Goal: Task Accomplishment & Management: Manage account settings

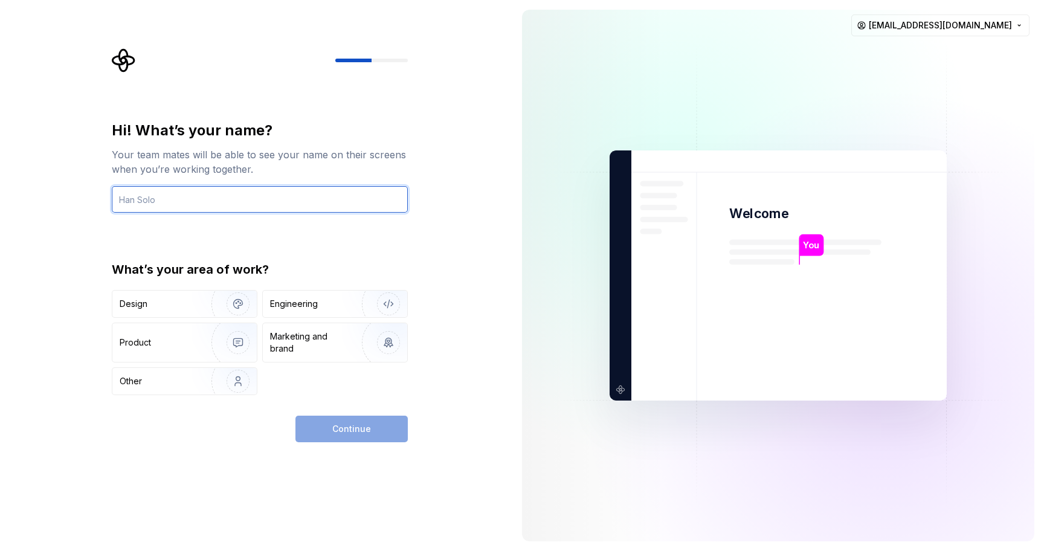
click at [211, 192] on input "text" at bounding box center [260, 199] width 296 height 27
type input "n"
type input "Nastya"
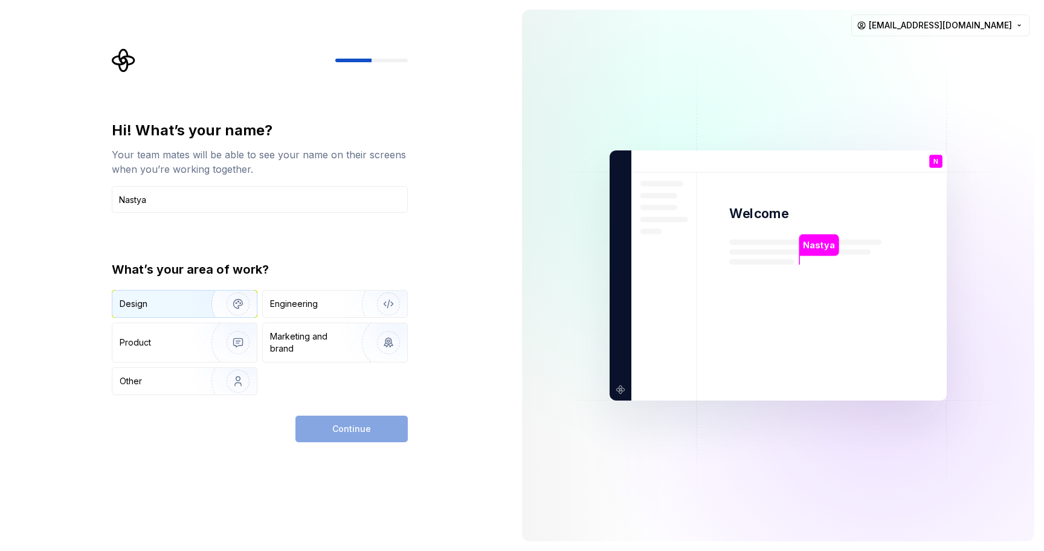
click at [203, 304] on img "button" at bounding box center [230, 303] width 77 height 81
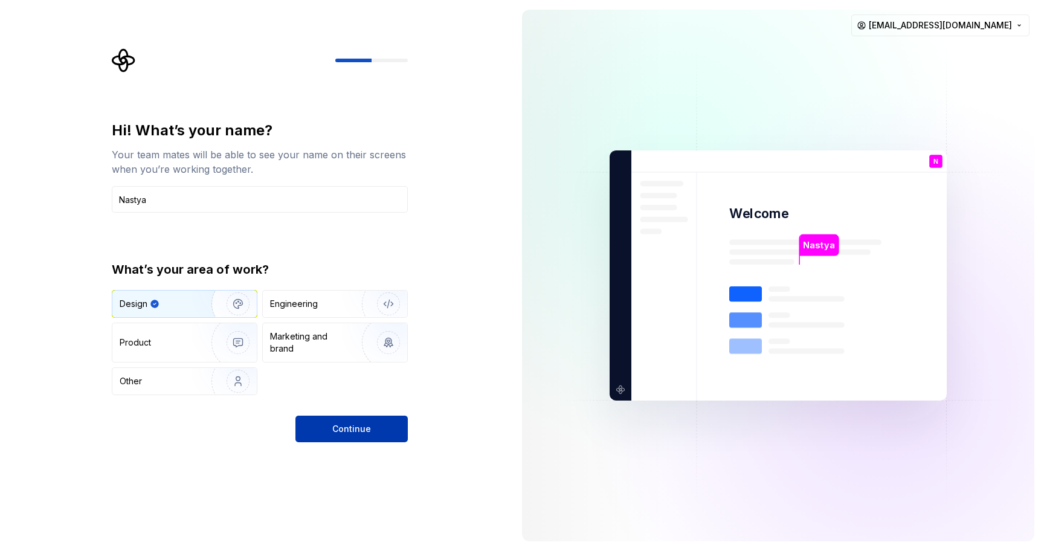
click at [350, 424] on span "Continue" at bounding box center [351, 429] width 39 height 12
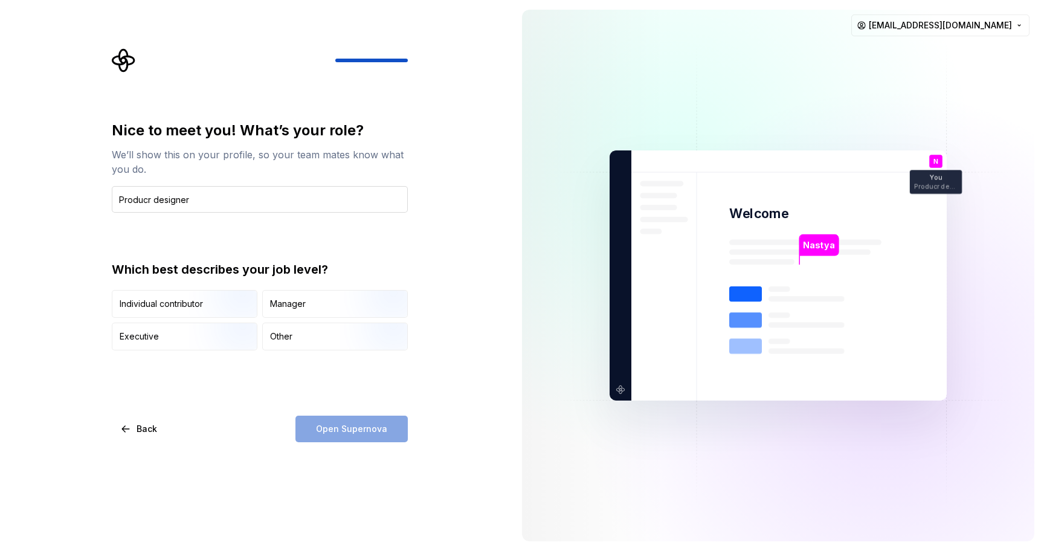
click at [150, 200] on input "Producr designer" at bounding box center [260, 199] width 296 height 27
type input "Product designer"
click at [214, 295] on img "button" at bounding box center [227, 319] width 77 height 81
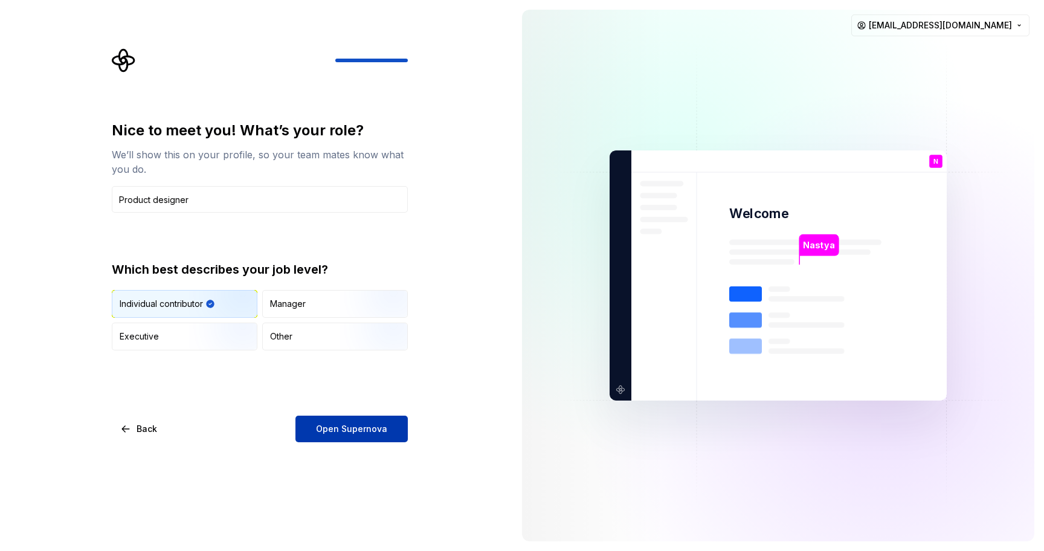
click at [312, 428] on button "Open Supernova" at bounding box center [351, 429] width 112 height 27
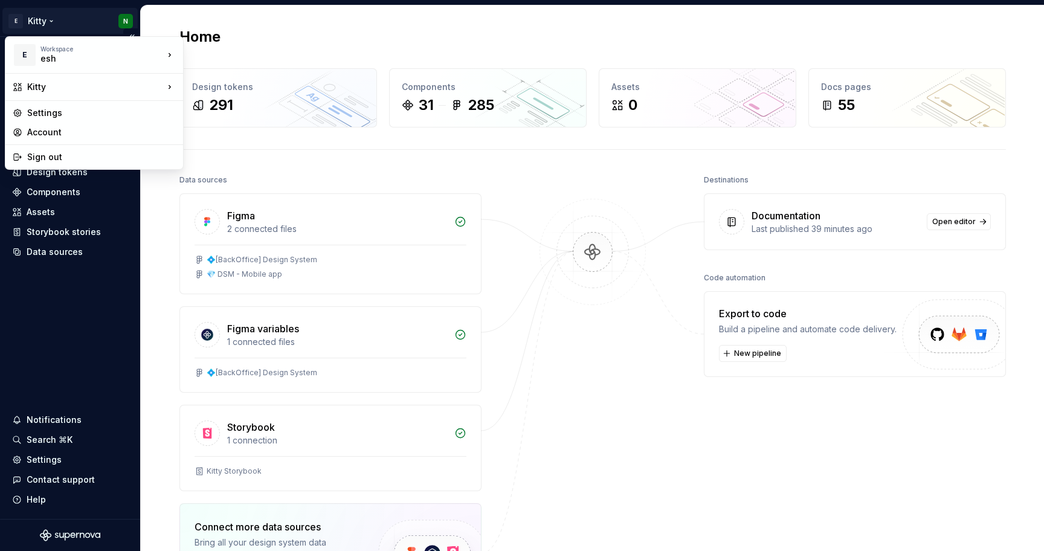
click at [54, 22] on html "E Kitty N Home Documentation Analytics Code automation Design system data Desig…" at bounding box center [522, 275] width 1044 height 551
click at [230, 114] on div "Mobile" at bounding box center [242, 109] width 79 height 12
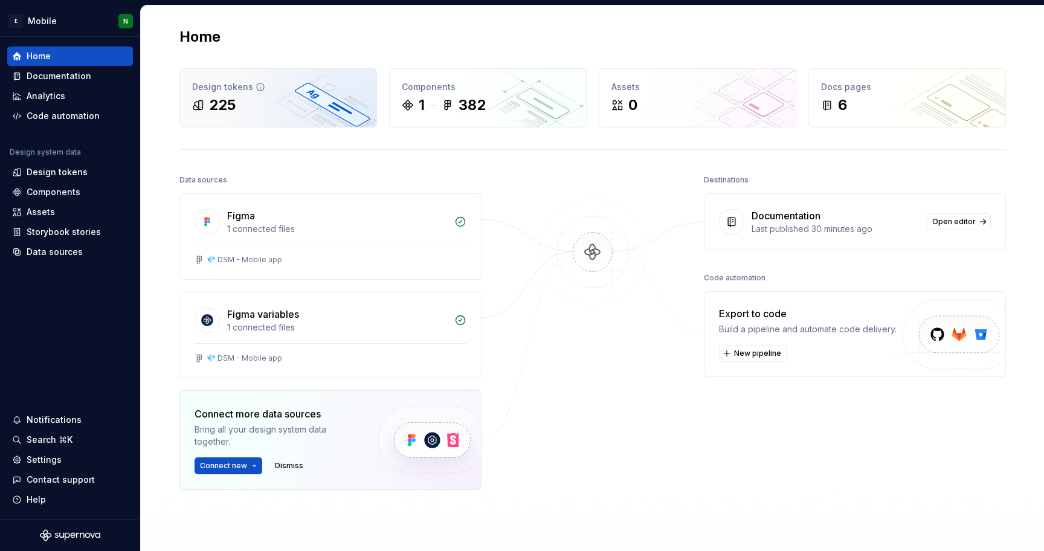
click at [280, 109] on div "225" at bounding box center [278, 104] width 172 height 19
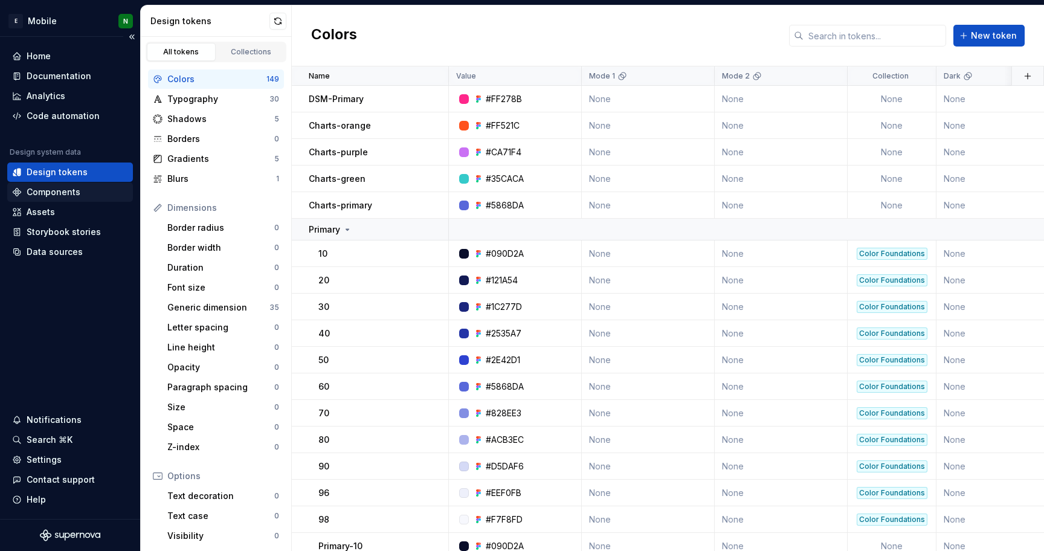
click at [53, 191] on div "Components" at bounding box center [54, 192] width 54 height 12
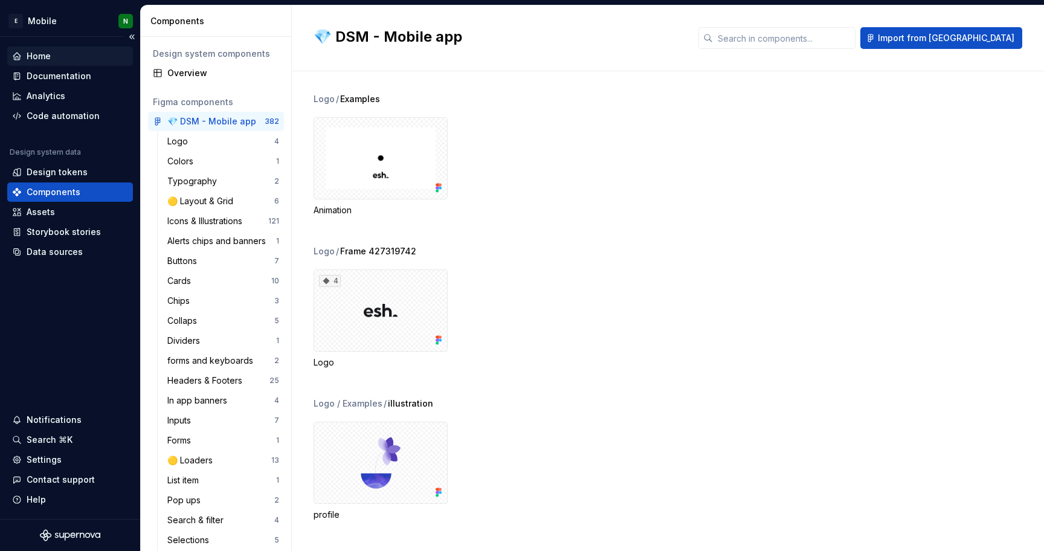
click at [66, 54] on div "Home" at bounding box center [70, 56] width 116 height 12
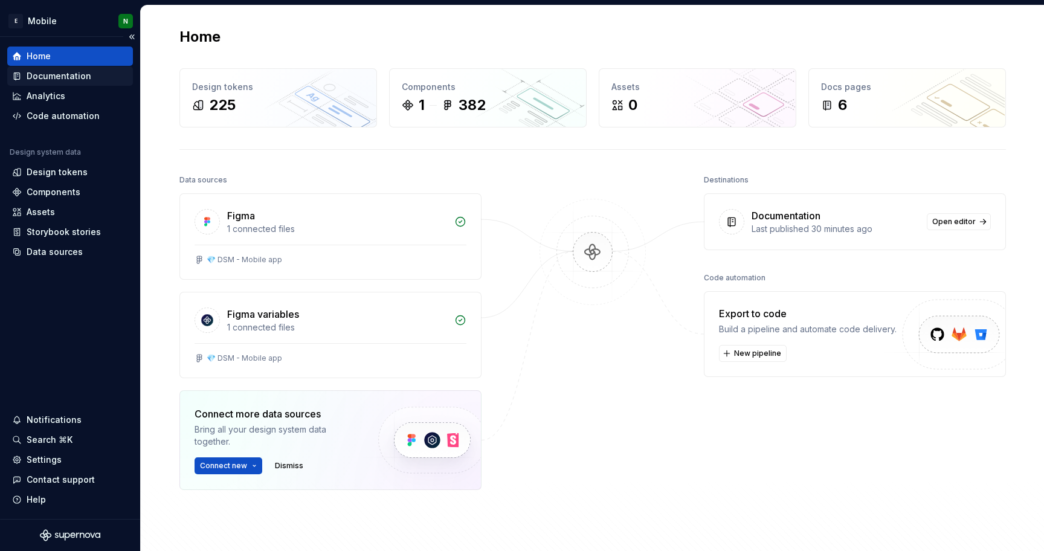
click at [68, 77] on div "Documentation" at bounding box center [59, 76] width 65 height 12
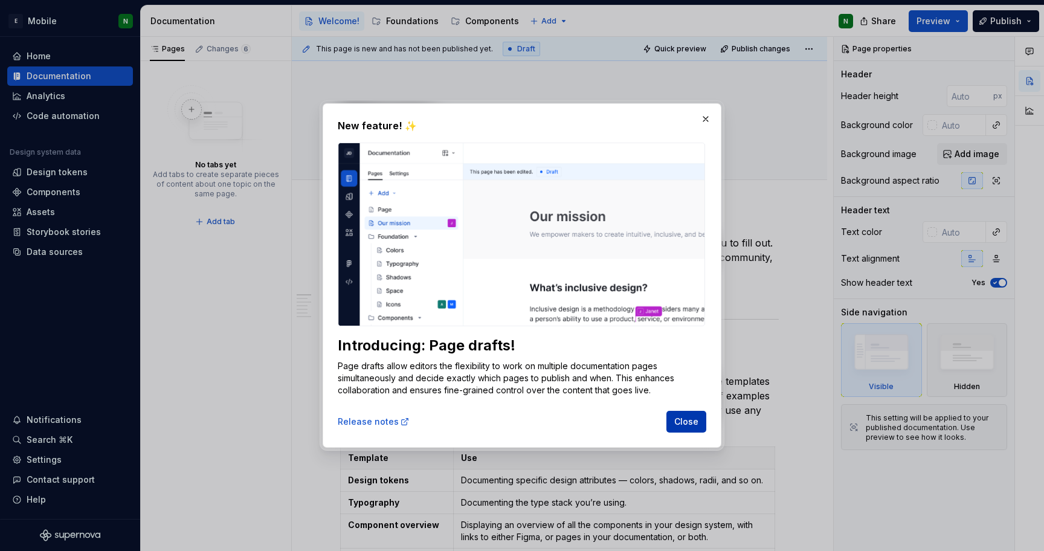
click at [689, 414] on button "Close" at bounding box center [686, 422] width 40 height 22
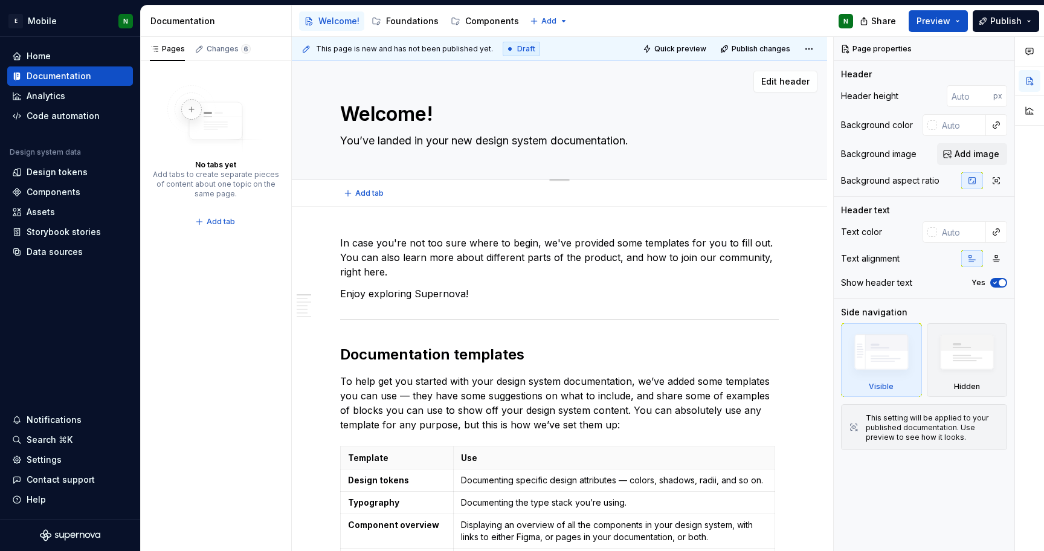
click at [800, 115] on div "Welcome! You’ve landed in your new design system documentation. Edit header" at bounding box center [559, 120] width 535 height 119
click at [784, 76] on span "Edit header" at bounding box center [785, 82] width 48 height 12
click at [953, 151] on button "Add image" at bounding box center [972, 154] width 70 height 22
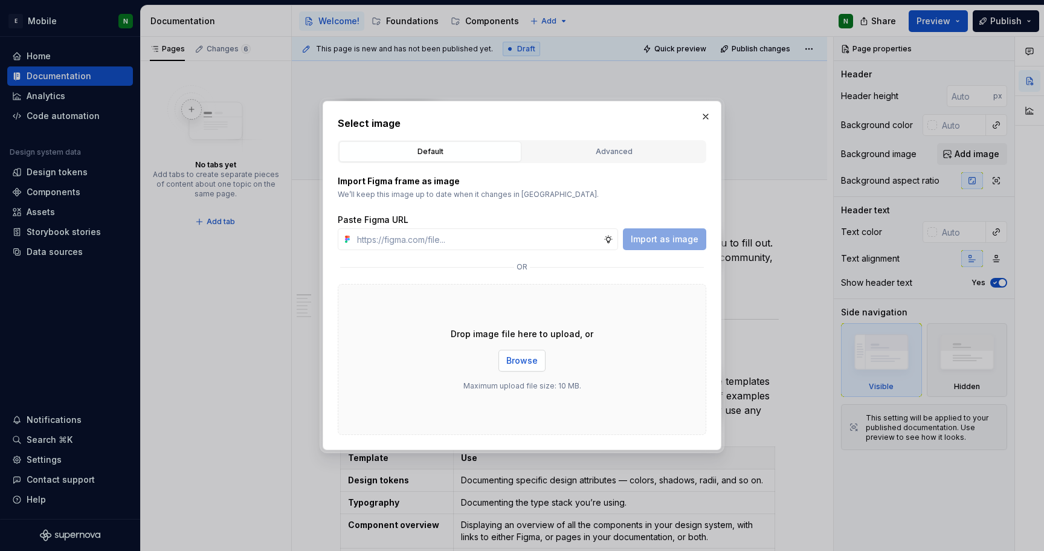
click at [512, 359] on span "Browse" at bounding box center [521, 361] width 31 height 12
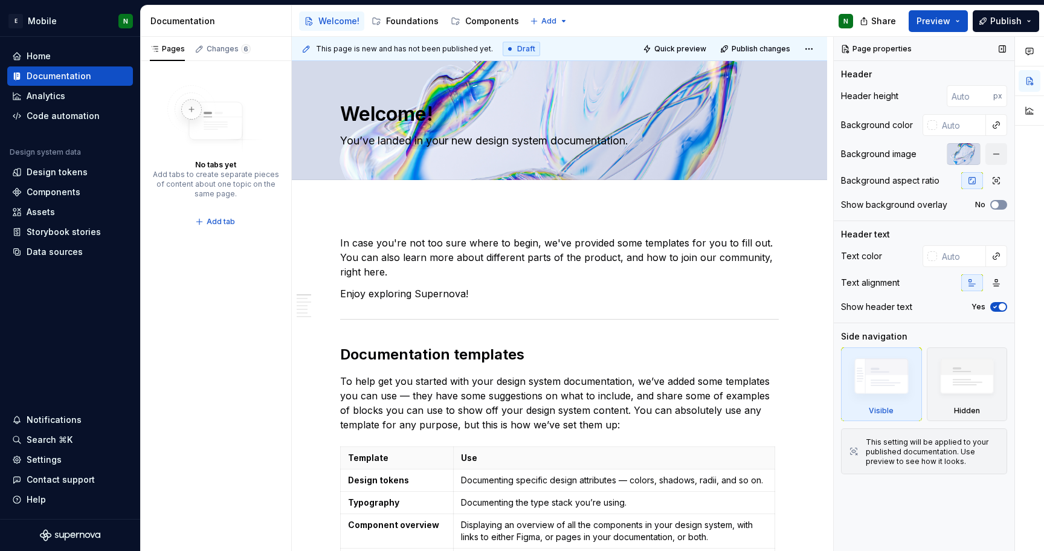
click at [995, 201] on span "button" at bounding box center [994, 204] width 7 height 7
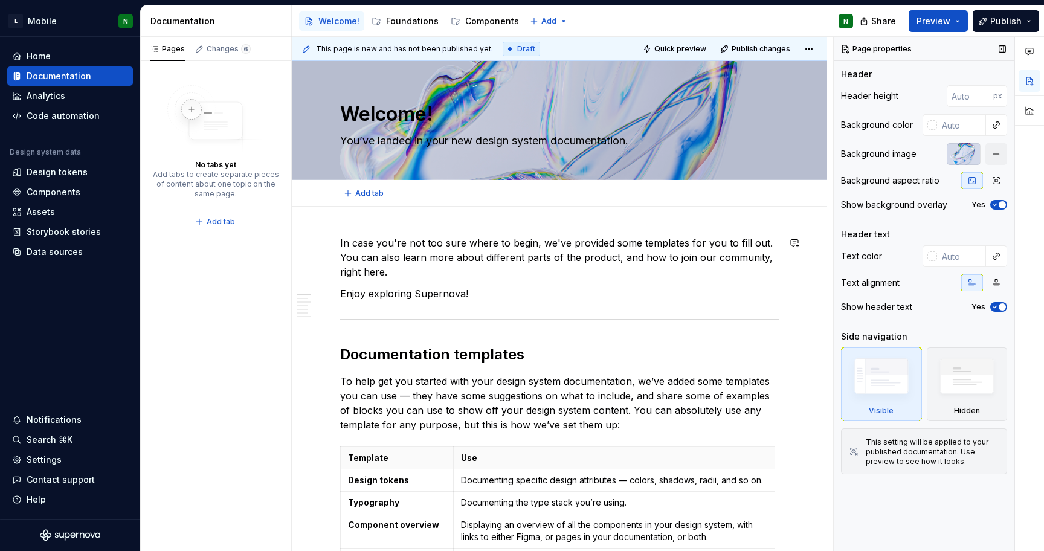
type textarea "*"
click at [931, 257] on div at bounding box center [932, 256] width 10 height 10
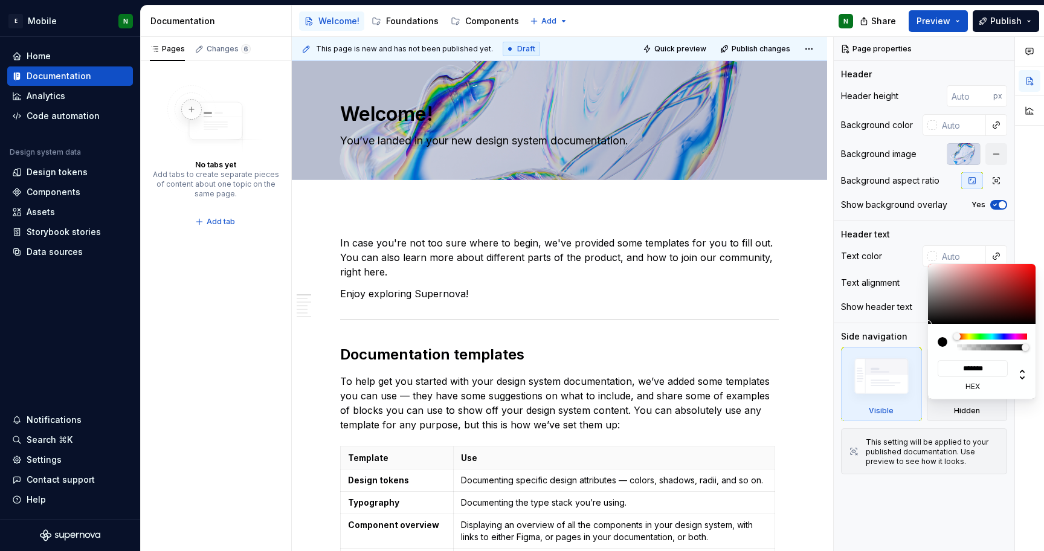
type input "#000000FC"
type input "*"
type input "#00000000"
type textarea "*"
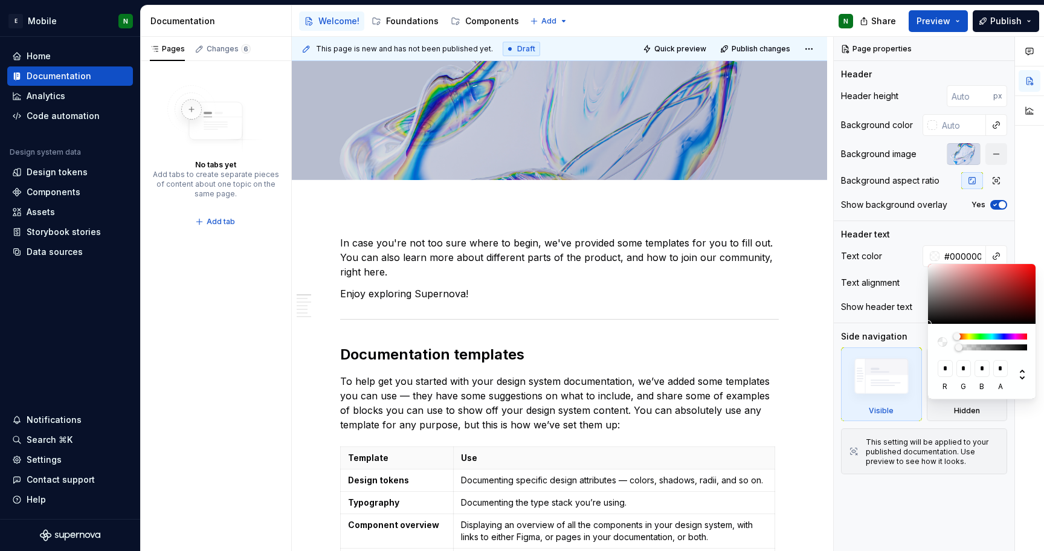
type input "#0000000F"
type input "**********"
type input "#0000003D"
type input "**********"
type input "#00000063"
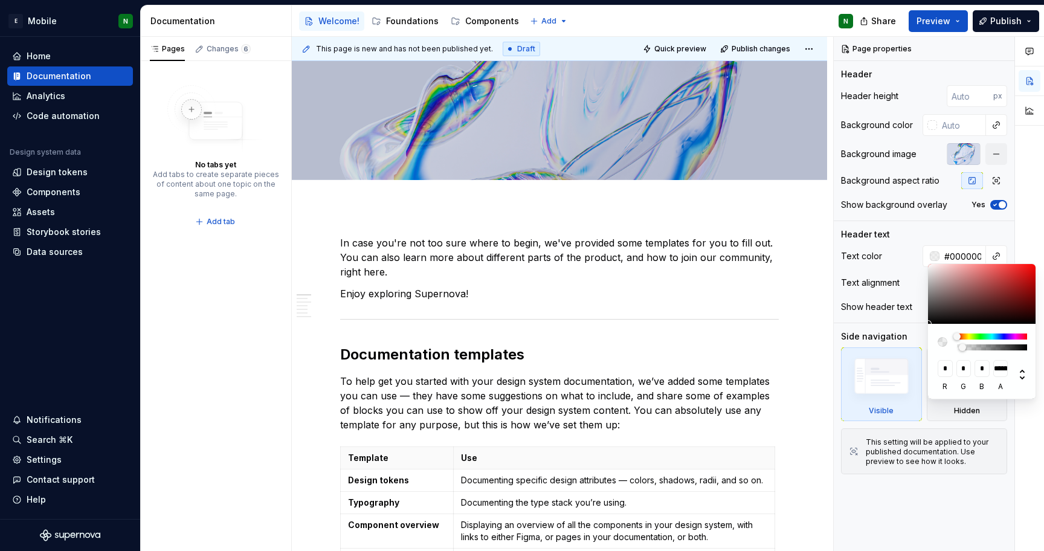
type input "**********"
type input "#000000B8"
type input "**********"
type input "#000000D1"
type input "**********"
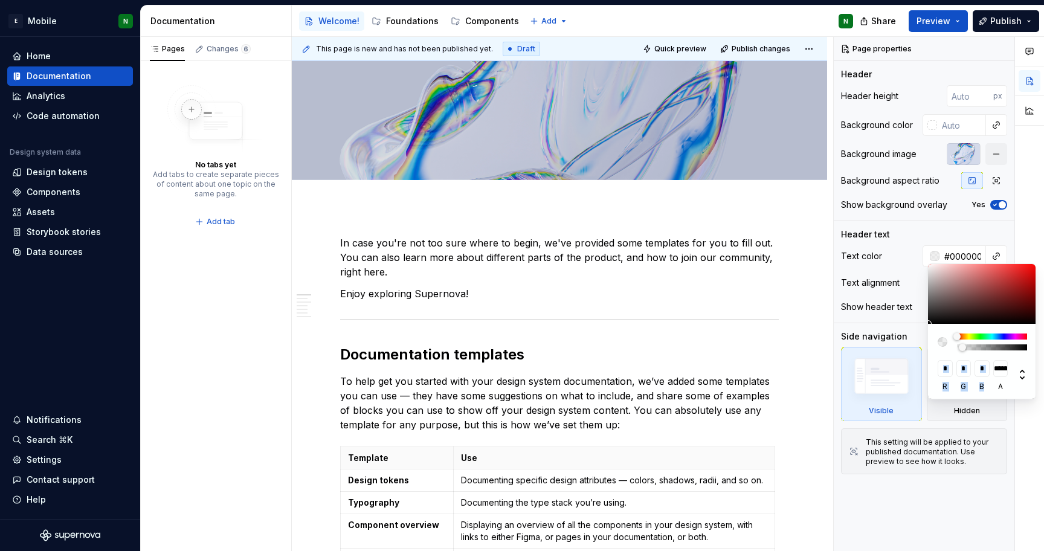
type input "#000000F2"
type input "**********"
type input "#000000"
type input "*"
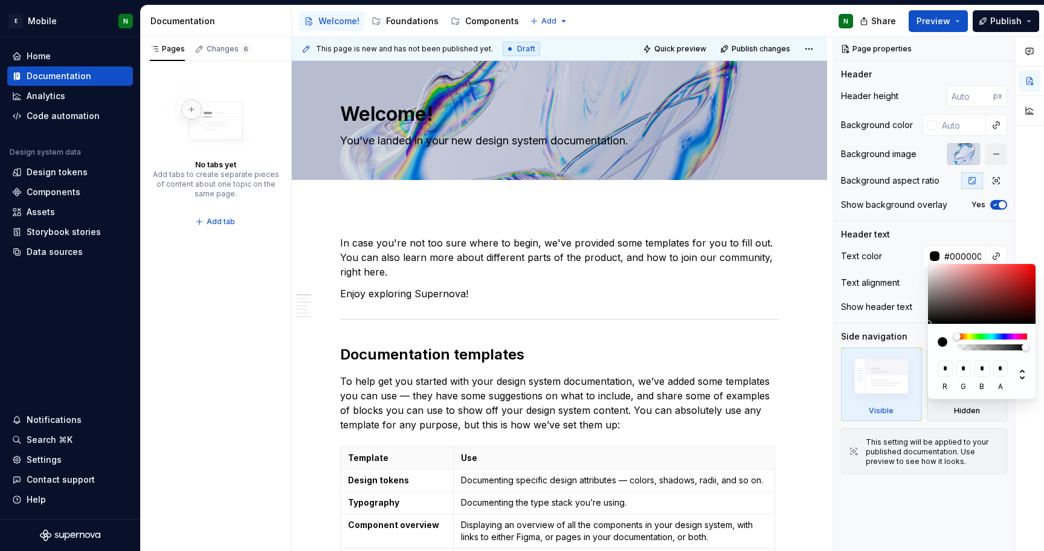
drag, startPoint x: 1025, startPoint y: 347, endPoint x: 1043, endPoint y: 356, distance: 20.8
click at [1043, 356] on body "E Mobile N Home Documentation Analytics Code automation Design system data Desi…" at bounding box center [522, 275] width 1044 height 551
type textarea "*"
type input "#3B3434"
type input "**"
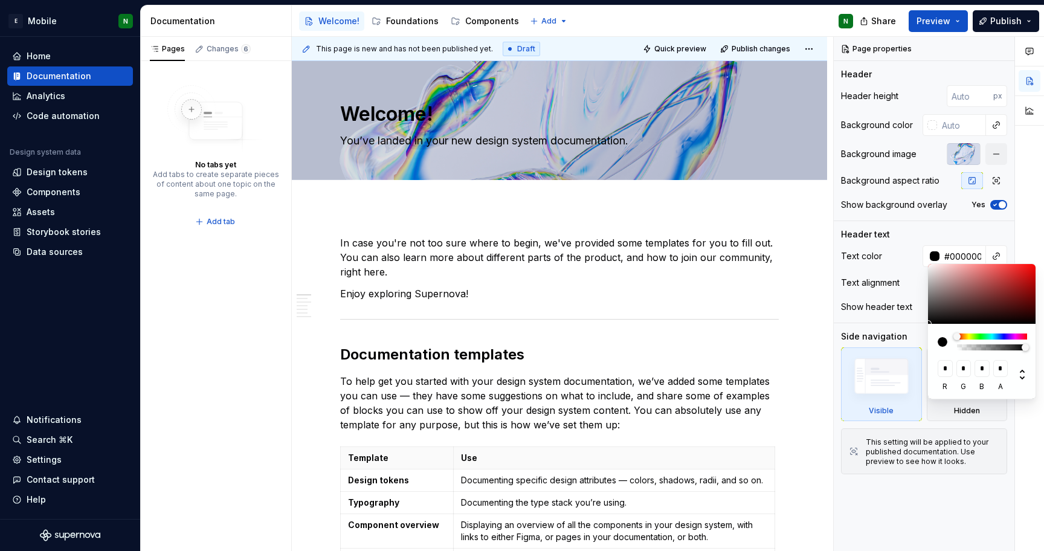
type input "**"
type input "#3E3737"
type input "**"
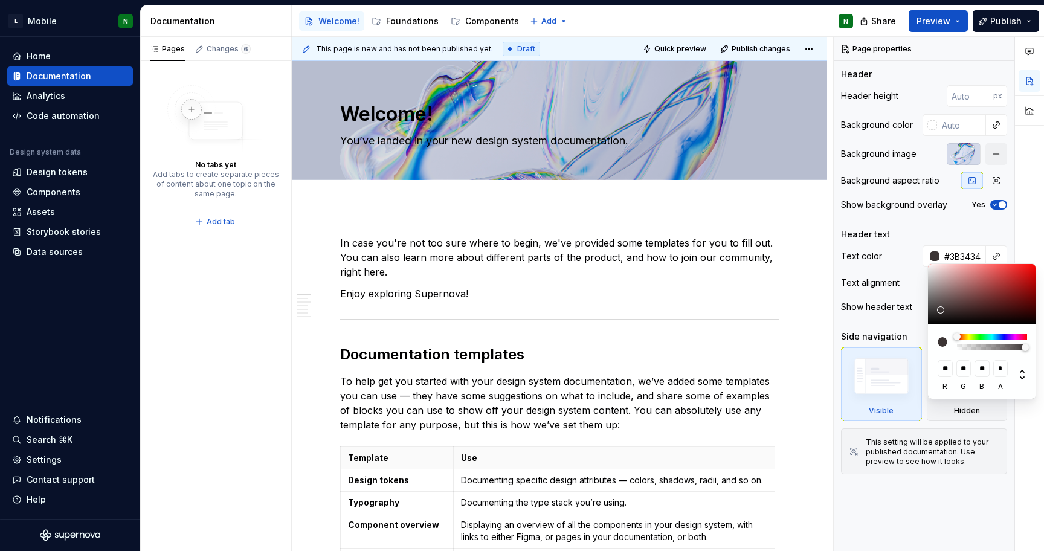
type input "**"
type input "#BCBCBC"
type input "***"
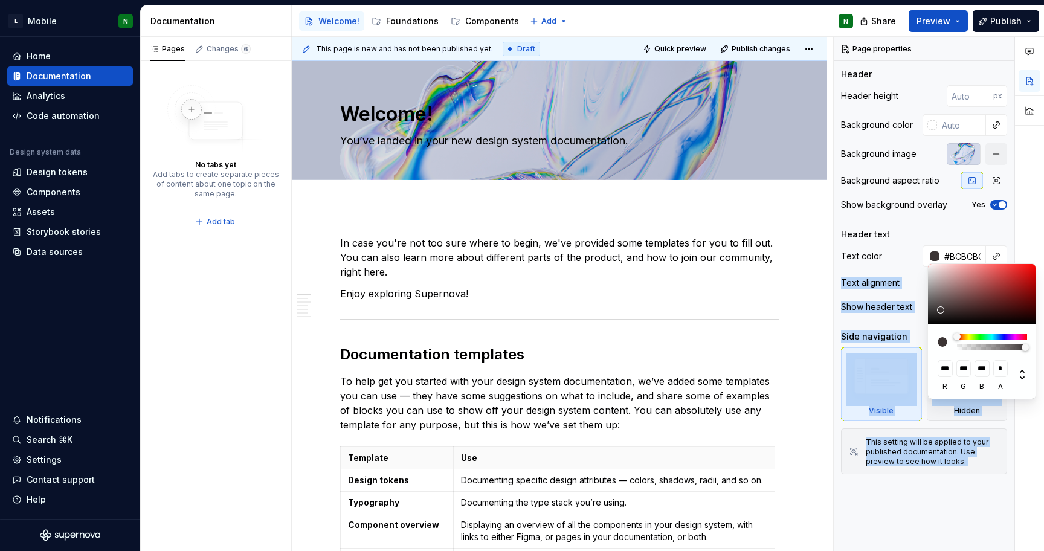
type input "#FFFFFF"
type input "***"
drag, startPoint x: 941, startPoint y: 310, endPoint x: 903, endPoint y: 245, distance: 75.0
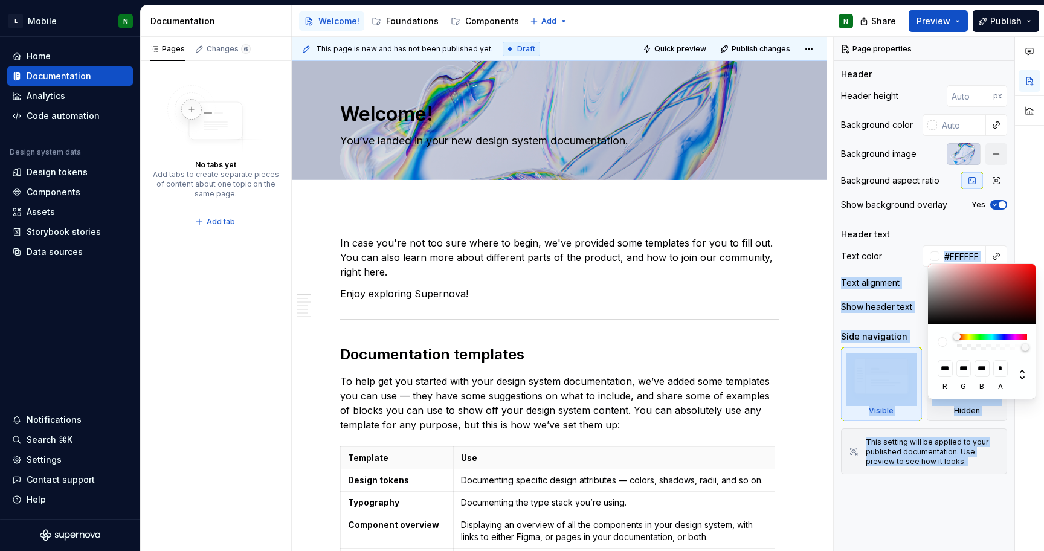
click at [903, 245] on body "E Mobile N Home Documentation Analytics Code automation Design system data Desi…" at bounding box center [522, 275] width 1044 height 551
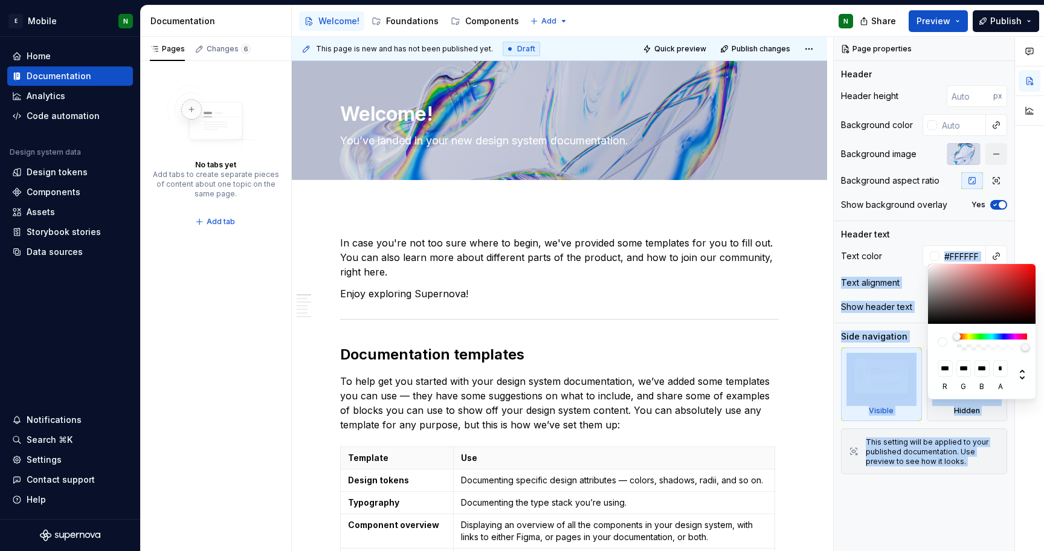
type textarea "*"
type input "#BFAAAA"
type input "***"
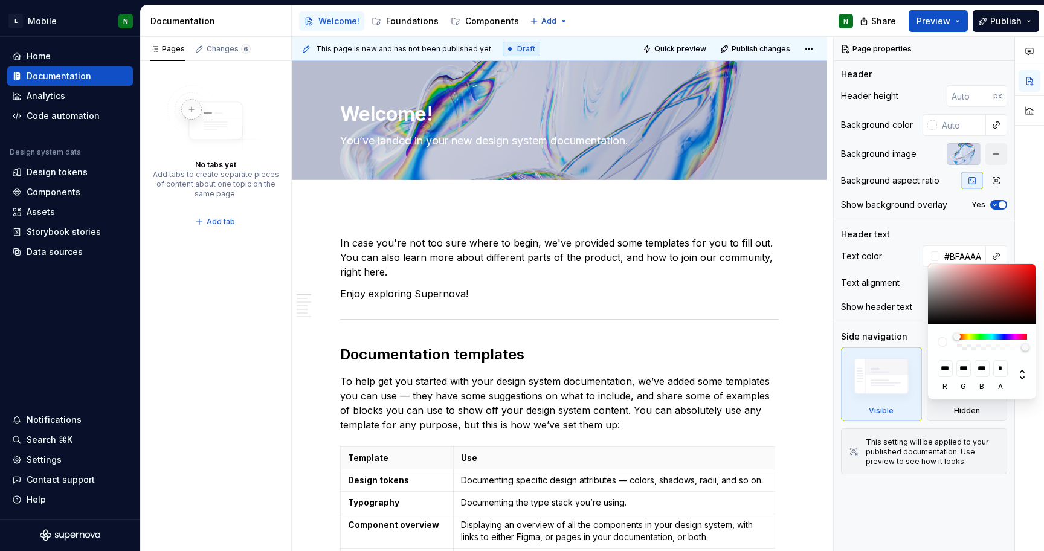
type input "#E0D9D9"
type input "***"
type input "#E8E1E1"
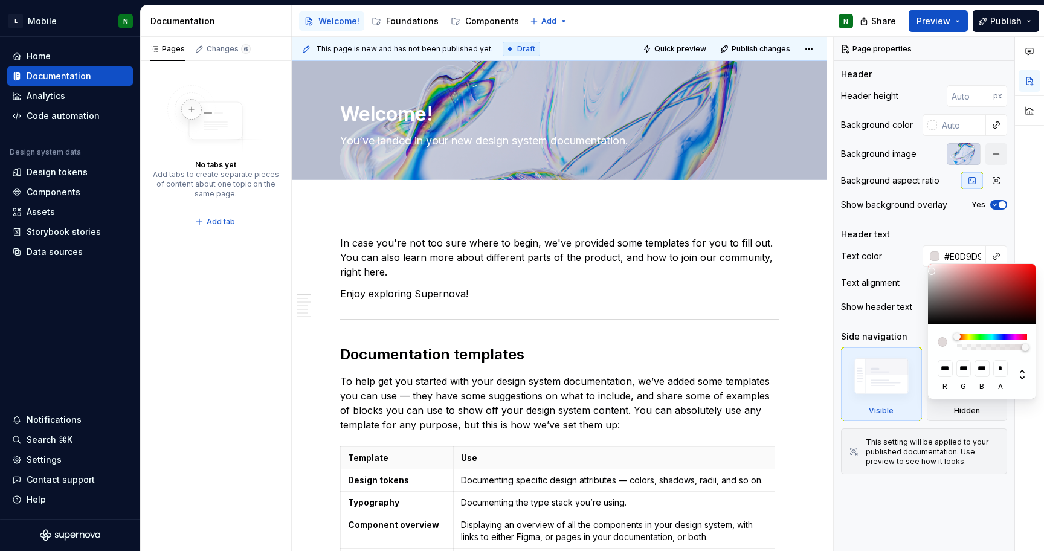
type input "***"
type input "#EAE5E5"
type input "***"
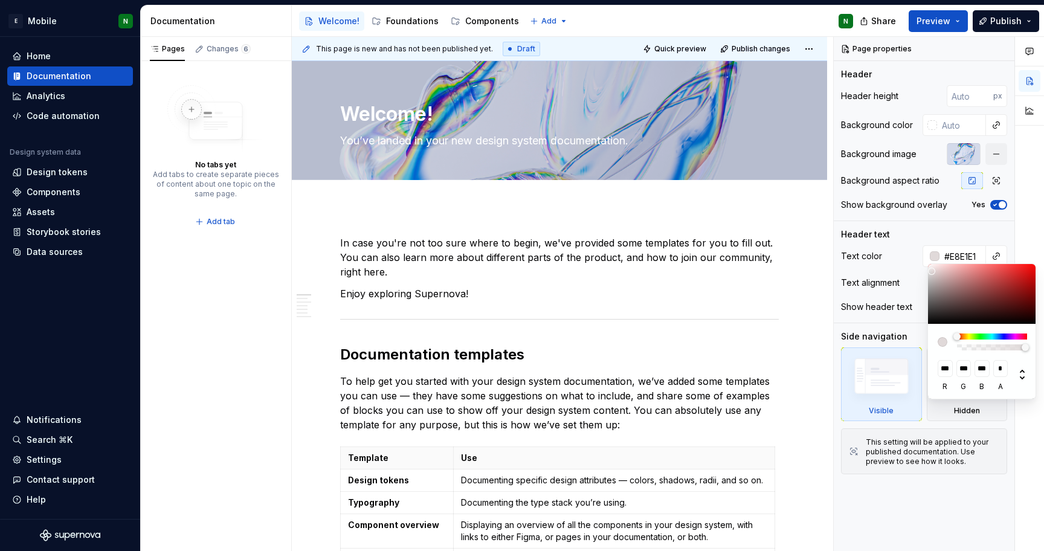
type input "***"
type input "#F7F7F7"
type input "***"
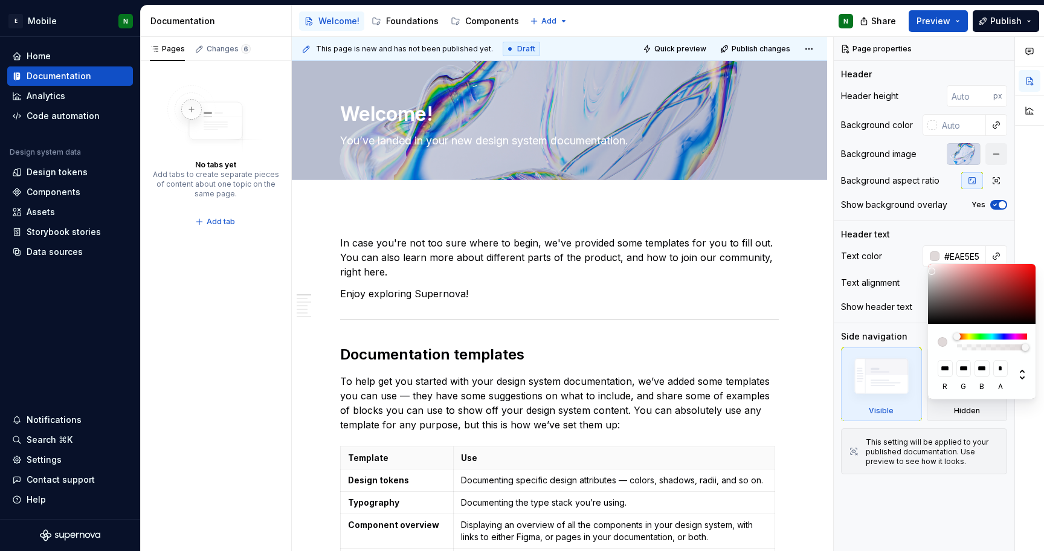
type input "***"
type input "#FCFCFC"
type input "***"
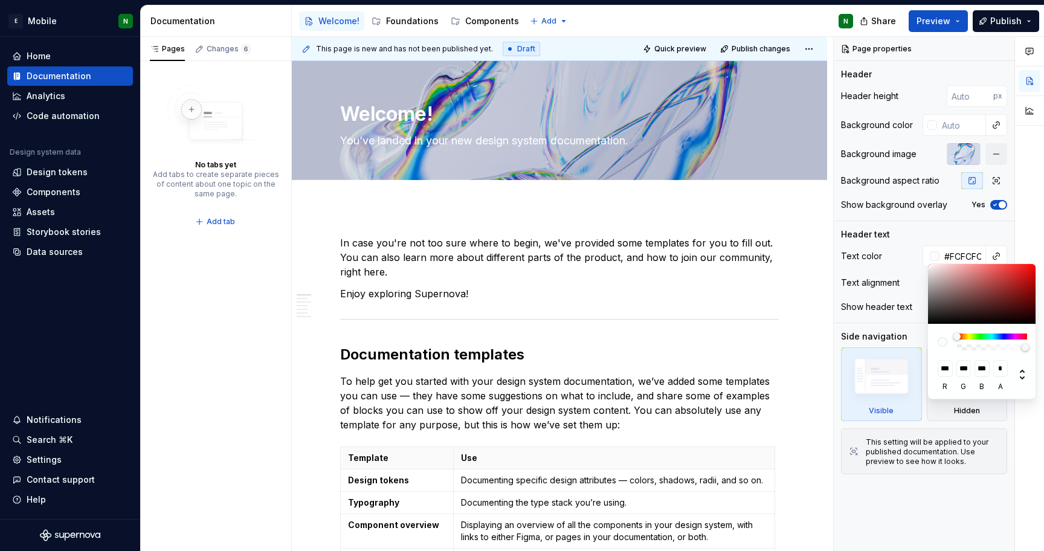
type textarea "*"
type input "#FFFFFF"
type input "***"
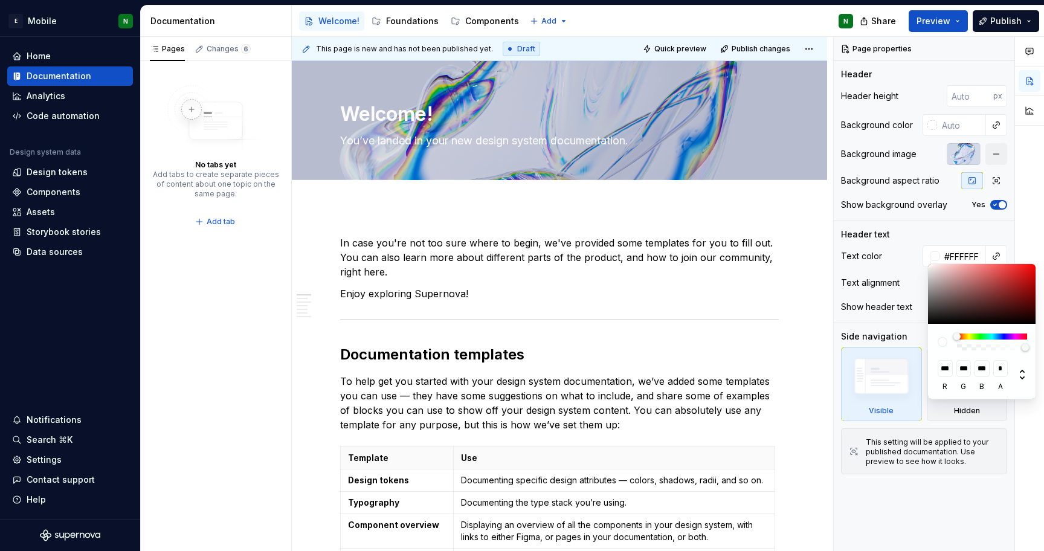
drag, startPoint x: 939, startPoint y: 279, endPoint x: 919, endPoint y: 262, distance: 27.0
click at [919, 262] on body "E Mobile N Home Documentation Analytics Code automation Design system data Desi…" at bounding box center [522, 275] width 1044 height 551
click at [910, 256] on div "Comments Open comments No comments yet Select ‘Comment’ from the block context …" at bounding box center [939, 294] width 210 height 515
click at [1025, 242] on div at bounding box center [1029, 294] width 29 height 515
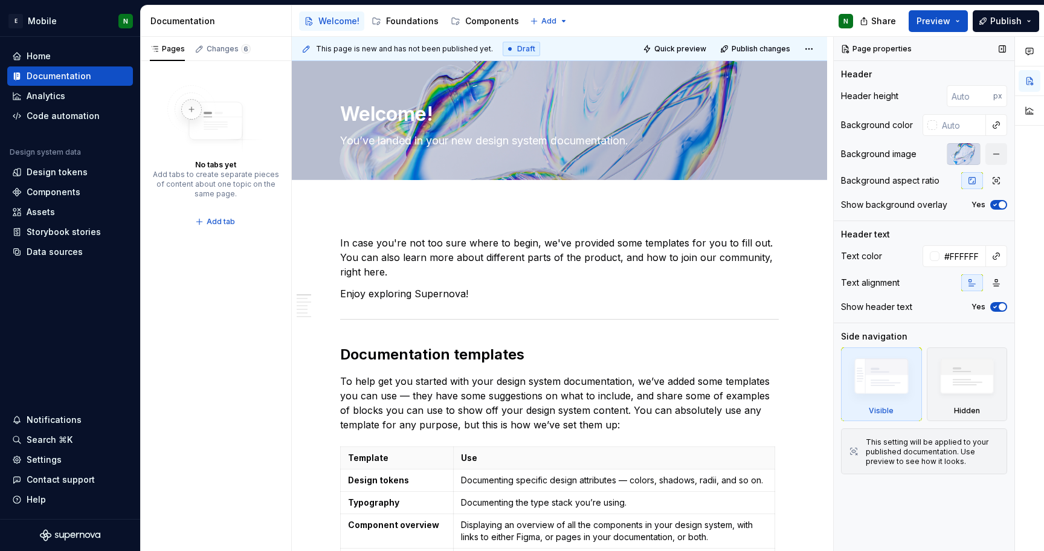
click at [968, 150] on div at bounding box center [964, 154] width 34 height 22
click at [988, 158] on button "button" at bounding box center [996, 154] width 22 height 22
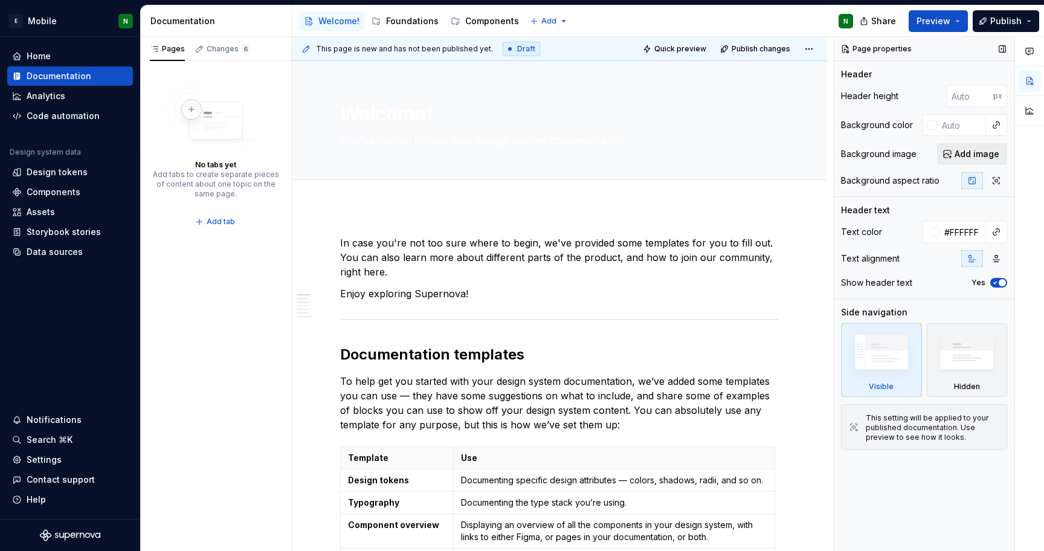
click at [988, 158] on span "Add image" at bounding box center [977, 154] width 45 height 12
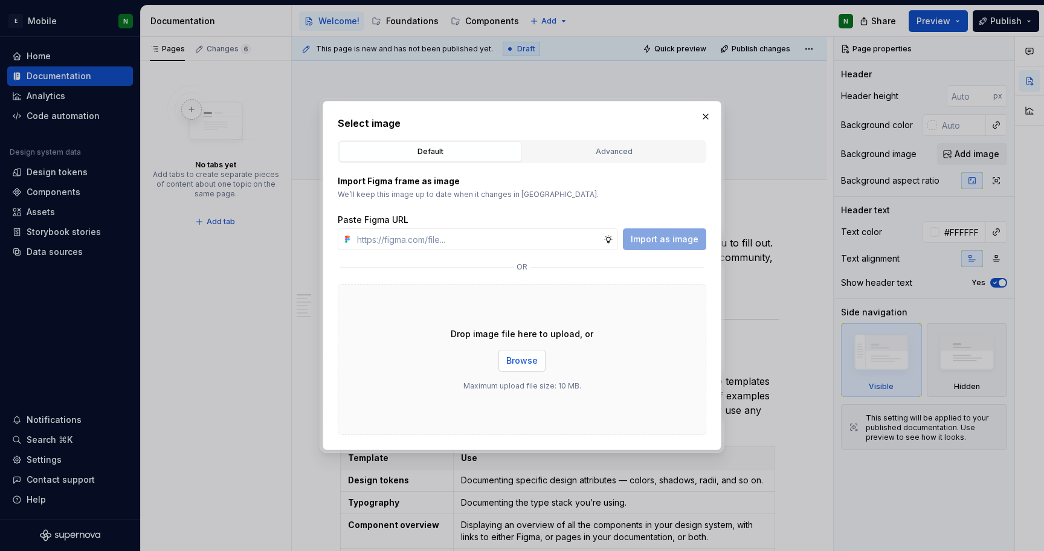
click at [537, 366] on button "Browse" at bounding box center [521, 361] width 47 height 22
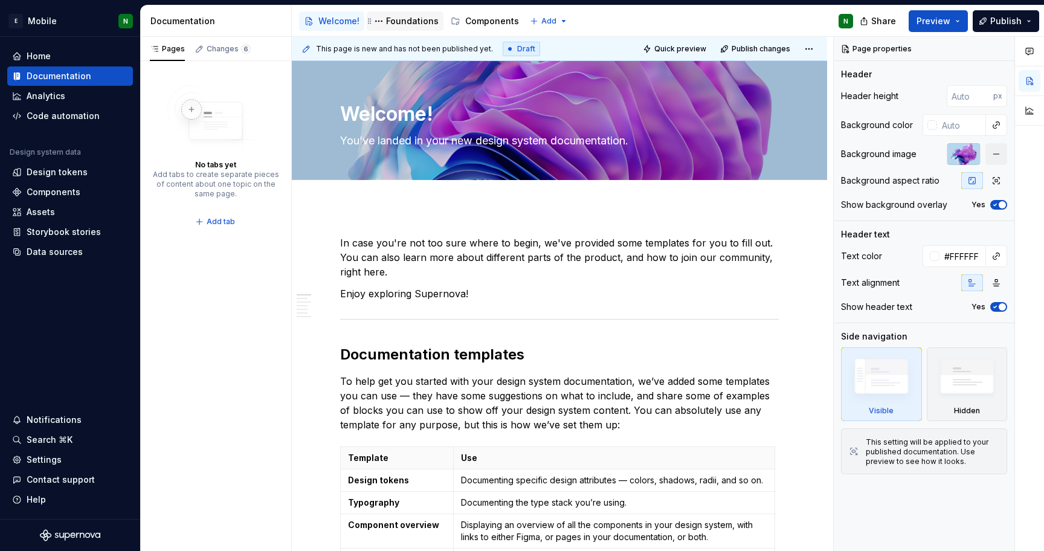
click at [393, 18] on div "Foundations" at bounding box center [412, 21] width 53 height 12
click at [411, 16] on div "Foundations" at bounding box center [412, 21] width 53 height 12
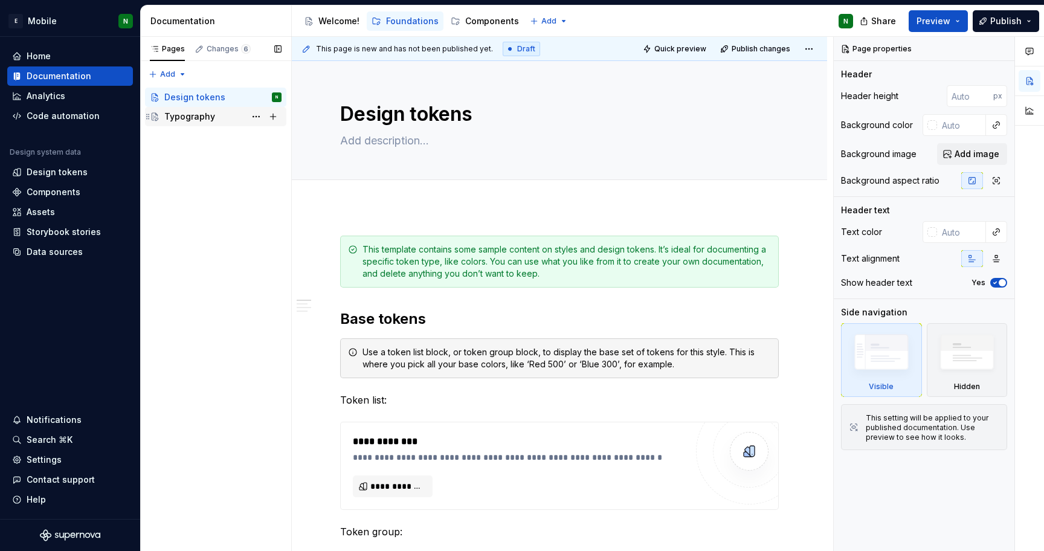
click at [211, 126] on div "Typography" at bounding box center [215, 116] width 141 height 19
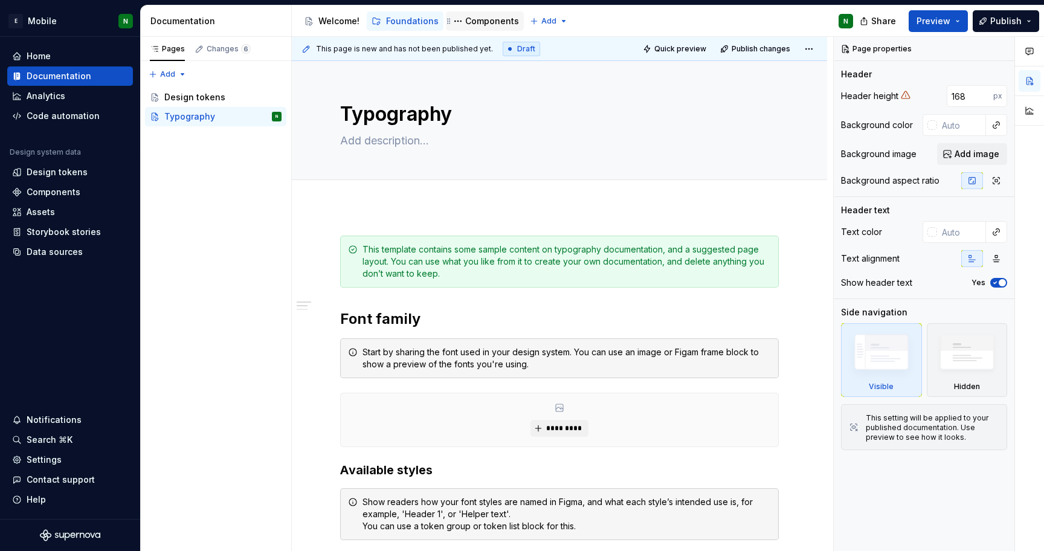
click at [494, 16] on div "Components" at bounding box center [492, 21] width 54 height 12
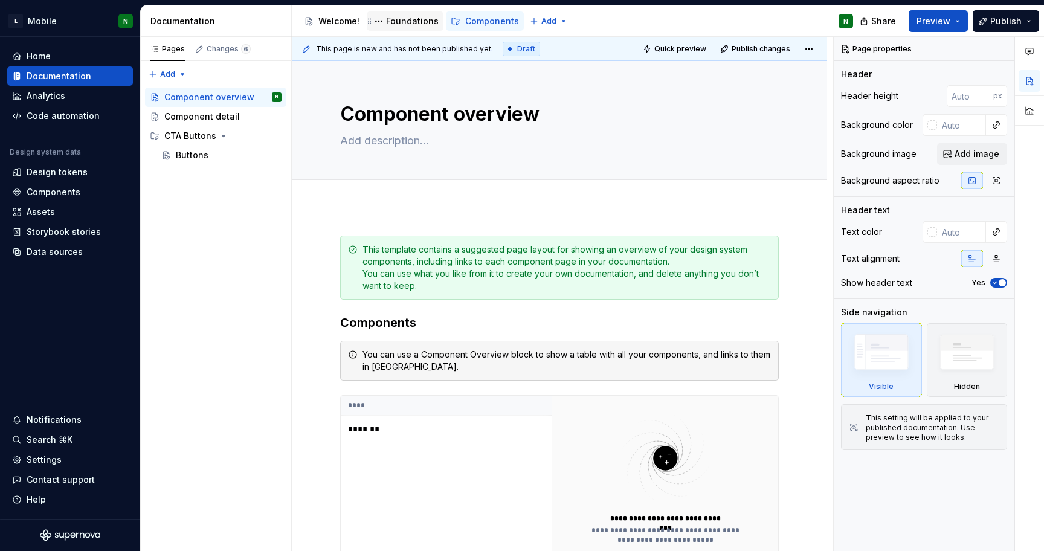
click at [399, 18] on div "Foundations" at bounding box center [412, 21] width 53 height 12
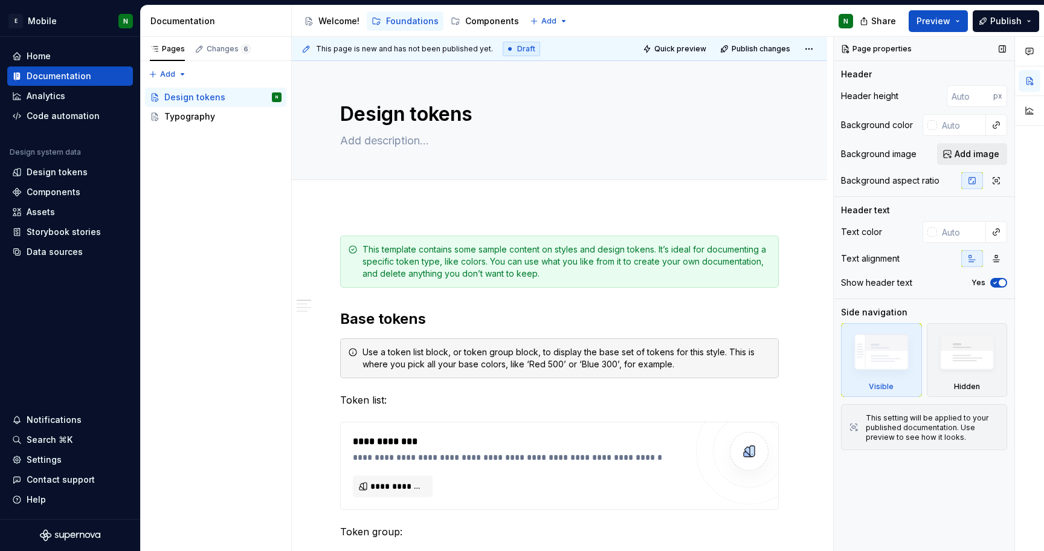
click at [956, 156] on span "Add image" at bounding box center [977, 154] width 45 height 12
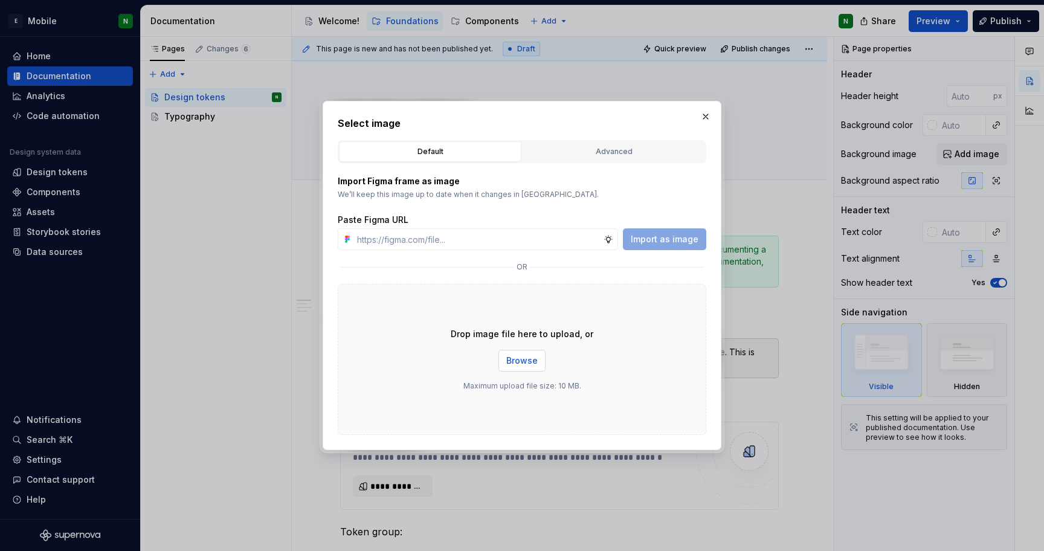
click at [514, 361] on span "Browse" at bounding box center [521, 361] width 31 height 12
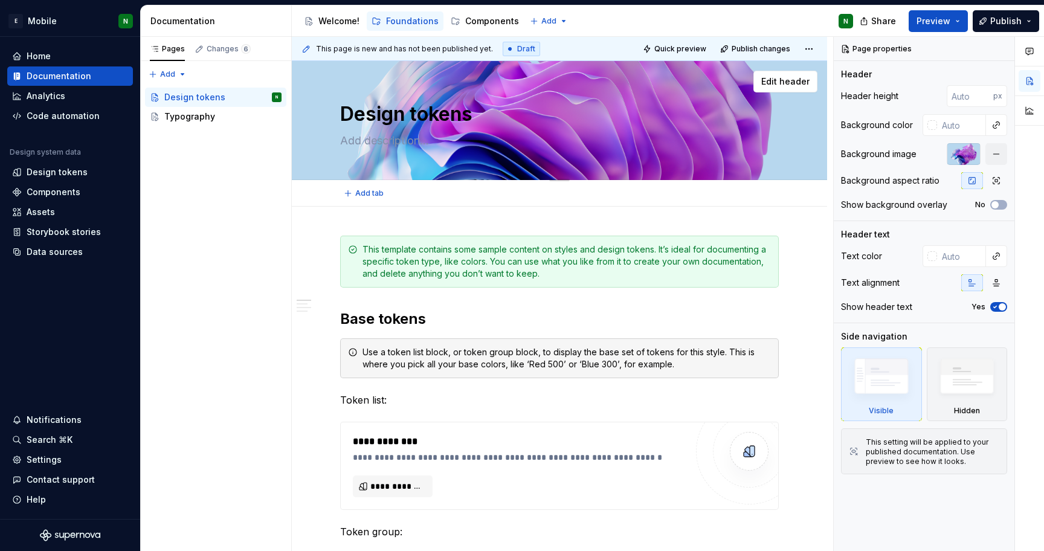
click at [468, 112] on textarea "Design tokens" at bounding box center [557, 114] width 439 height 29
click at [995, 202] on span "button" at bounding box center [994, 204] width 7 height 7
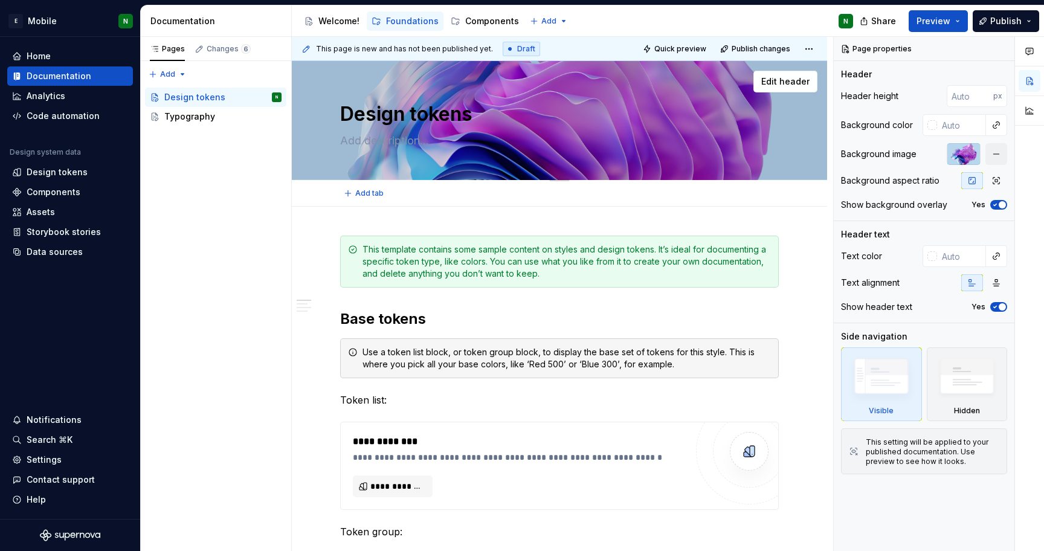
click at [446, 112] on textarea "Design tokens" at bounding box center [557, 114] width 439 height 29
type textarea "*"
click at [935, 124] on div at bounding box center [932, 125] width 10 height 10
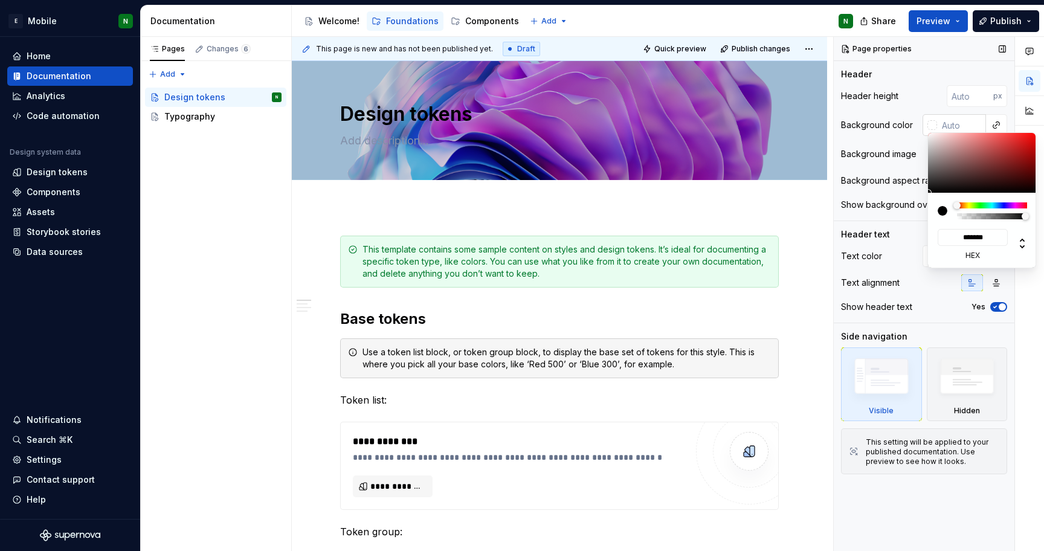
click at [935, 124] on div "Comments Open comments No comments yet Select ‘Comment’ from the block context …" at bounding box center [939, 294] width 210 height 515
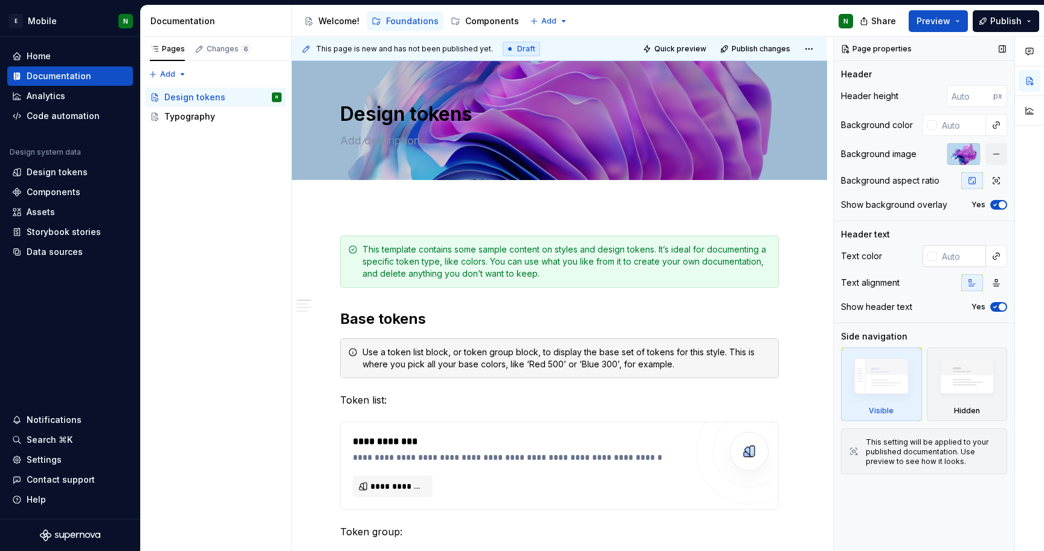
click at [927, 257] on div at bounding box center [932, 256] width 10 height 10
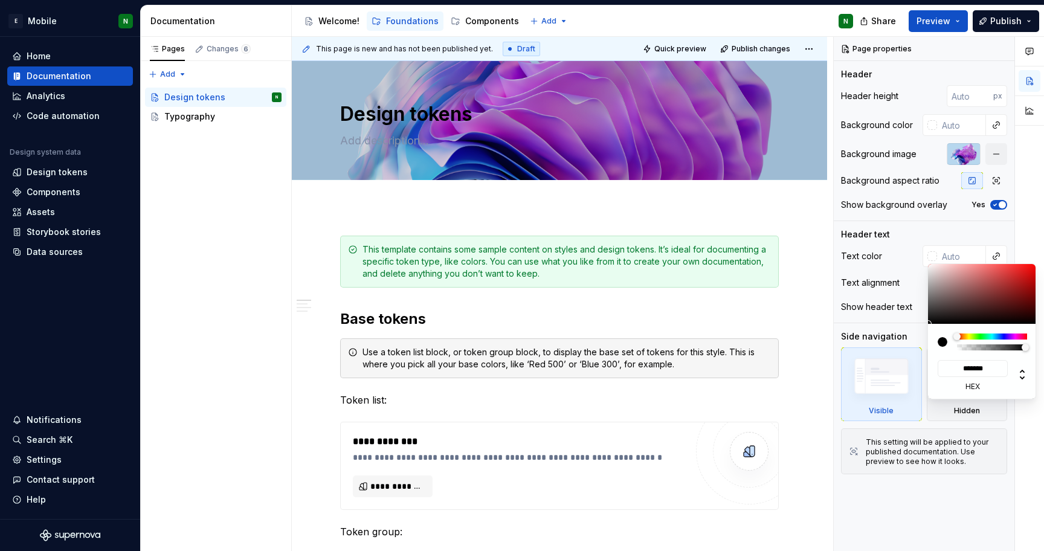
type input "#AF9999"
type input "*******"
type input "#AF9E9E"
type input "*******"
type input "#BFB2B2"
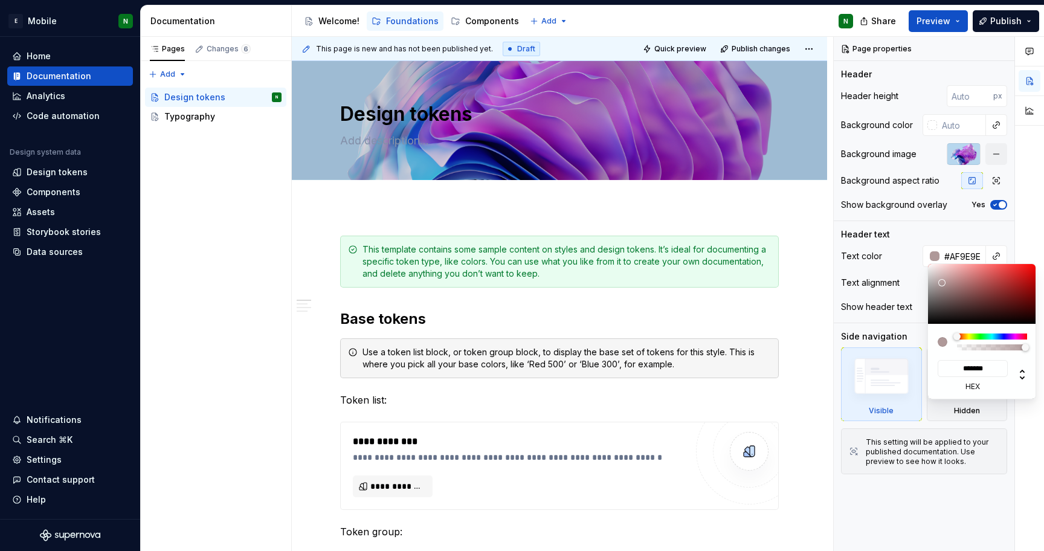
type input "*******"
type input "#F0F0F0"
type input "*******"
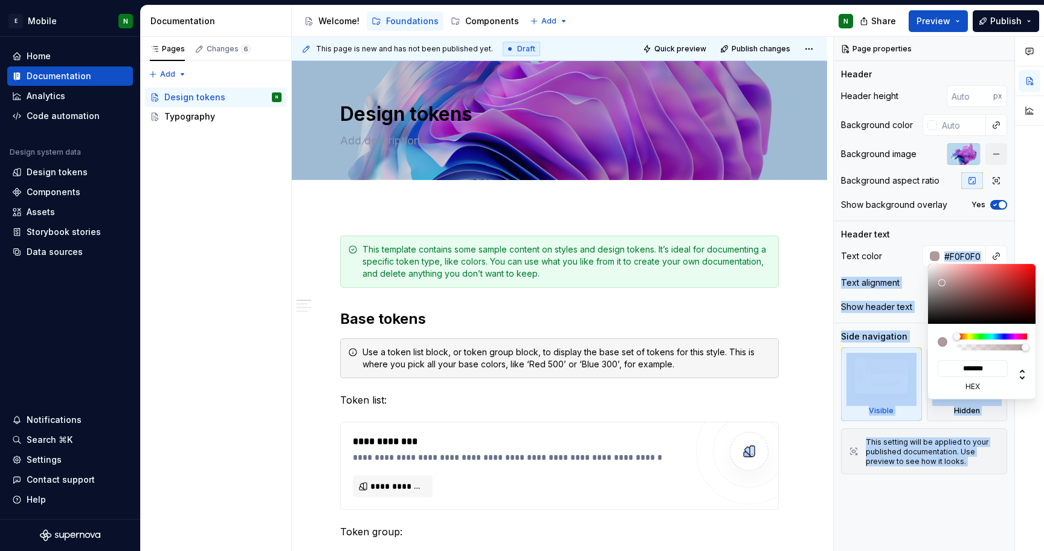
type input "#FFFFFF"
type input "*******"
type input "#FFFCFC"
type input "*******"
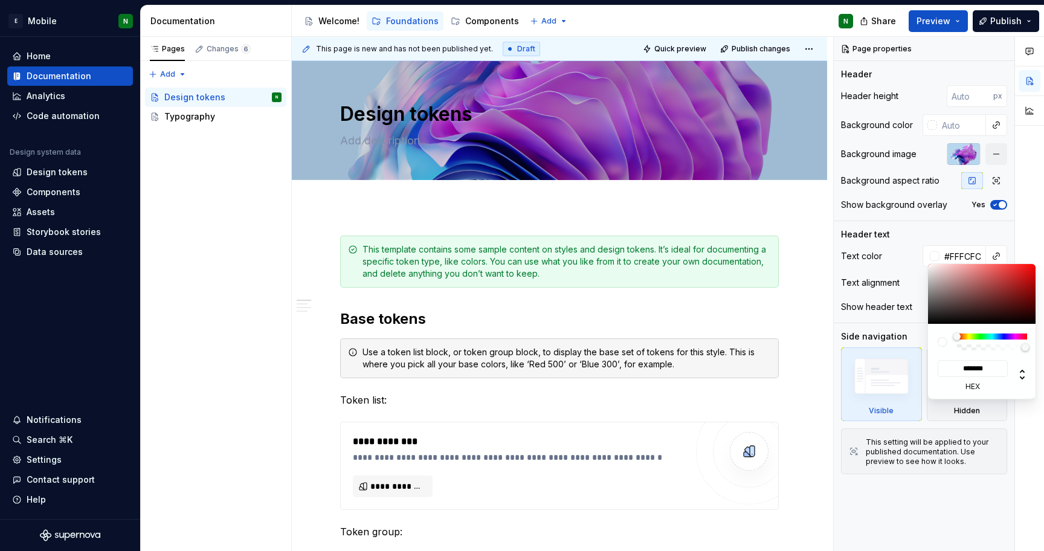
type input "#E0D5D5"
type input "*******"
type input "#D6C8C8"
type input "*******"
type input "#D6C9C9"
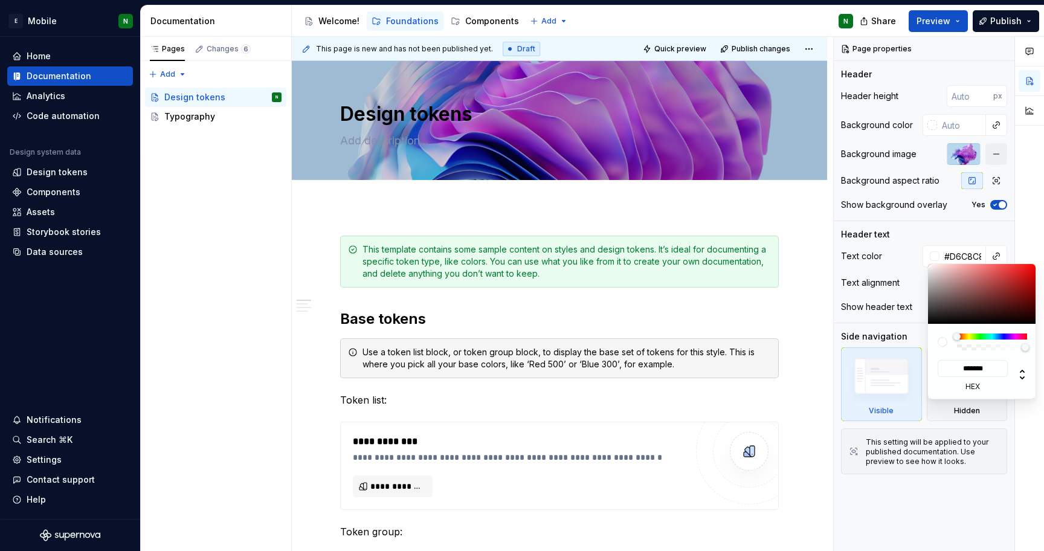
type input "*******"
type input "#E0DBDB"
type input "*******"
type input "#EAE9E9"
type input "*******"
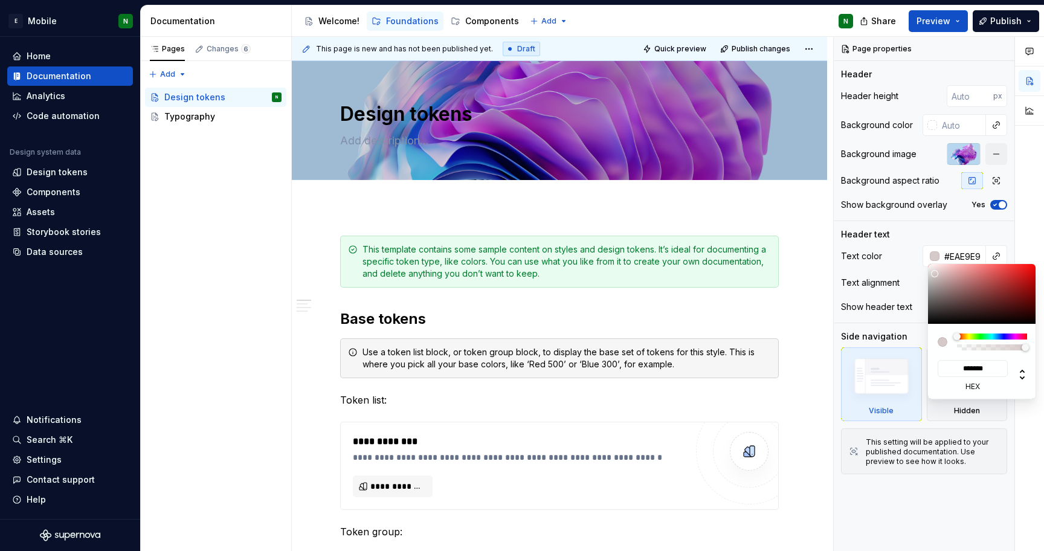
type input "#EDECEC"
type input "*******"
type input "#F0EEEE"
type input "*******"
type input "#FAF7F7"
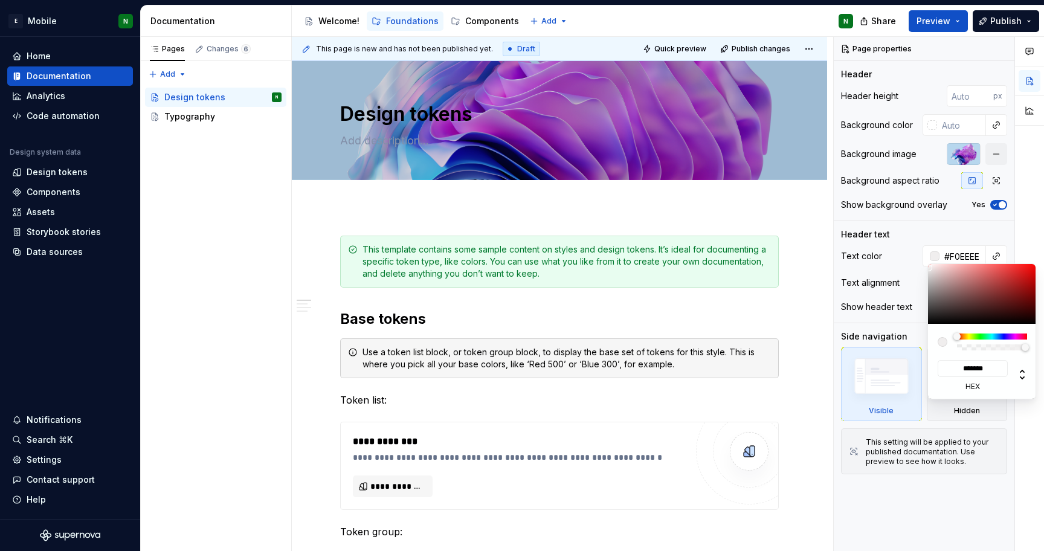
type input "*******"
type input "#FCFAFA"
type input "*******"
type input "#FFFCFC"
type input "*******"
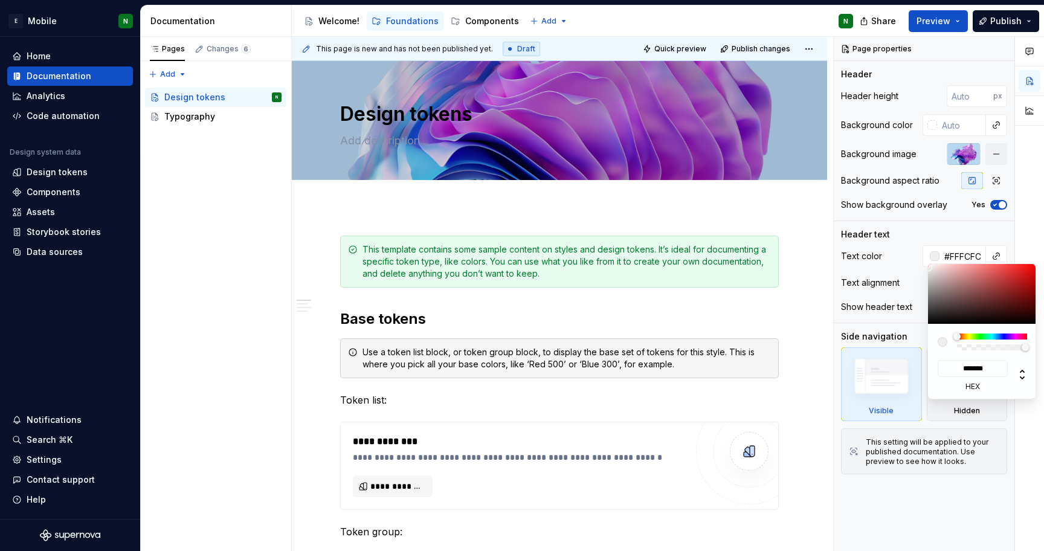
type input "#FFFEFE"
type input "*******"
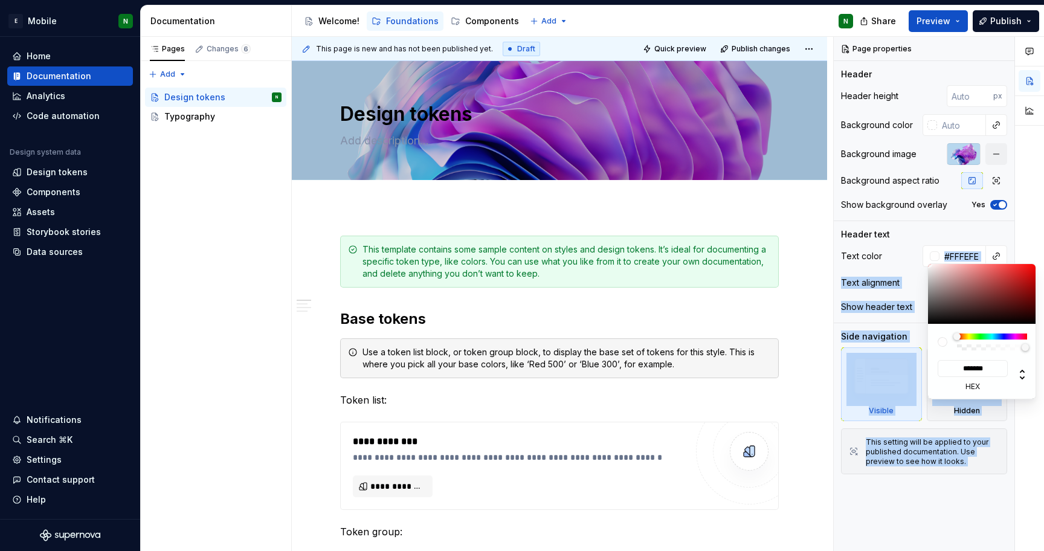
type input "#FFFFFF"
type input "*******"
type input "#FFFCFC"
type input "*******"
type input "#FFF9F9"
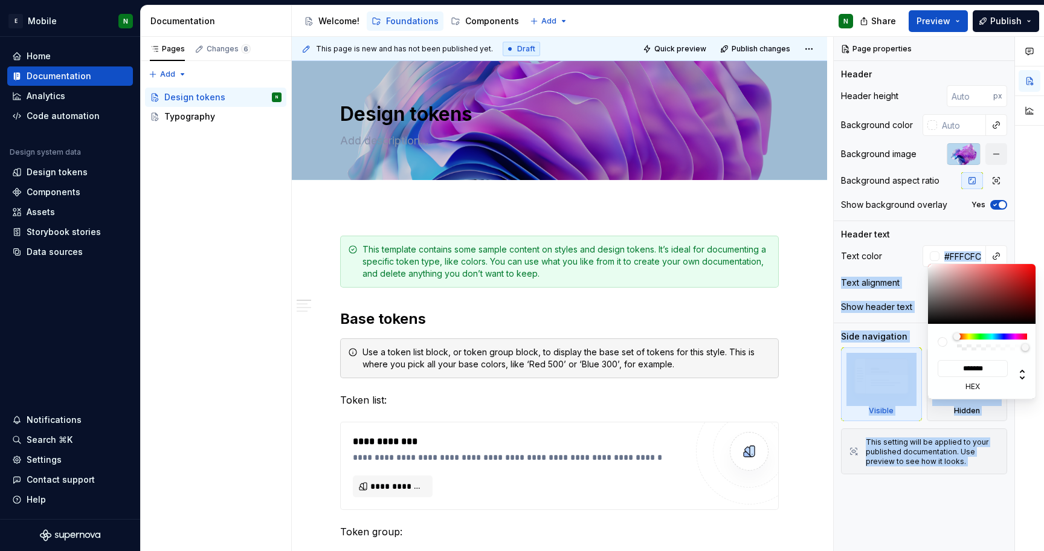
type input "*******"
type input "#FFF8F8"
type input "*******"
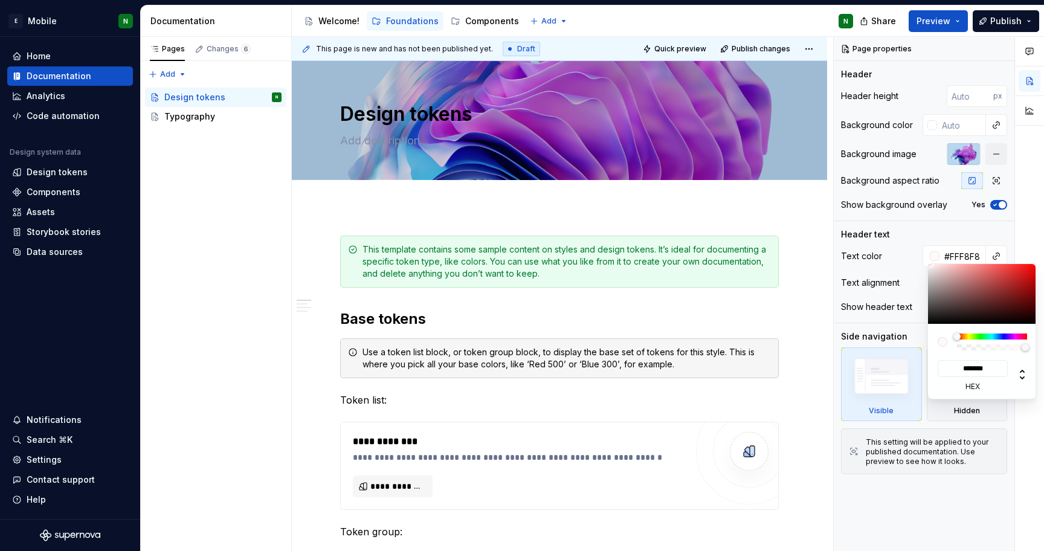
type input "#FFF5F5"
type input "*******"
type input "#FCF0F0"
type input "*******"
type input "#F7EBEB"
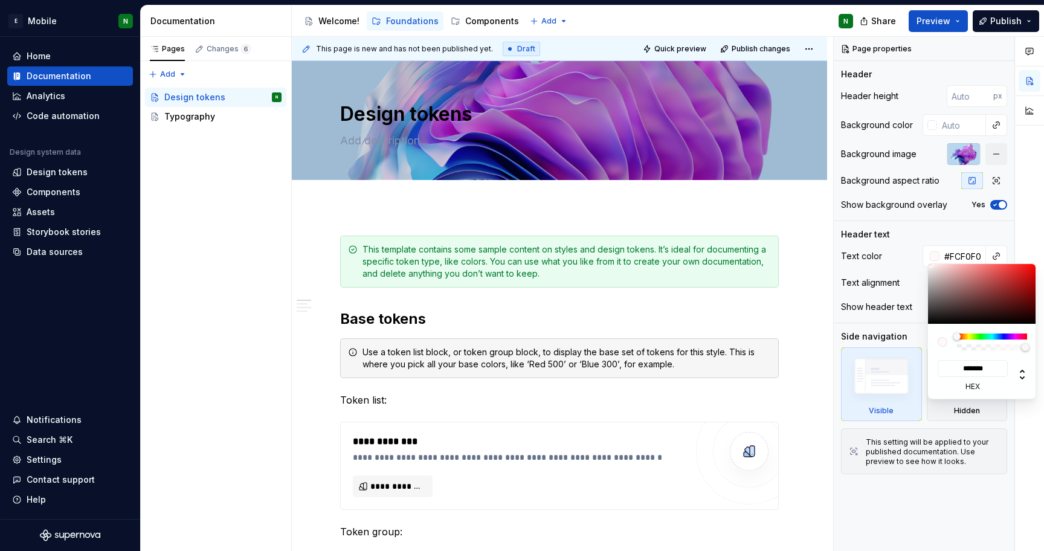
type input "*******"
type input "#F7EEEE"
type input "*******"
type input "#F7EFEF"
type input "*******"
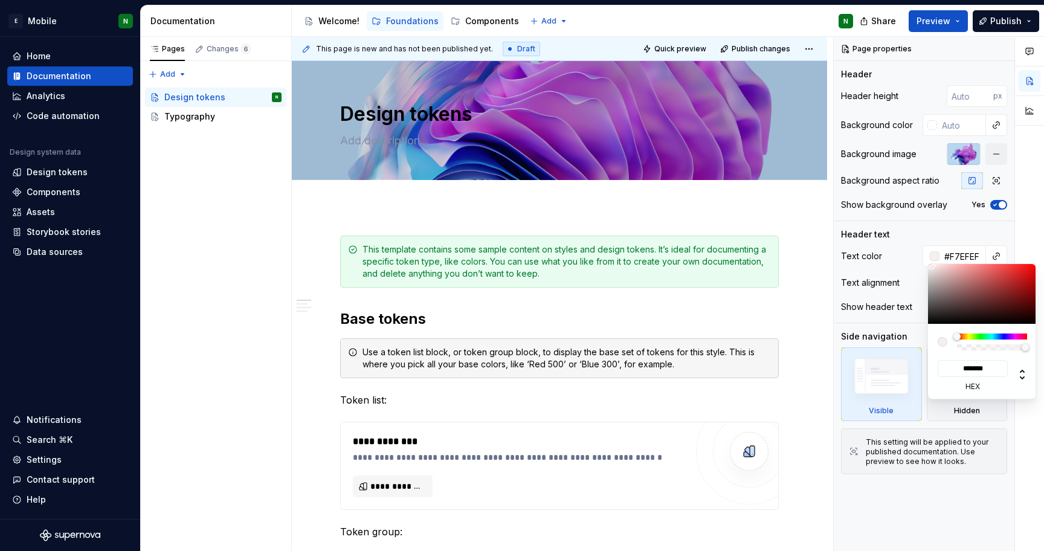
type input "#F7F0F0"
type input "*******"
type input "#F7F2F2"
type input "*******"
type input "#F7F3F3"
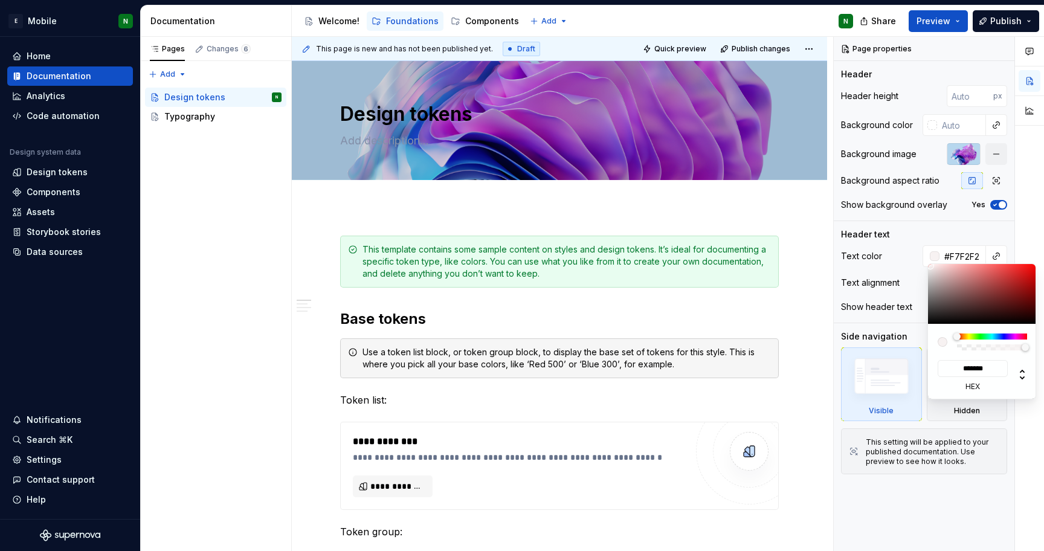
type input "*******"
type input "#FAF6F6"
type input "*******"
type input "#FAF8F8"
type input "*******"
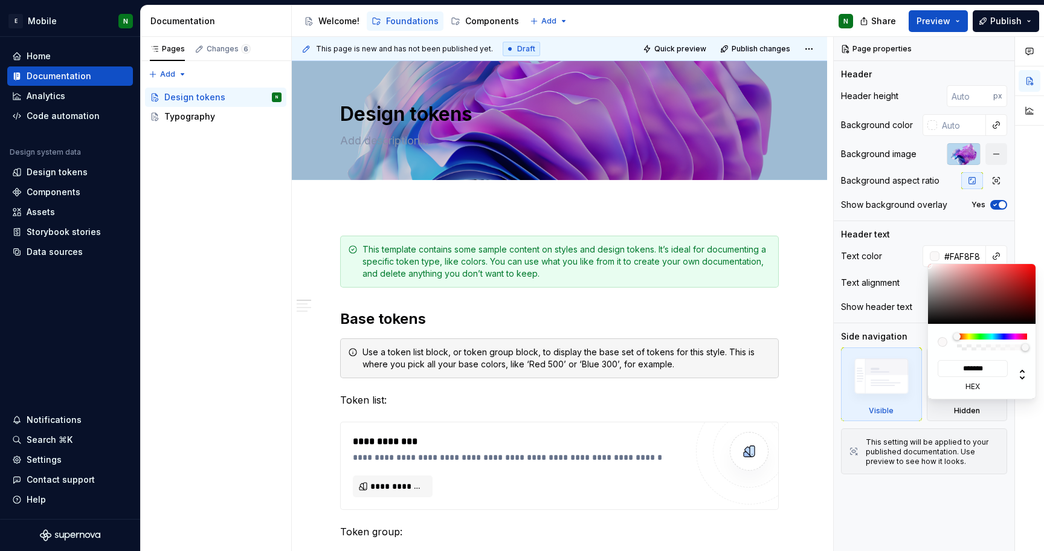
type textarea "*"
type input "#FAFAFA"
type input "*******"
type input "#FCFCFC"
type input "*******"
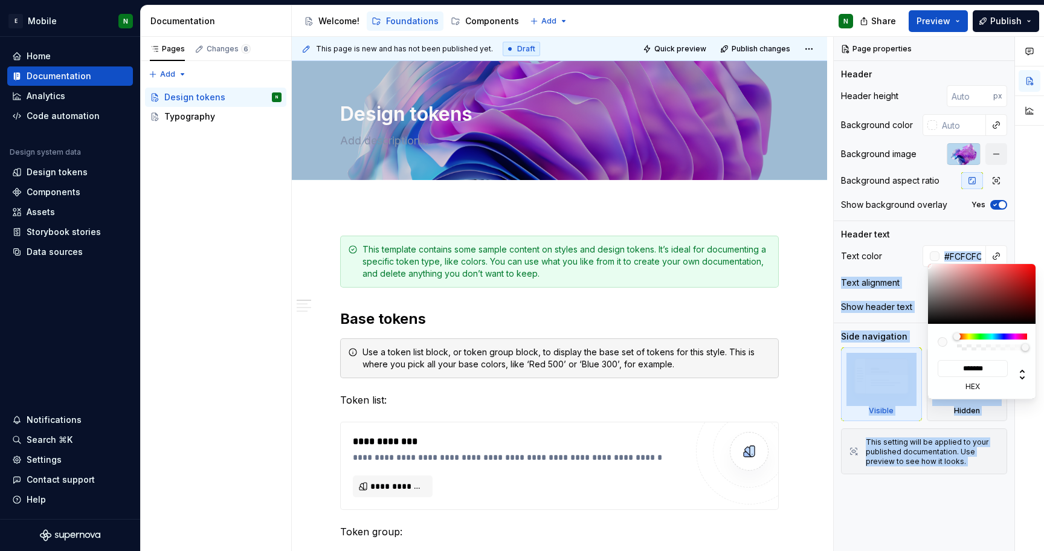
type input "#FFFFFF"
type input "*******"
type textarea "*"
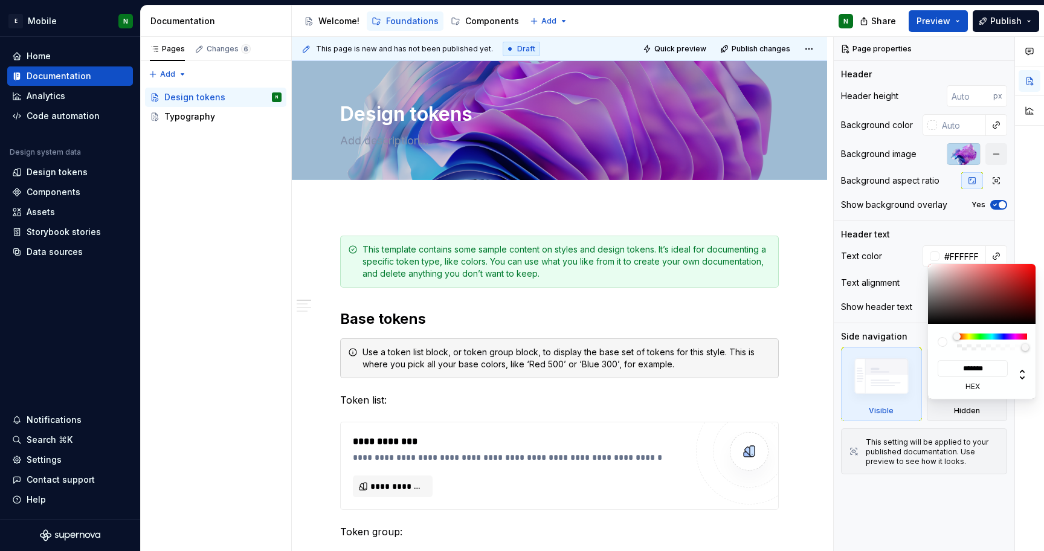
type input "#FFFEFE"
type input "*******"
drag, startPoint x: 942, startPoint y: 283, endPoint x: 929, endPoint y: 264, distance: 23.0
click at [929, 264] on div at bounding box center [982, 294] width 109 height 60
click at [903, 251] on div "Comments Open comments No comments yet Select ‘Comment’ from the block context …" at bounding box center [939, 294] width 210 height 515
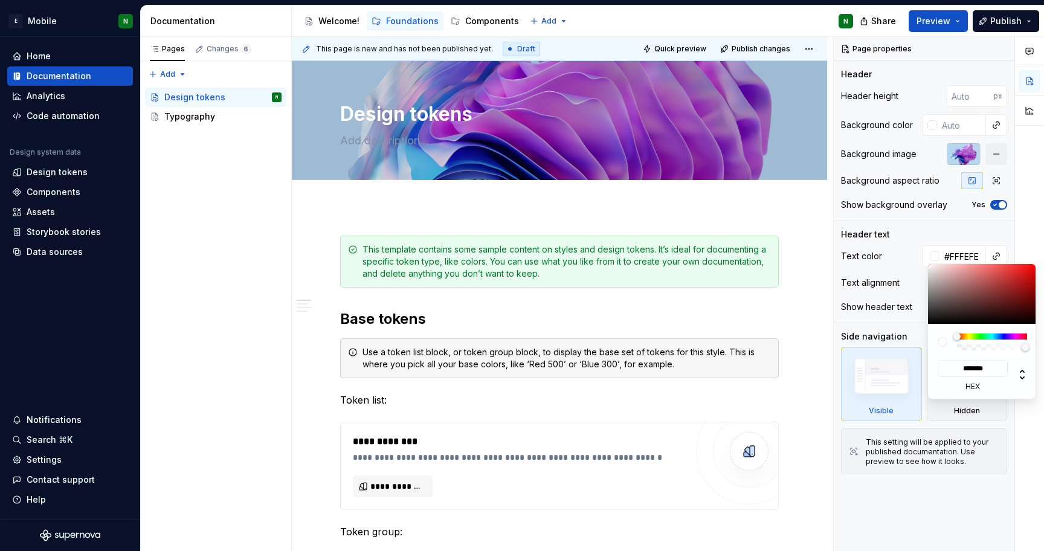
click at [883, 250] on div "Comments Open comments No comments yet Select ‘Comment’ from the block context …" at bounding box center [939, 294] width 210 height 515
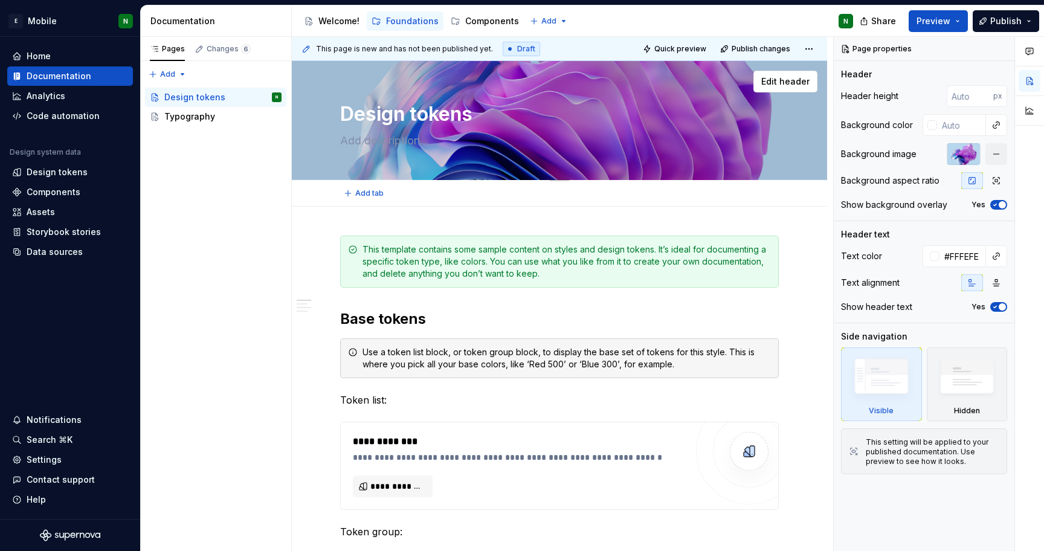
click at [411, 138] on textarea at bounding box center [557, 140] width 439 height 19
click at [413, 138] on textarea at bounding box center [557, 140] width 439 height 19
click at [416, 144] on textarea at bounding box center [557, 140] width 439 height 19
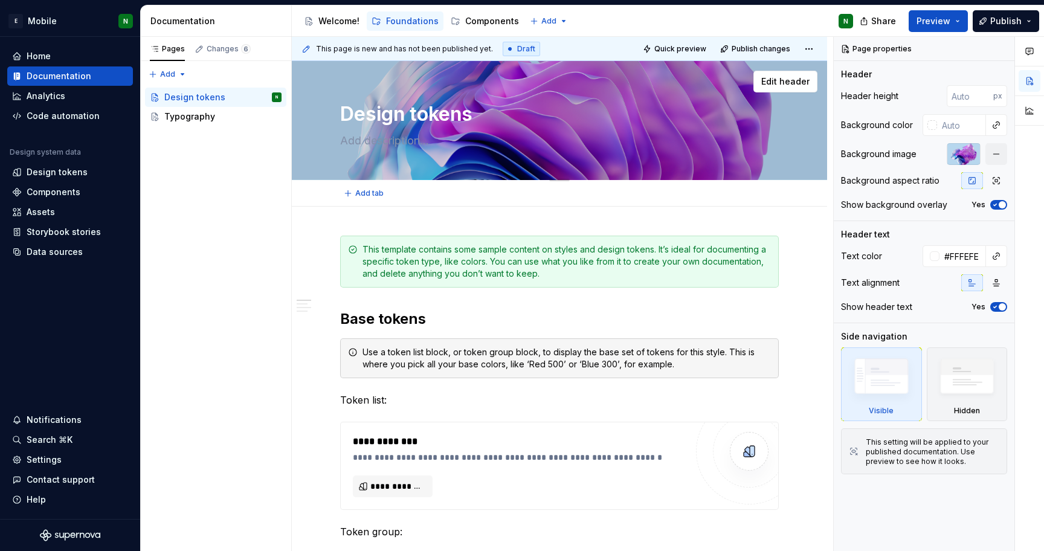
click at [416, 144] on textarea at bounding box center [557, 140] width 439 height 19
click at [200, 117] on div "Typography" at bounding box center [189, 117] width 51 height 12
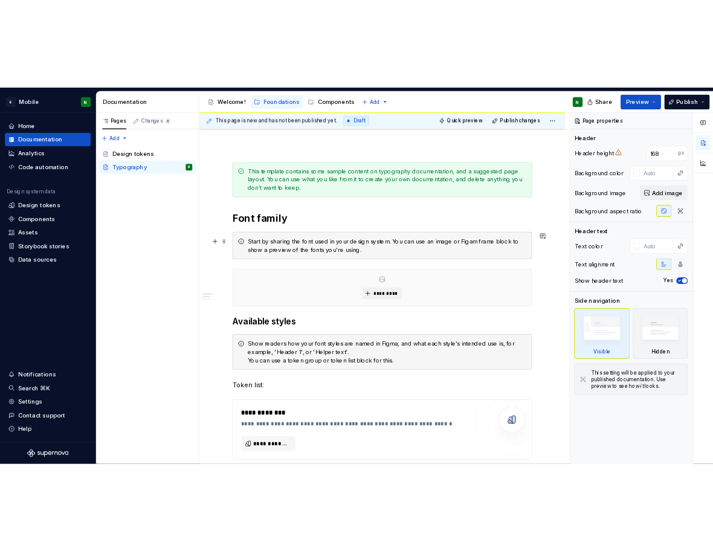
scroll to position [186, 0]
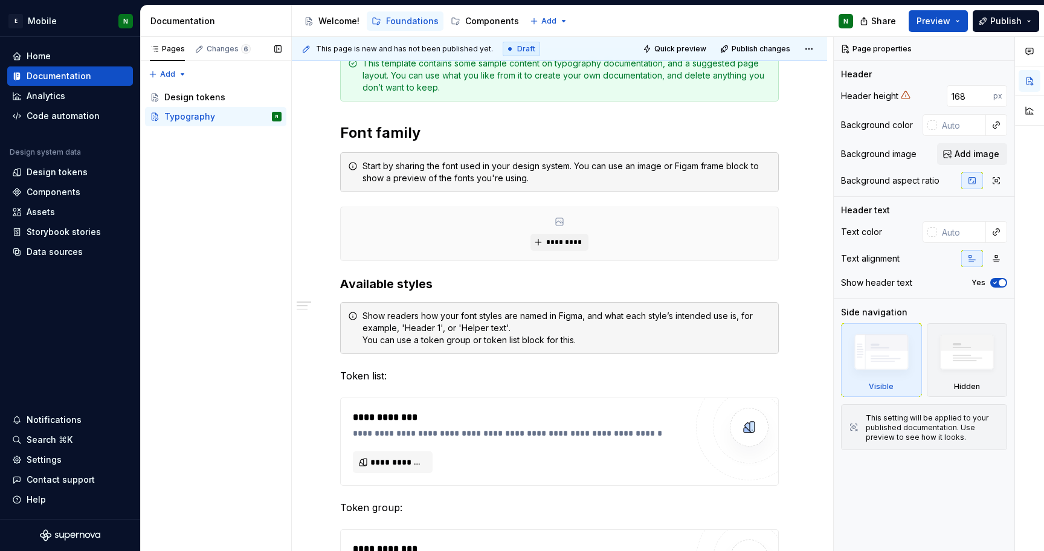
click at [251, 185] on div "Pages Changes 6 Add Accessibility guide for tree Page tree. Navigate the tree w…" at bounding box center [215, 294] width 151 height 515
click at [270, 118] on button "Page tree" at bounding box center [273, 116] width 17 height 17
click at [150, 74] on div "Pages Changes 6 Add Accessibility guide for tree Page tree. Navigate the tree w…" at bounding box center [215, 294] width 151 height 515
click at [180, 176] on div "Pages Changes 6 Add Accessibility guide for tree Page tree. Navigate the tree w…" at bounding box center [215, 294] width 151 height 515
click at [153, 74] on div "Pages Changes 6 Add Accessibility guide for tree Page tree. Navigate the tree w…" at bounding box center [215, 294] width 151 height 515
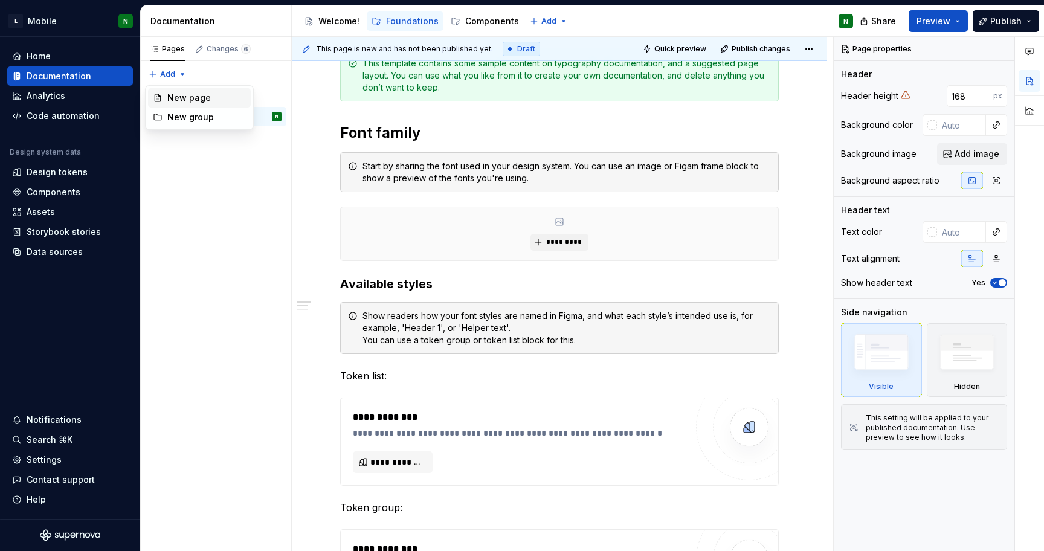
click at [186, 96] on div "New page" at bounding box center [206, 98] width 79 height 12
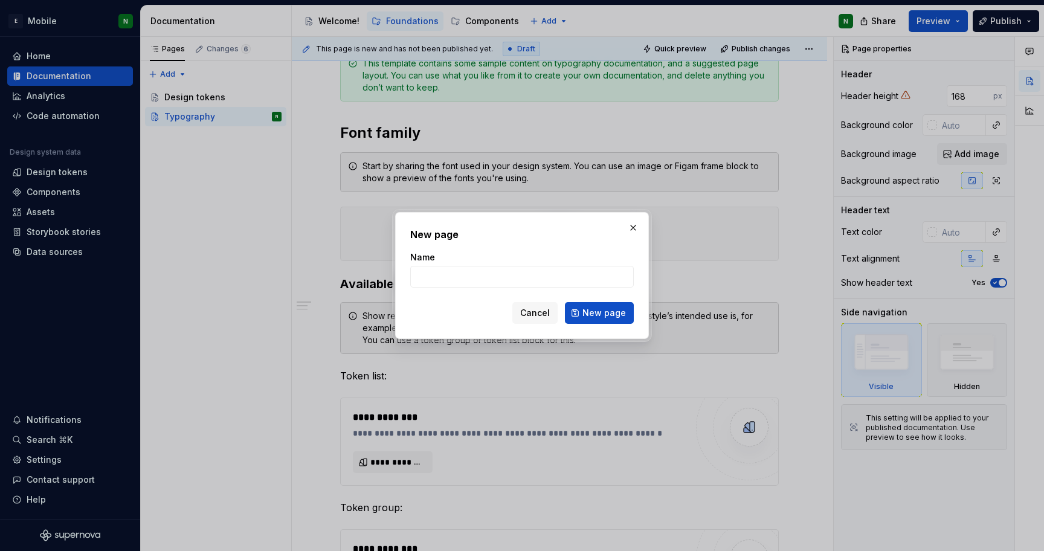
type textarea "*"
paste input "Colors"
type input "Colors"
click at [613, 313] on span "New page" at bounding box center [603, 313] width 43 height 12
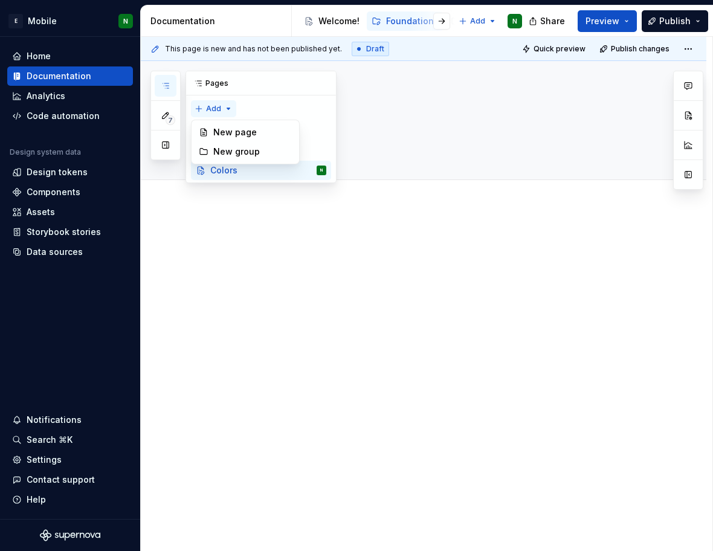
click at [199, 107] on div "7 Pages Add Accessibility guide for tree Page tree. Navigate the tree with the …" at bounding box center [243, 127] width 186 height 112
click at [220, 128] on div "New page" at bounding box center [252, 132] width 79 height 12
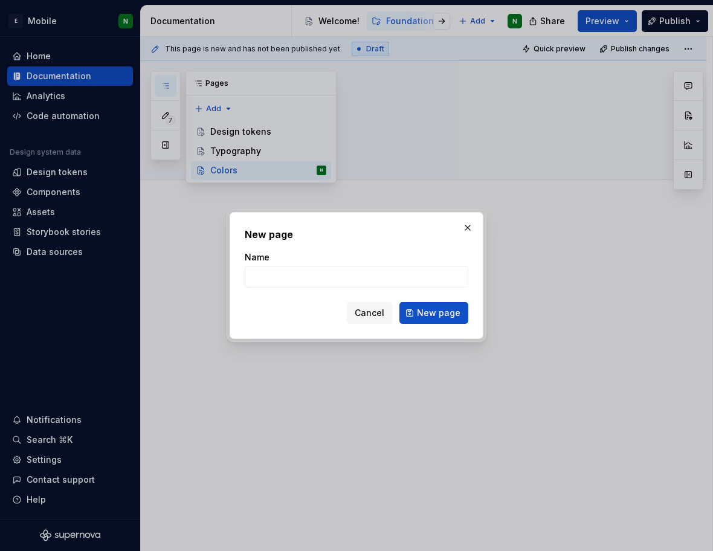
type textarea "*"
type input "Shadows"
click at [414, 307] on button "New page" at bounding box center [433, 313] width 69 height 22
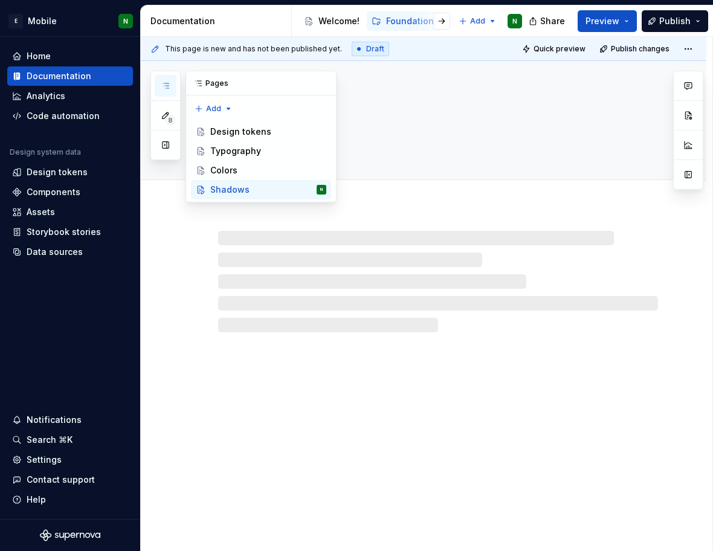
type textarea "*"
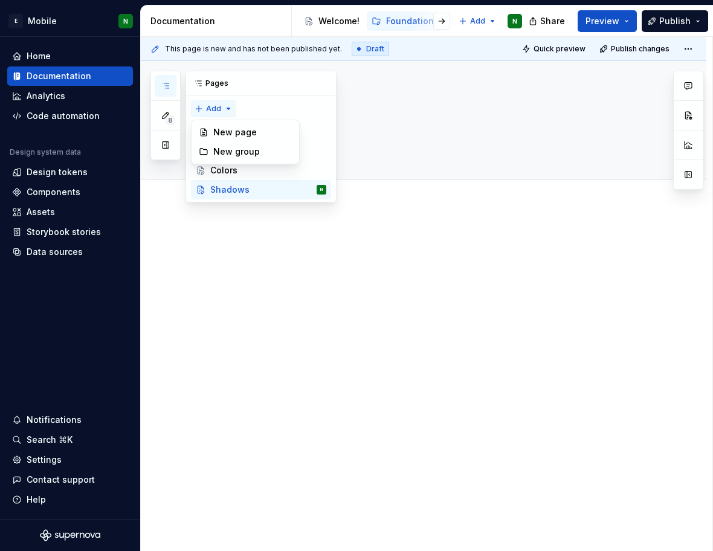
click at [230, 109] on div "8 Pages Add Accessibility guide for tree Page tree. Navigate the tree with the …" at bounding box center [243, 137] width 186 height 132
click at [240, 131] on div "New page" at bounding box center [252, 132] width 79 height 12
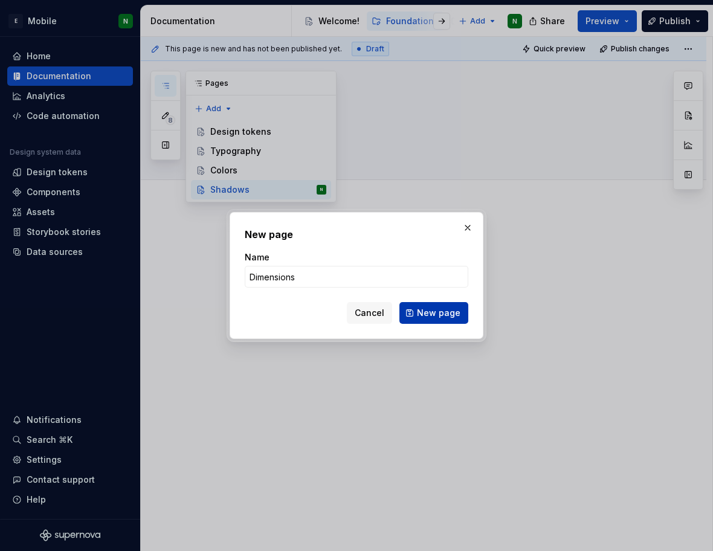
type input "Dimensions"
click at [422, 306] on button "New page" at bounding box center [433, 313] width 69 height 22
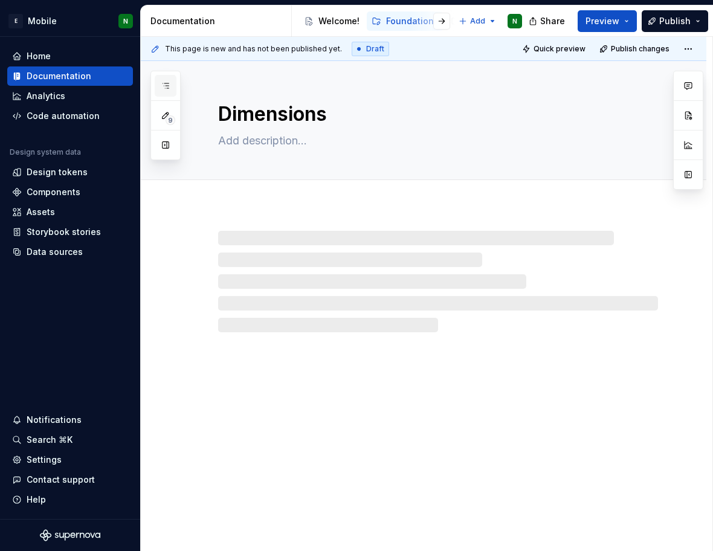
type textarea "*"
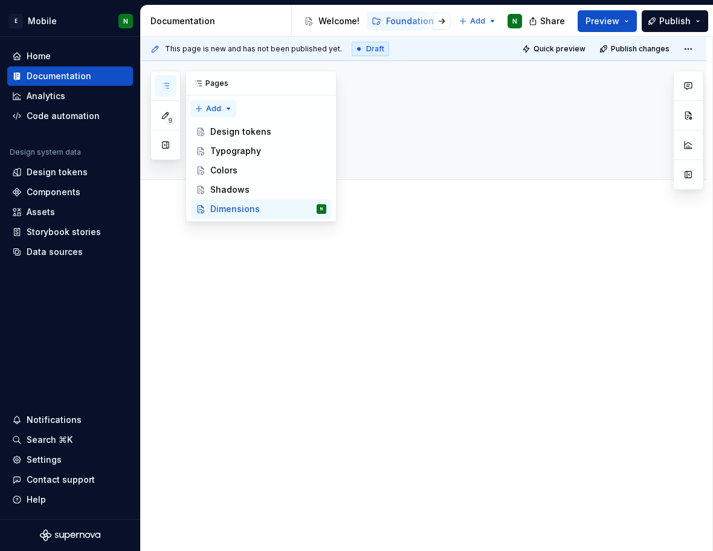
click at [230, 114] on div "9 Pages Add Accessibility guide for tree Page tree. Navigate the tree with the …" at bounding box center [243, 146] width 186 height 151
click at [230, 132] on div "New page" at bounding box center [252, 132] width 79 height 12
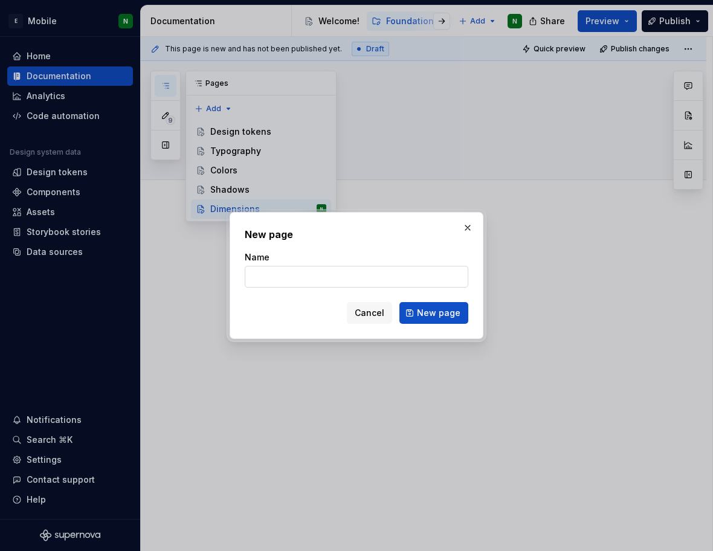
click at [316, 276] on input "Name" at bounding box center [357, 277] width 224 height 22
type input "Icons"
click at [447, 311] on span "New page" at bounding box center [438, 313] width 43 height 12
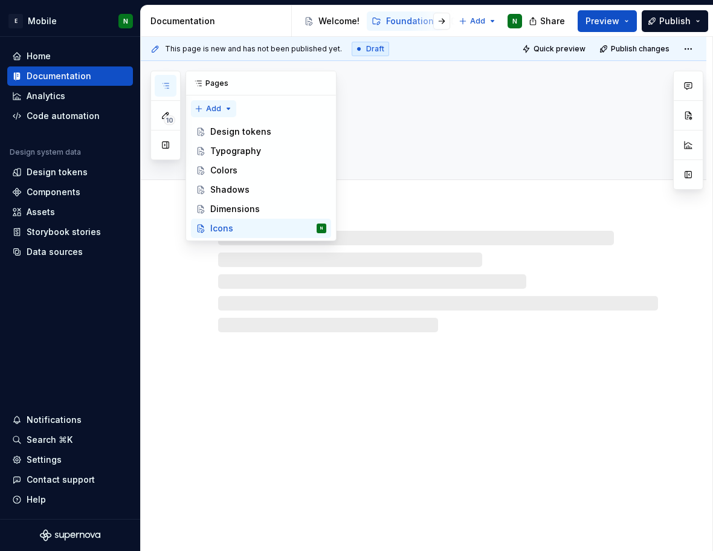
click at [224, 108] on div "10 Pages Add Accessibility guide for tree Page tree. Navigate the tree with the…" at bounding box center [243, 156] width 186 height 170
type textarea "*"
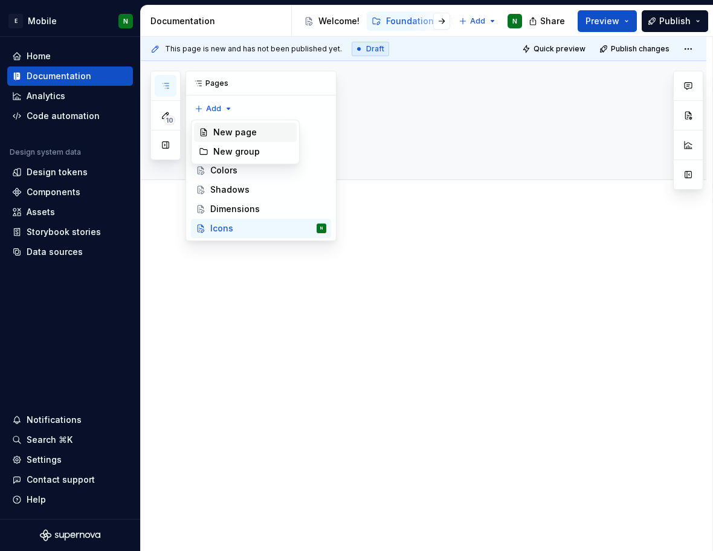
click at [249, 136] on div "New page" at bounding box center [252, 132] width 79 height 12
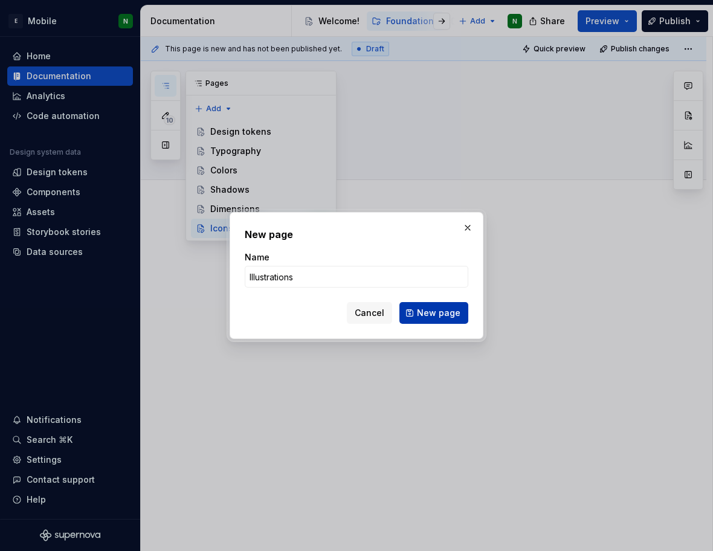
type input "Illustrations"
click at [453, 311] on span "New page" at bounding box center [438, 313] width 43 height 12
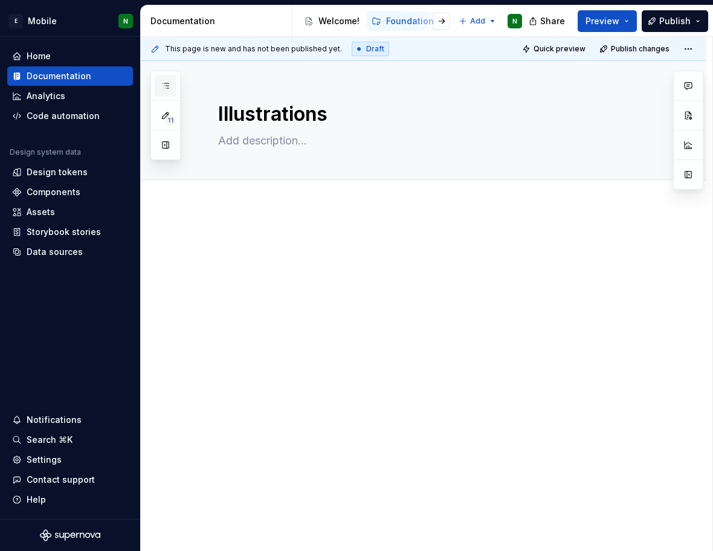
type textarea "*"
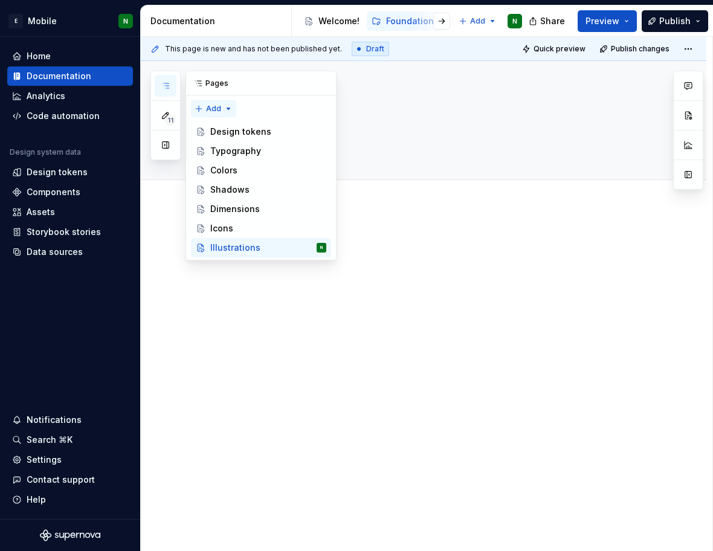
click at [225, 111] on div "11 Pages Add Accessibility guide for tree Page tree. Navigate the tree with the…" at bounding box center [243, 166] width 186 height 190
click at [230, 136] on div "New page" at bounding box center [252, 132] width 79 height 12
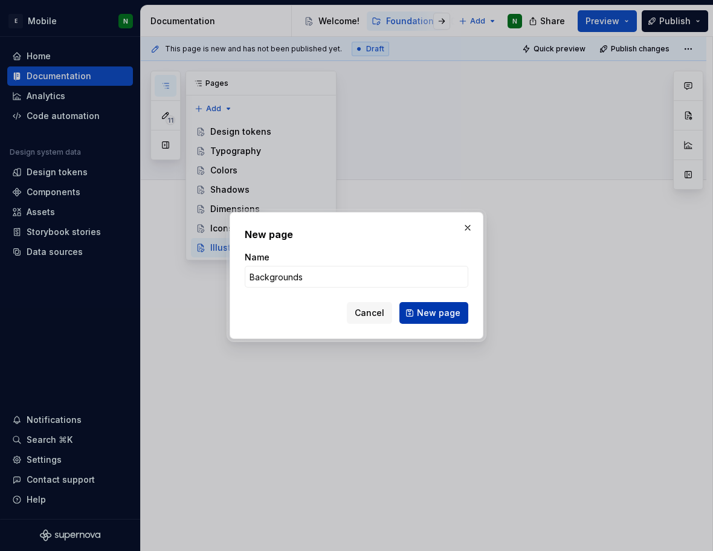
type input "Backgrounds"
click at [434, 316] on span "New page" at bounding box center [438, 313] width 43 height 12
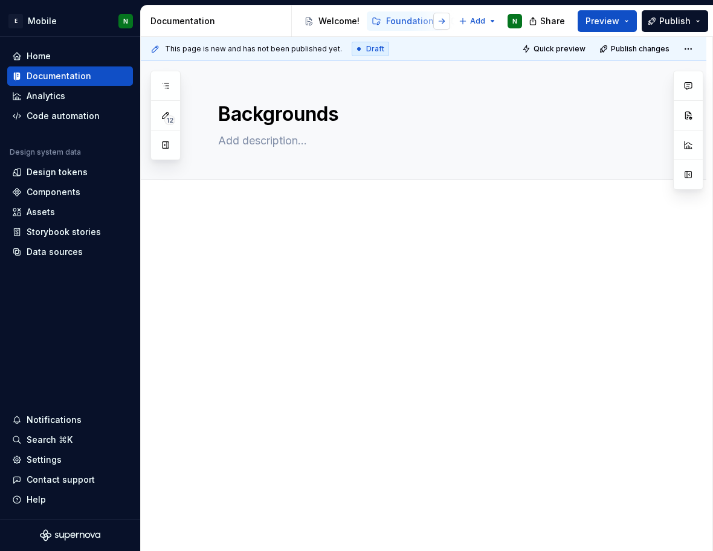
click at [443, 23] on button "button" at bounding box center [441, 21] width 17 height 17
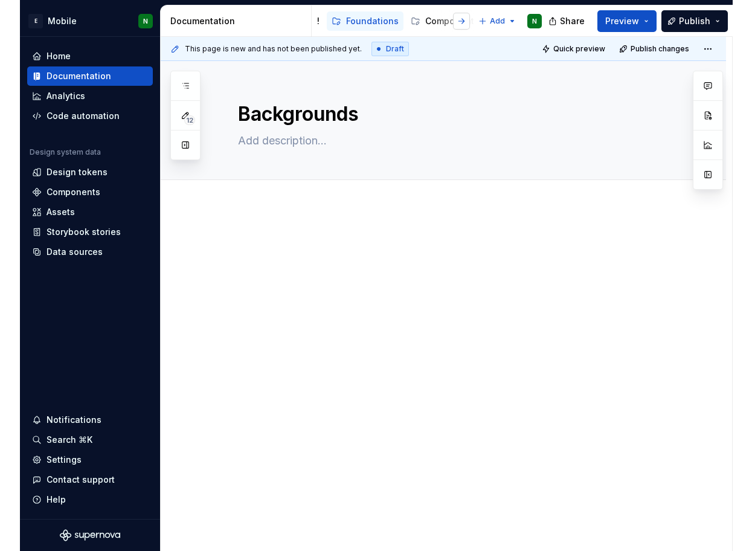
scroll to position [0, 62]
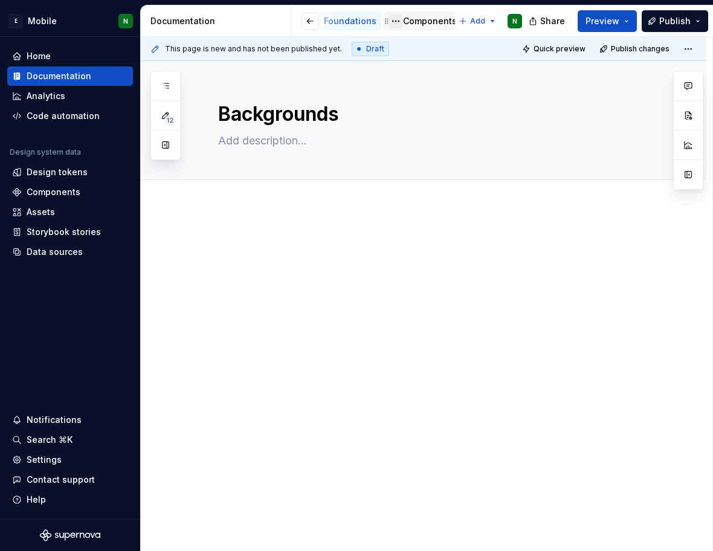
click at [399, 20] on button "Page tree" at bounding box center [395, 21] width 14 height 14
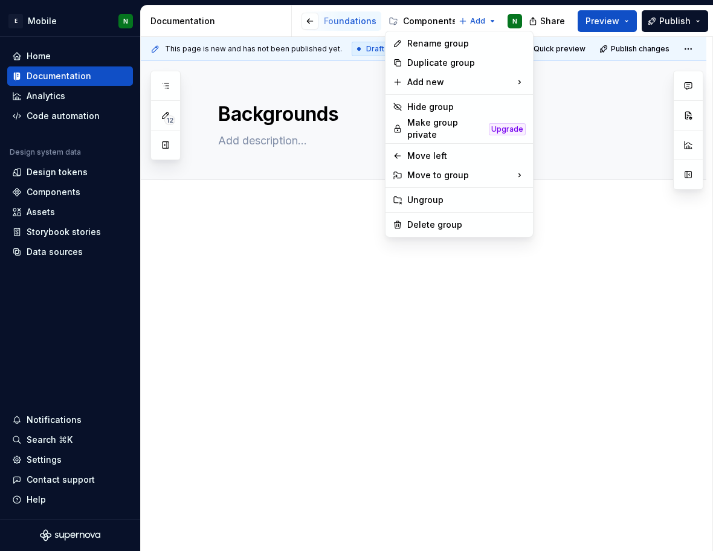
click at [412, 21] on html "E Mobile N Home Documentation Analytics Code automation Design system data Desi…" at bounding box center [356, 275] width 713 height 551
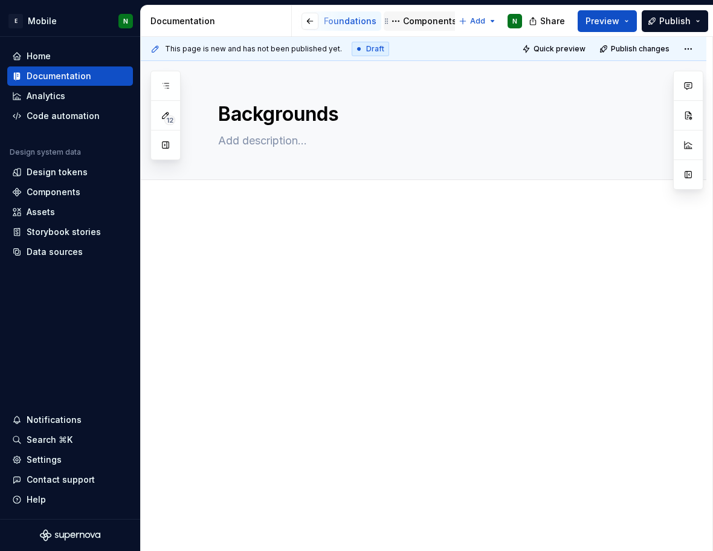
click at [419, 19] on div "Components" at bounding box center [430, 21] width 54 height 12
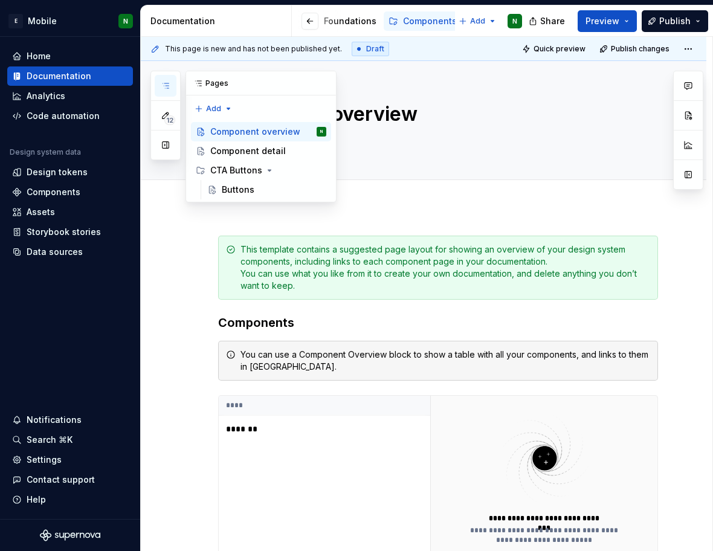
click at [170, 87] on button "button" at bounding box center [166, 86] width 22 height 22
click at [216, 155] on div "Component detail" at bounding box center [248, 151] width 76 height 12
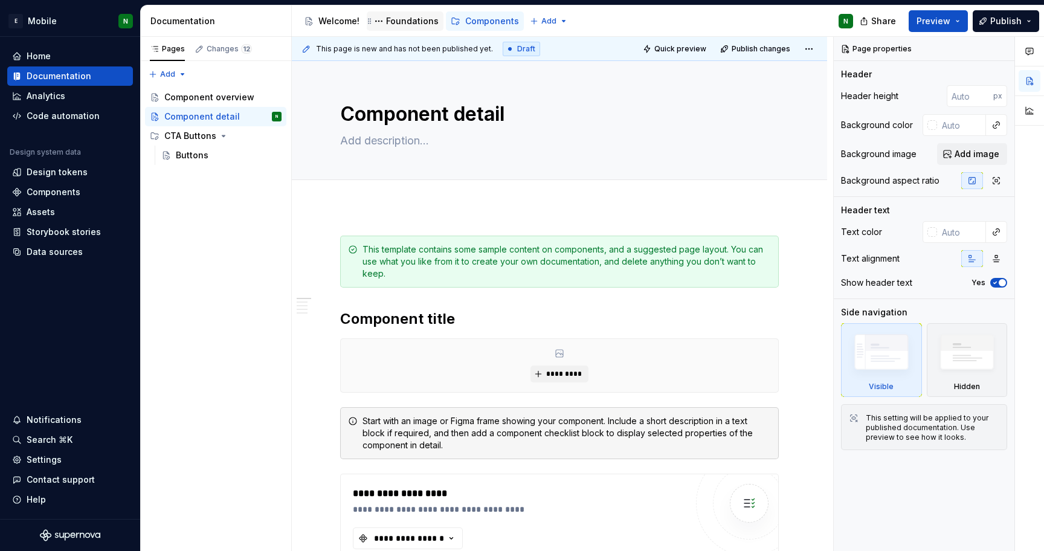
click at [397, 25] on div "Foundations" at bounding box center [412, 21] width 53 height 12
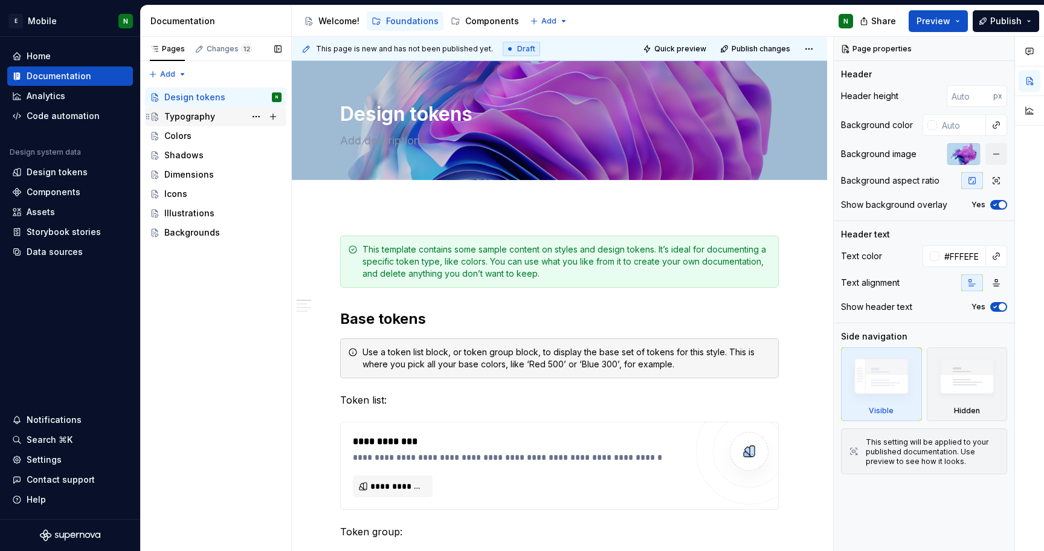
click at [176, 117] on div "Typography" at bounding box center [189, 117] width 51 height 12
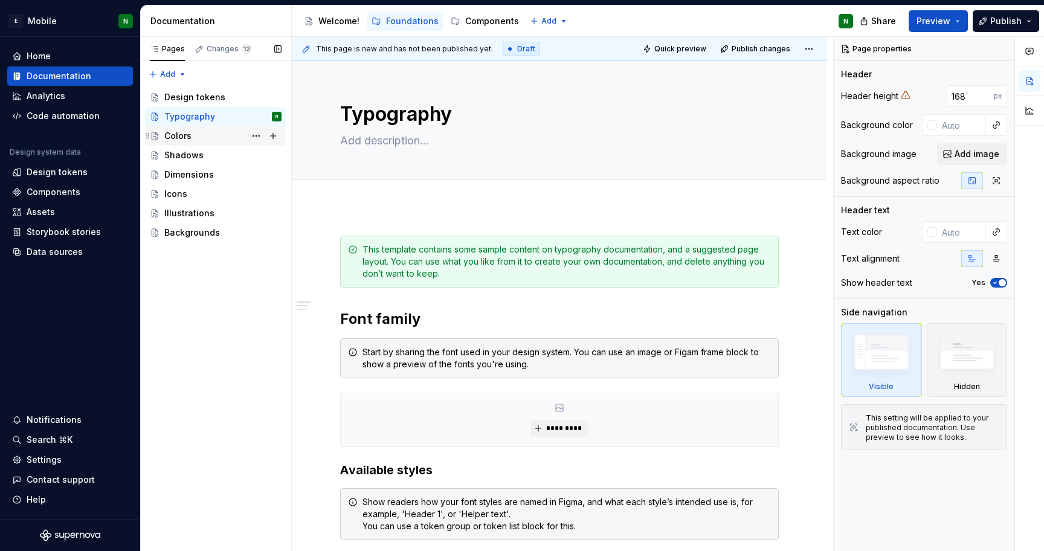
click at [180, 142] on div "Colors" at bounding box center [222, 135] width 117 height 17
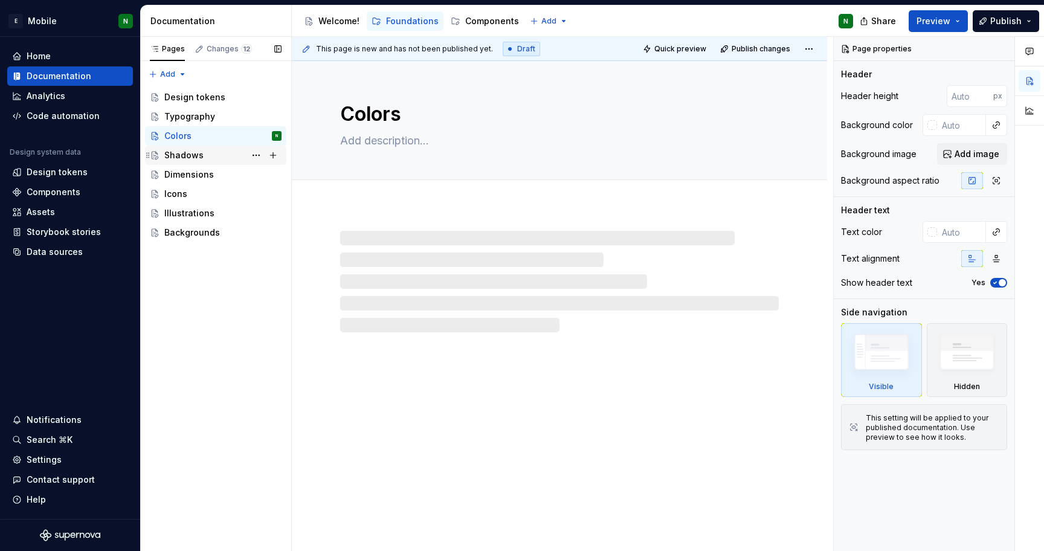
click at [193, 159] on div "Shadows" at bounding box center [183, 155] width 39 height 12
click at [473, 19] on div "Components" at bounding box center [492, 21] width 54 height 12
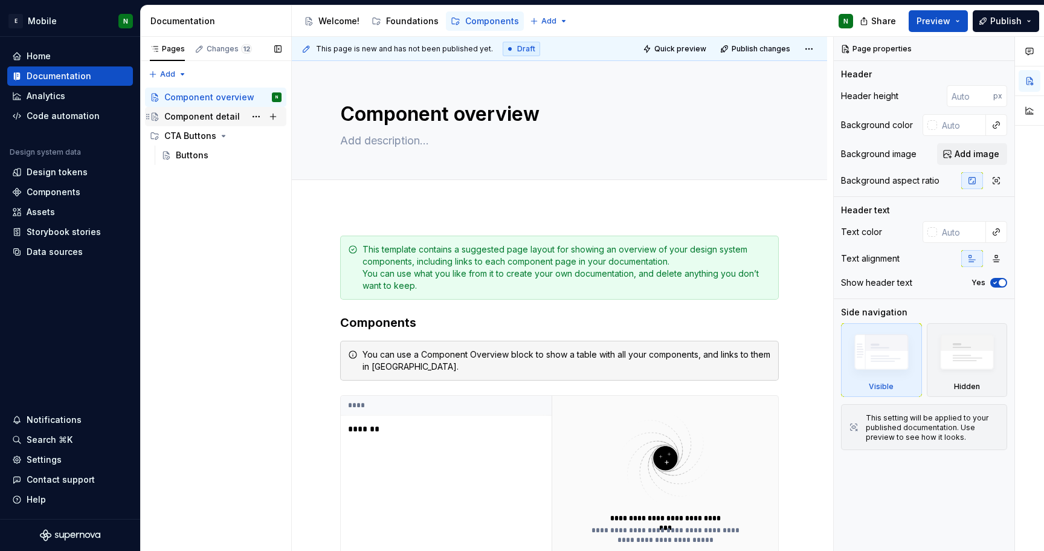
click at [194, 121] on div "Component detail" at bounding box center [202, 117] width 76 height 12
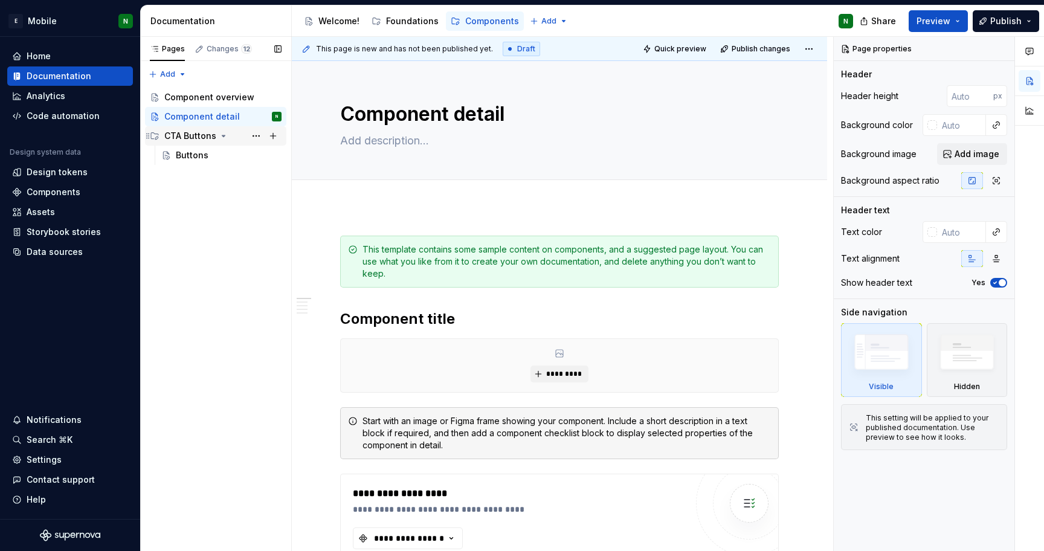
click at [192, 138] on div "CTA Buttons" at bounding box center [190, 136] width 52 height 12
click at [194, 160] on div "Buttons" at bounding box center [192, 155] width 33 height 12
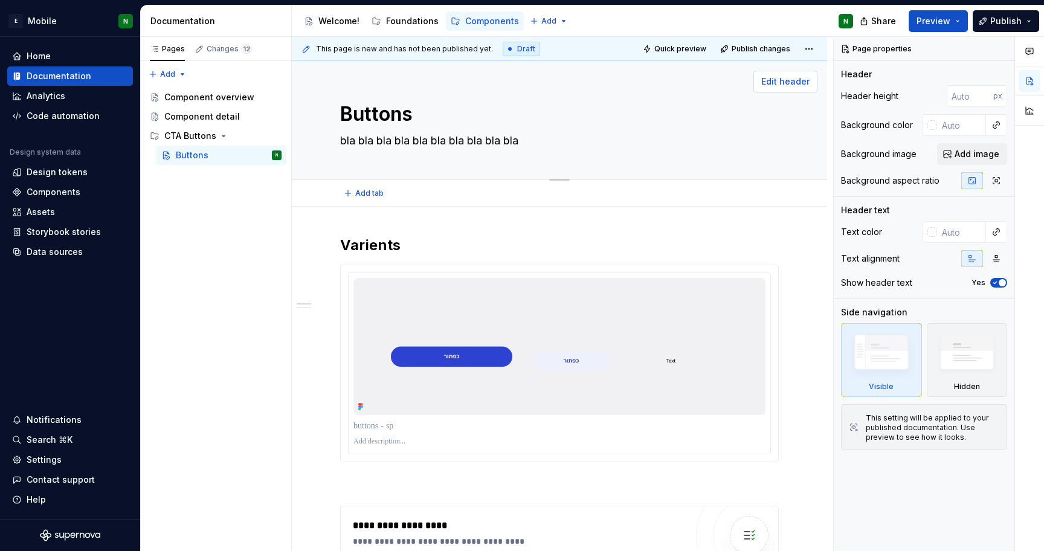
click at [773, 79] on span "Edit header" at bounding box center [785, 82] width 48 height 12
click at [967, 153] on span "Add image" at bounding box center [977, 154] width 45 height 12
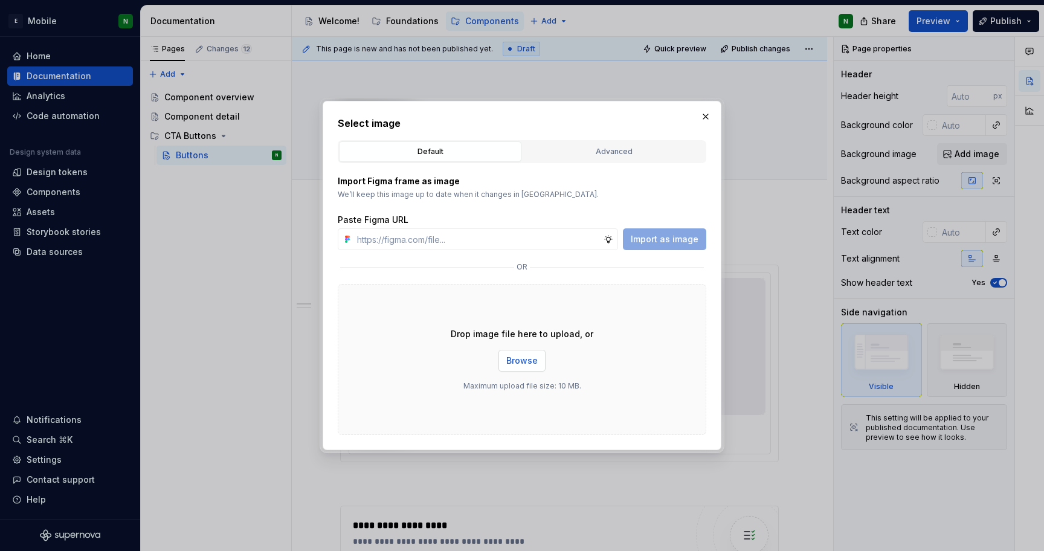
click at [530, 356] on span "Browse" at bounding box center [521, 361] width 31 height 12
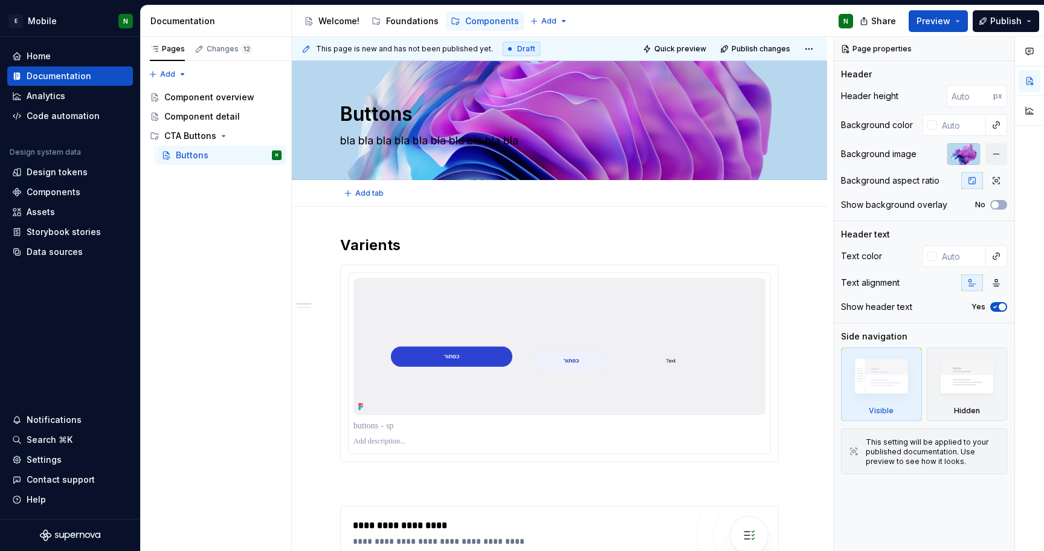
type textarea "*"
click at [930, 258] on div at bounding box center [932, 256] width 10 height 10
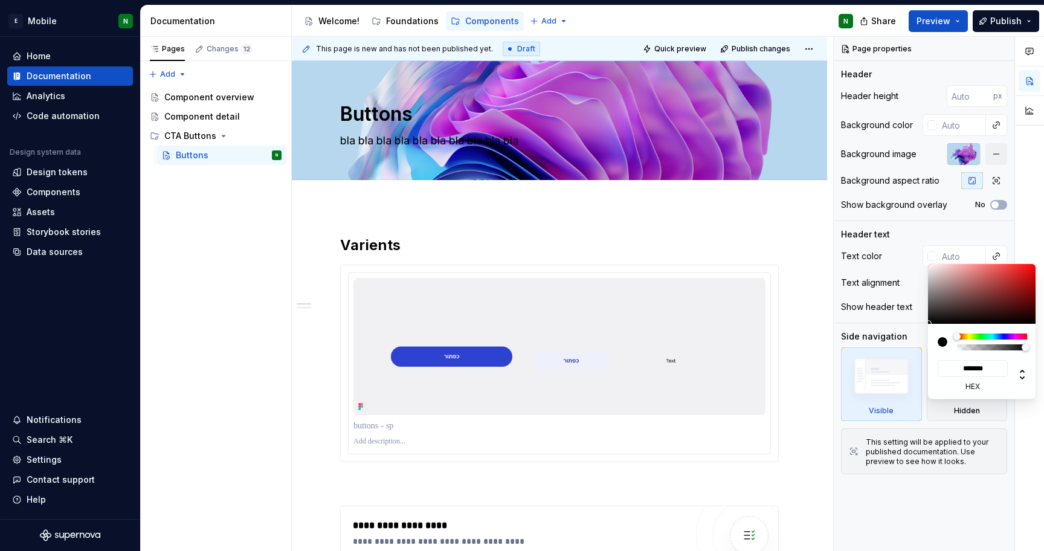
type input "#BCA6A6"
type input "*******"
type input "#C1AEAE"
type input "*******"
type input "#C4B1B1"
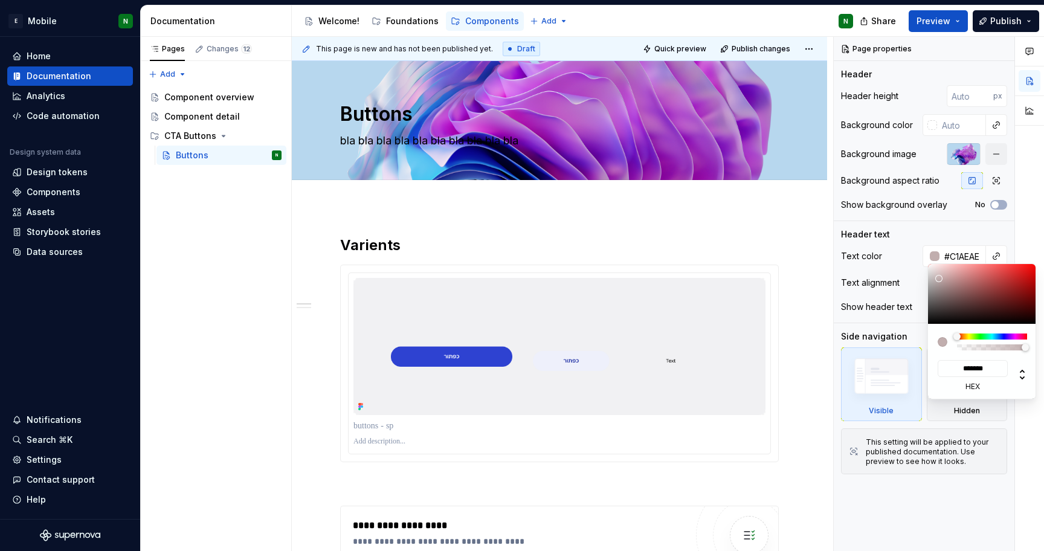
type input "*******"
type input "#C6B5B5"
type input "*******"
type input "#CEC0C0"
type input "*******"
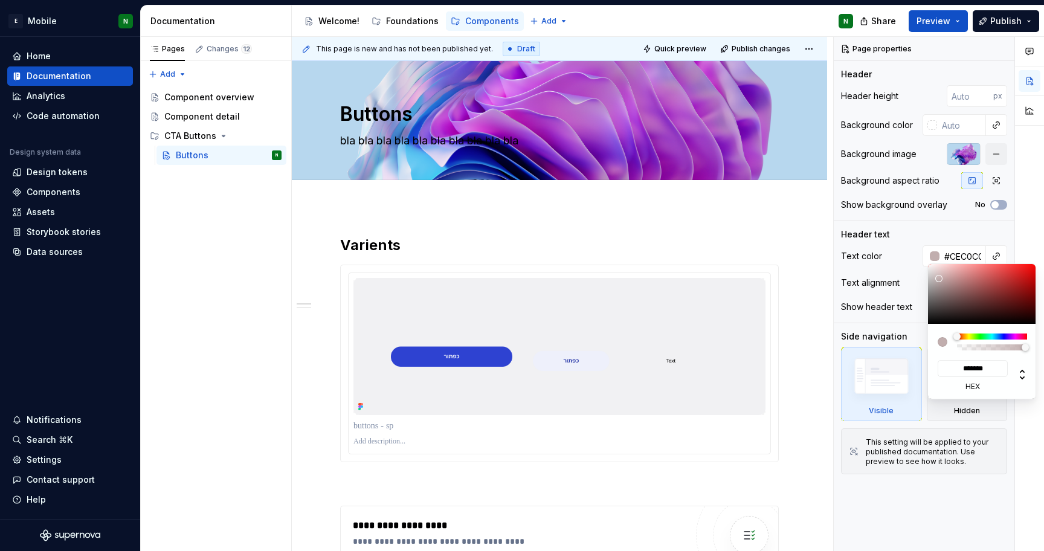
type input "#D8CCCC"
type input "*******"
type input "#DBD0D0"
type input "*******"
type input "#DDD4D4"
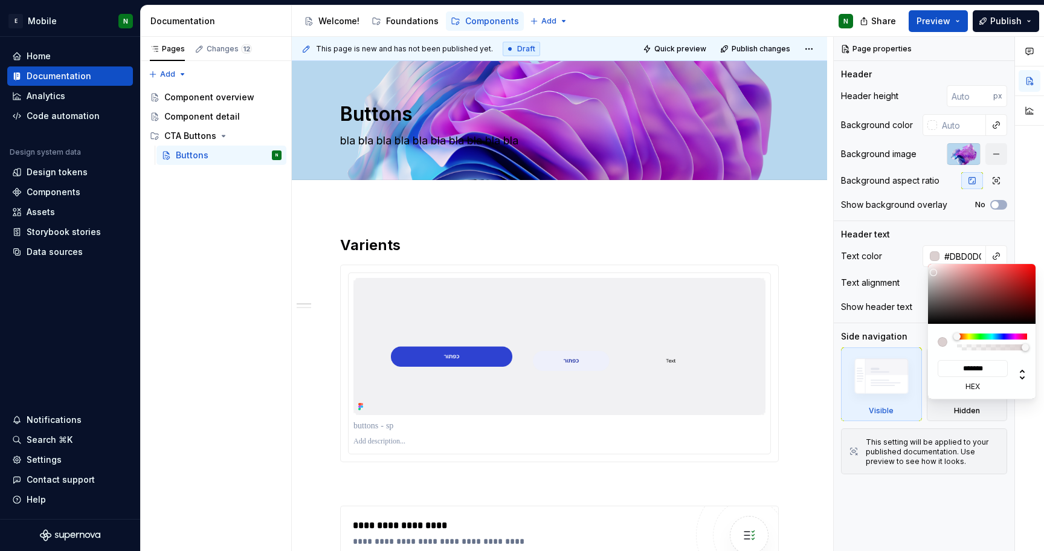
type input "*******"
type input "#E3DADA"
type input "*******"
type input "#E8E0E0"
type input "*******"
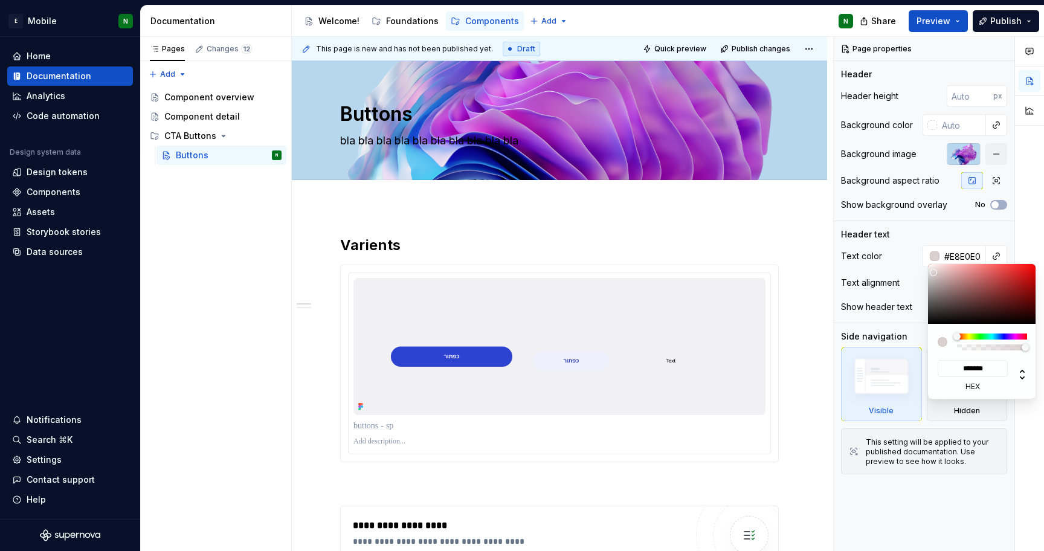
type input "#EDE6E6"
type input "*******"
type input "#F0EAEA"
type input "*******"
type input "#F0ECEC"
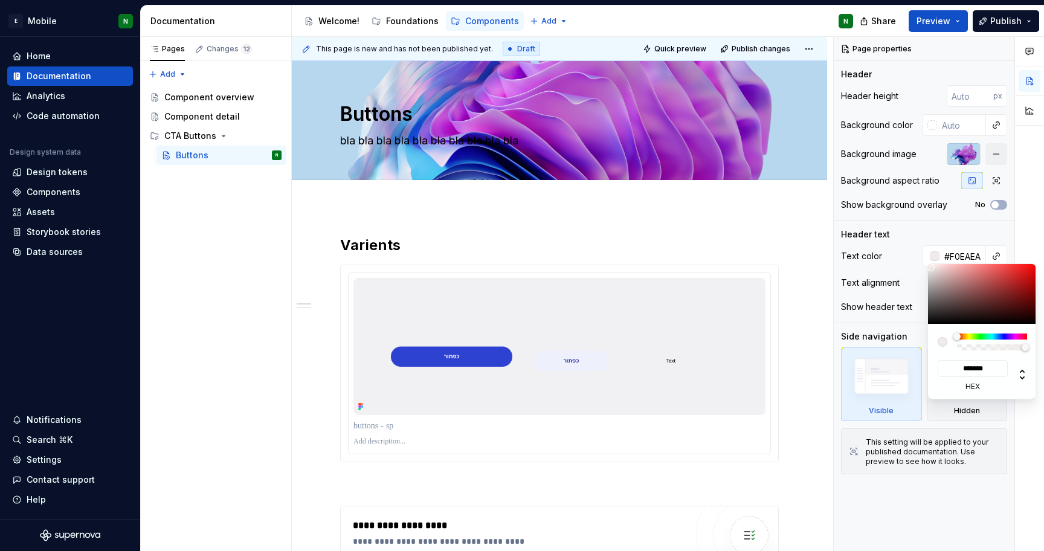
type input "*******"
type input "#F2EEEE"
type input "*******"
type input "#F7F3F3"
type input "*******"
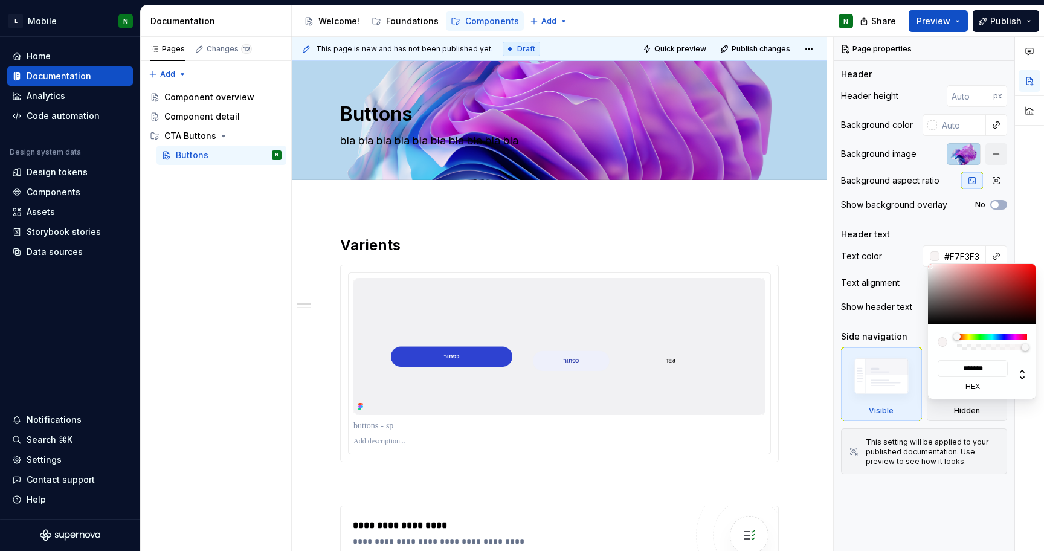
type input "#FAF7F7"
type input "*******"
type textarea "*"
type input "#FAF8F8"
type input "*******"
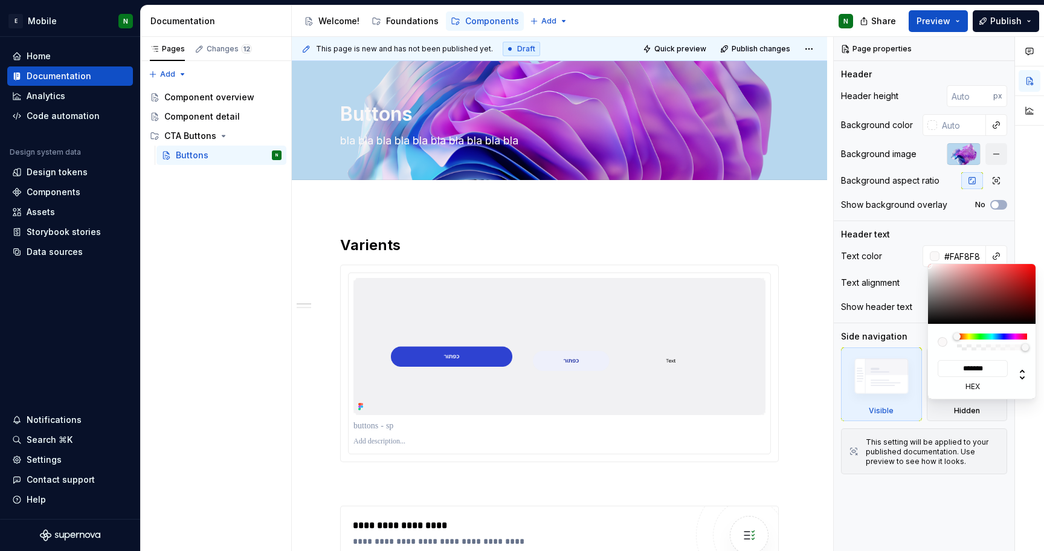
type input "#FCFBFB"
type input "*******"
type input "#FCFCFC"
type input "*******"
type input "#FFFFFF"
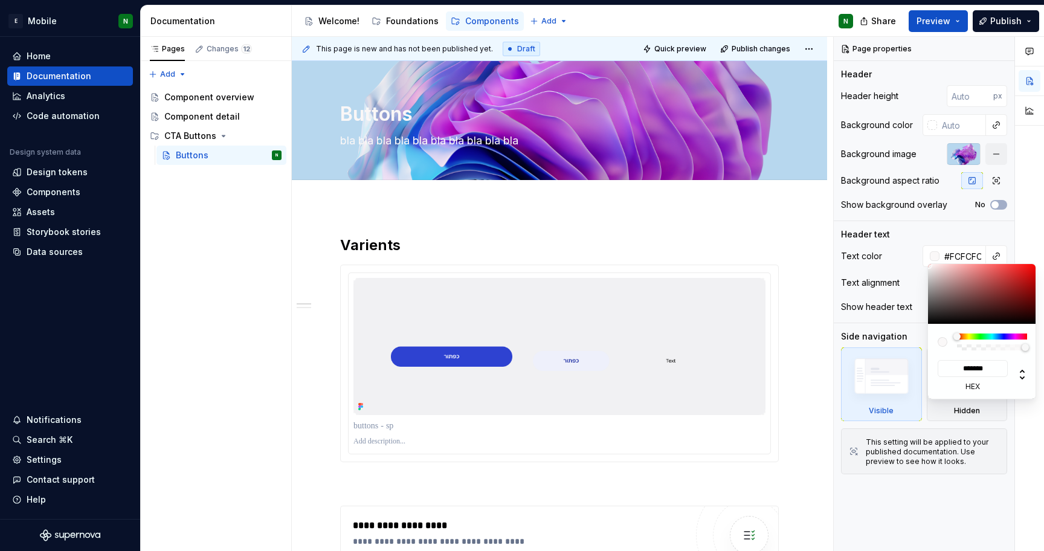
type input "*******"
drag, startPoint x: 938, startPoint y: 278, endPoint x: 928, endPoint y: 264, distance: 17.3
click at [928, 264] on div at bounding box center [982, 294] width 109 height 60
click at [713, 239] on html "E Mobile N Home Documentation Analytics Code automation Design system data Desi…" at bounding box center [522, 275] width 1044 height 551
click at [998, 206] on div "Comments Open comments No comments yet Select ‘Comment’ from the block context …" at bounding box center [939, 294] width 210 height 515
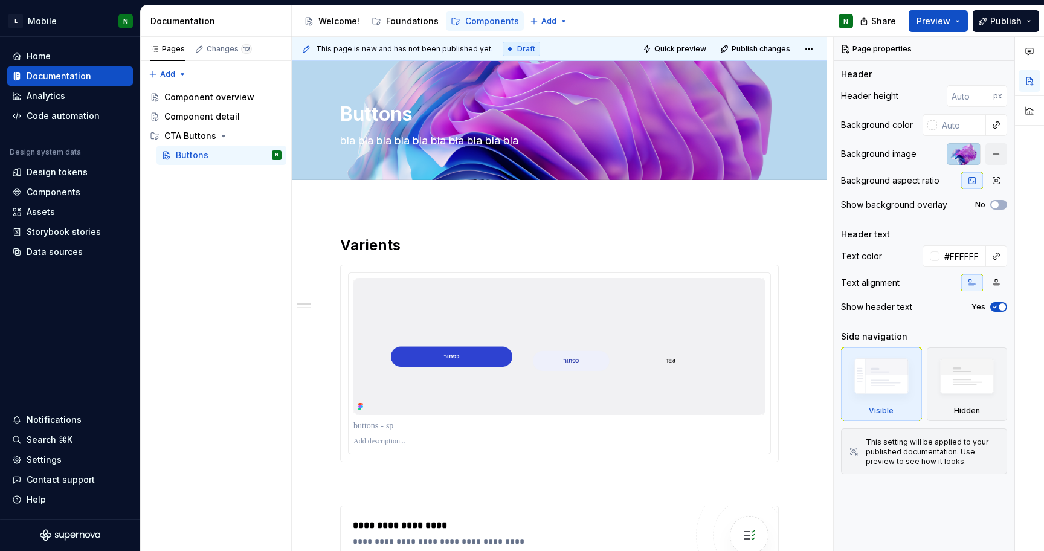
click at [998, 206] on span "button" at bounding box center [994, 204] width 7 height 7
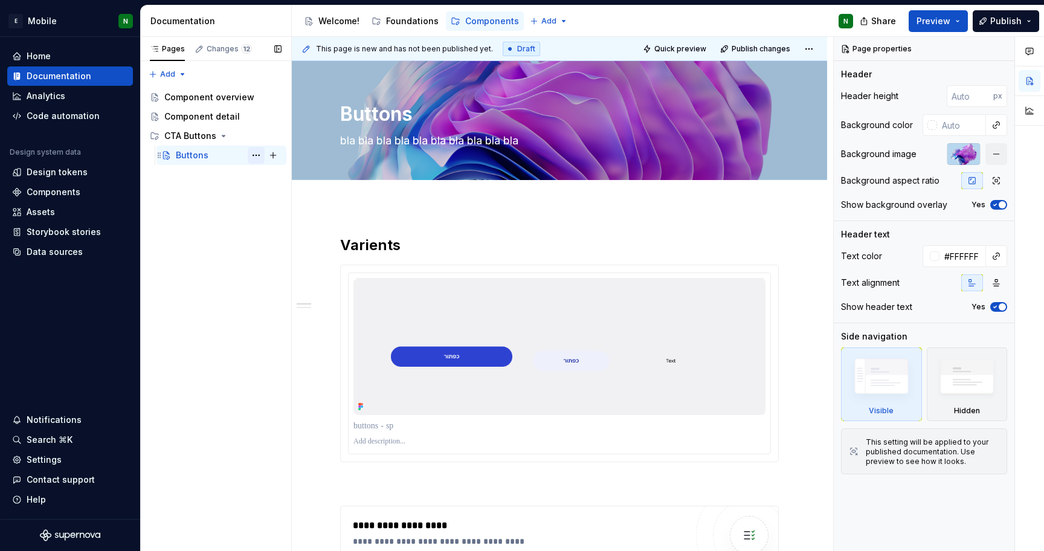
click at [261, 159] on button "Page tree" at bounding box center [256, 155] width 17 height 17
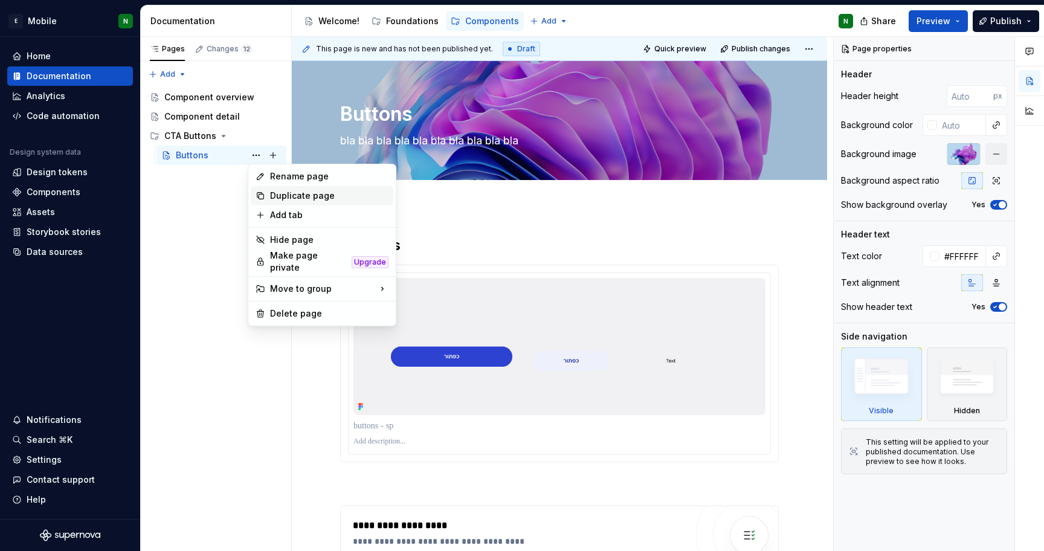
click at [289, 192] on div "Duplicate page" at bounding box center [329, 196] width 118 height 12
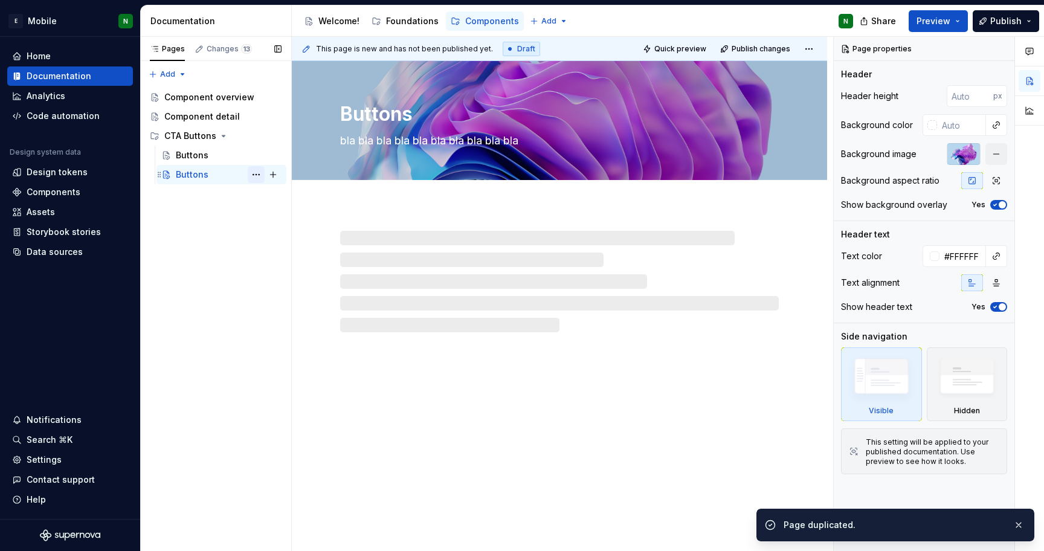
click at [253, 176] on button "Page tree" at bounding box center [256, 174] width 17 height 17
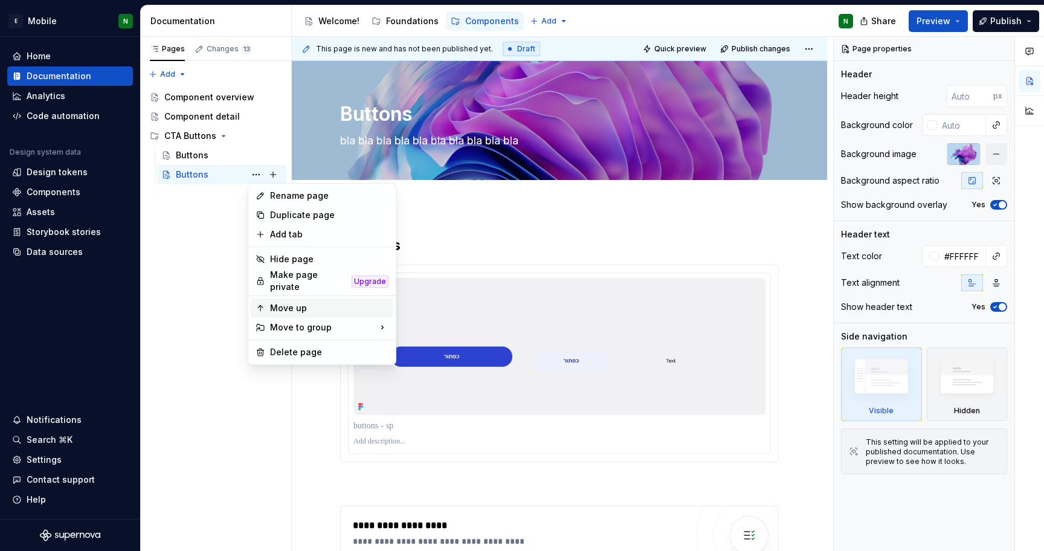
click at [303, 310] on div "Move up" at bounding box center [322, 307] width 143 height 19
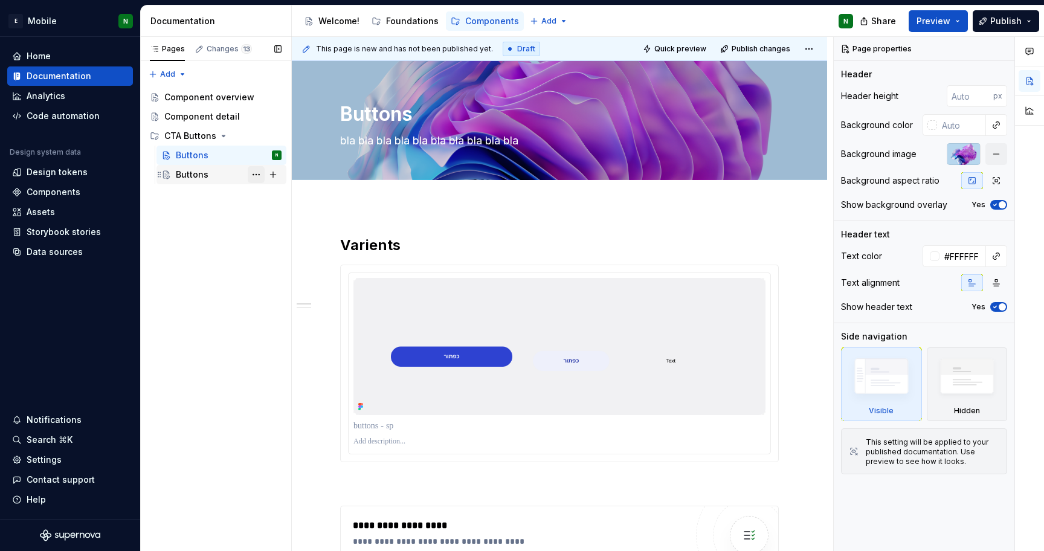
click at [254, 174] on button "Page tree" at bounding box center [256, 174] width 17 height 17
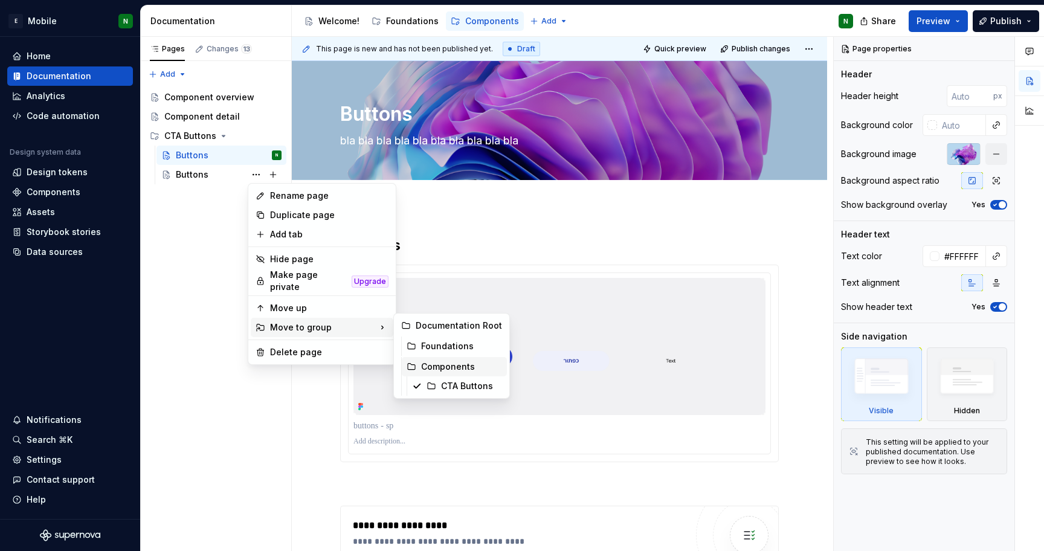
click at [436, 369] on div "Components" at bounding box center [461, 367] width 81 height 12
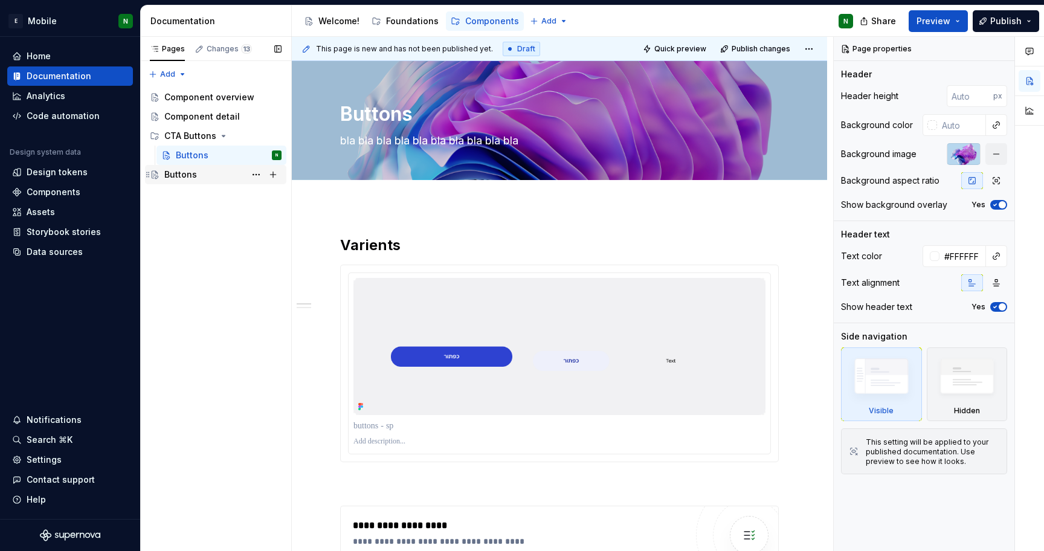
click at [203, 177] on div "Buttons" at bounding box center [222, 174] width 117 height 17
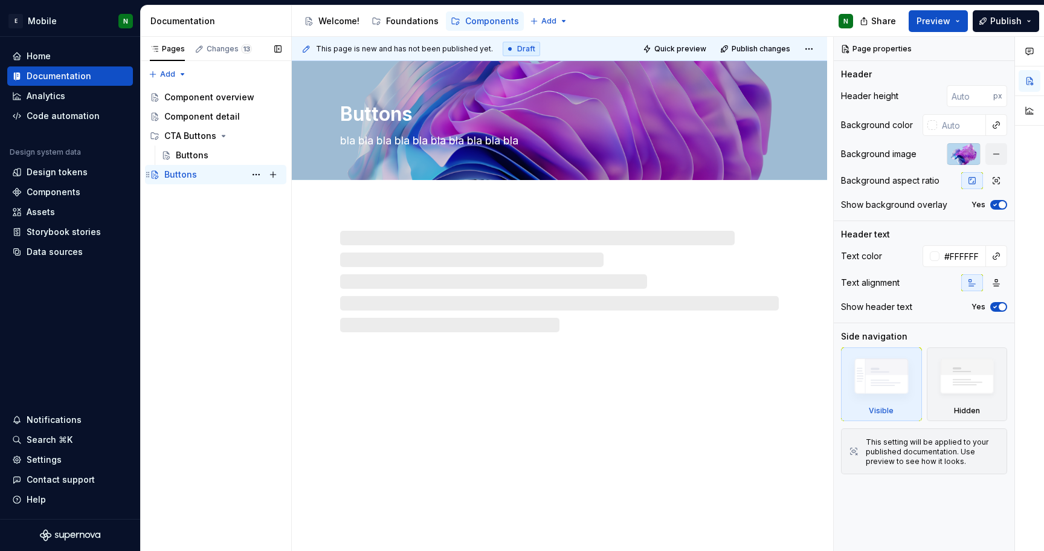
click at [182, 179] on div "Buttons" at bounding box center [180, 175] width 33 height 12
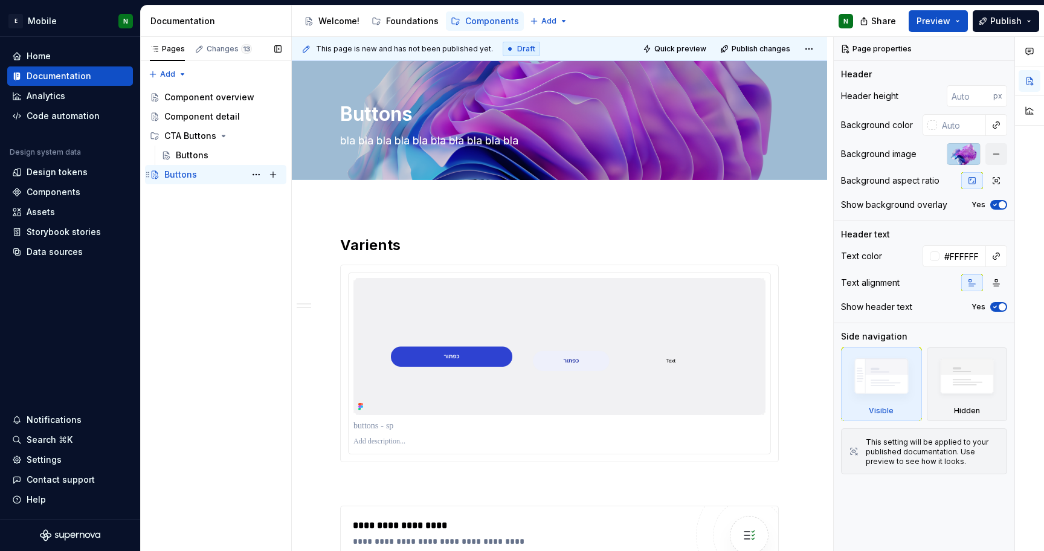
click at [182, 179] on div "Buttons" at bounding box center [180, 175] width 33 height 12
click at [254, 177] on button "Page tree" at bounding box center [256, 174] width 17 height 17
type textarea "*"
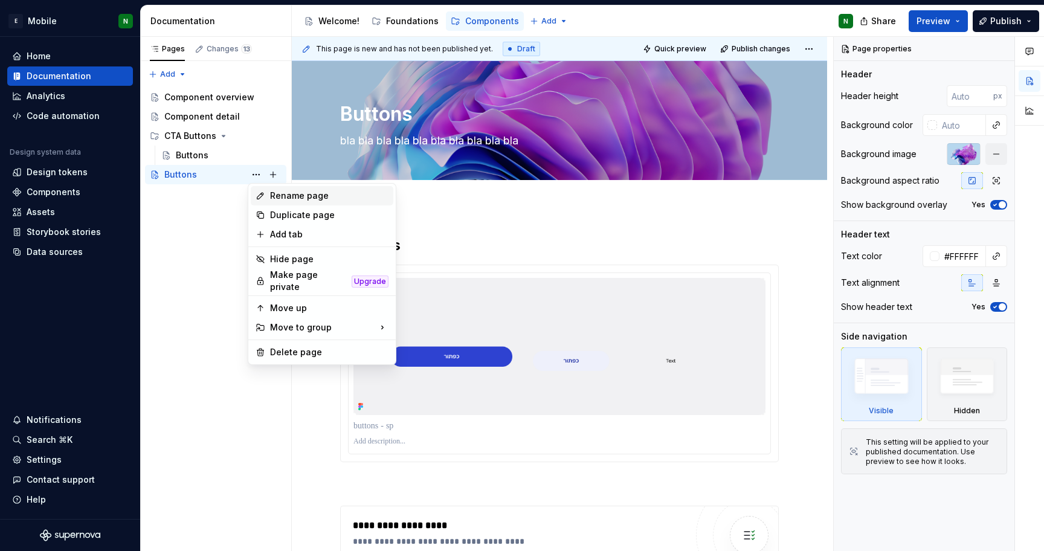
click at [285, 202] on div "Rename page" at bounding box center [322, 195] width 143 height 19
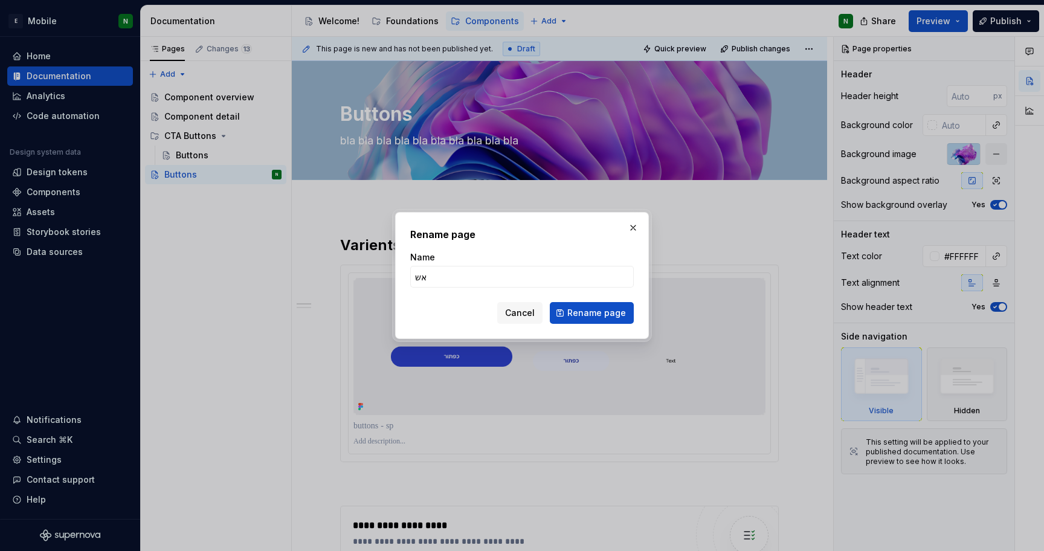
type input "א"
type input "Tamplate"
click at [607, 315] on span "Rename page" at bounding box center [596, 313] width 59 height 12
type textarea "*"
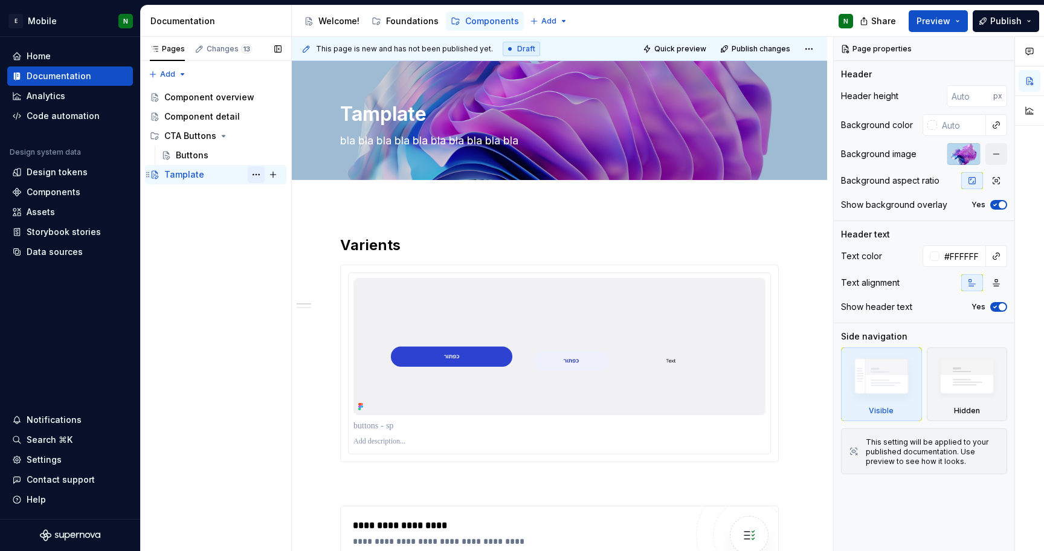
click at [255, 175] on button "Page tree" at bounding box center [256, 174] width 17 height 17
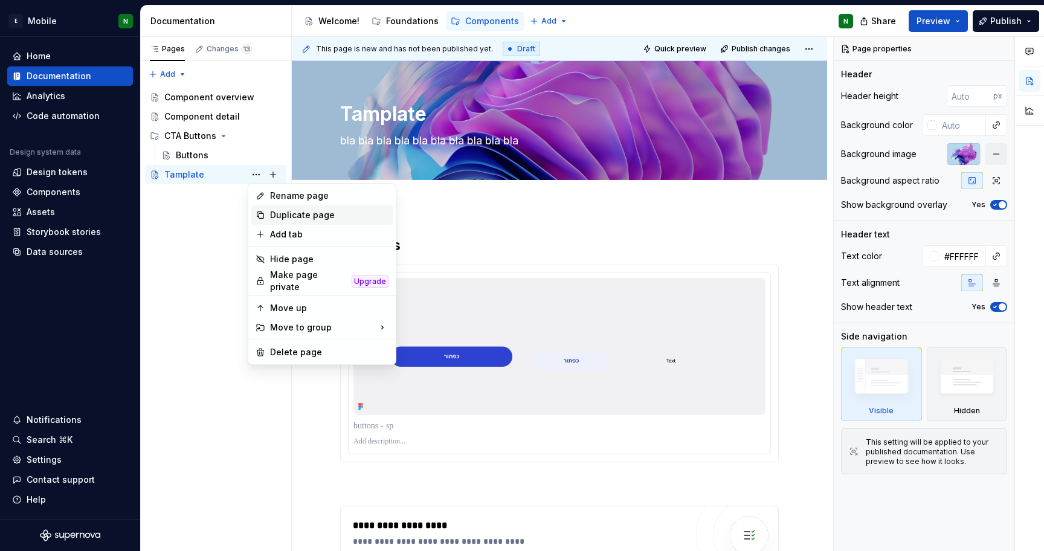
click at [310, 212] on div "Duplicate page" at bounding box center [329, 215] width 118 height 12
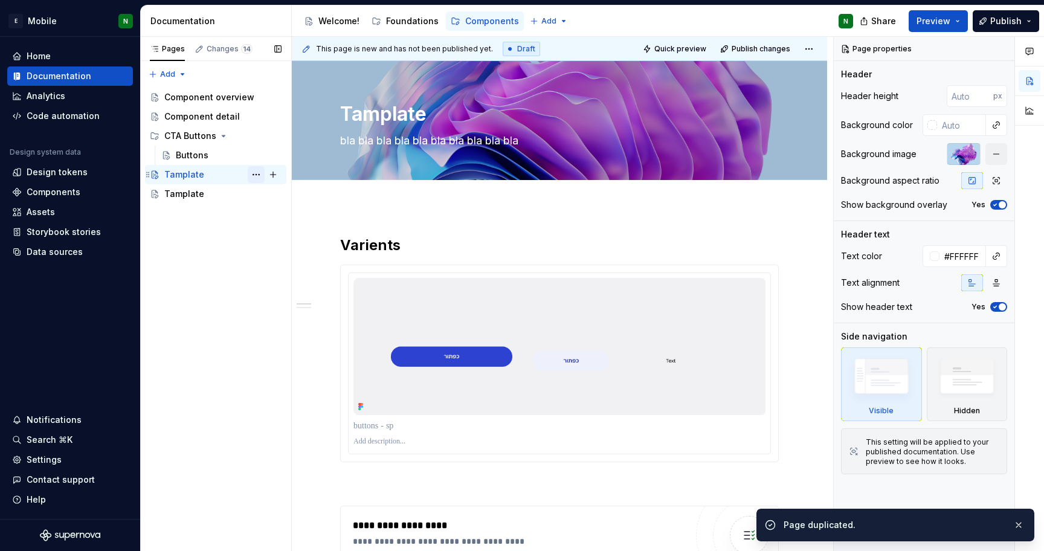
click at [257, 176] on button "Page tree" at bounding box center [256, 174] width 17 height 17
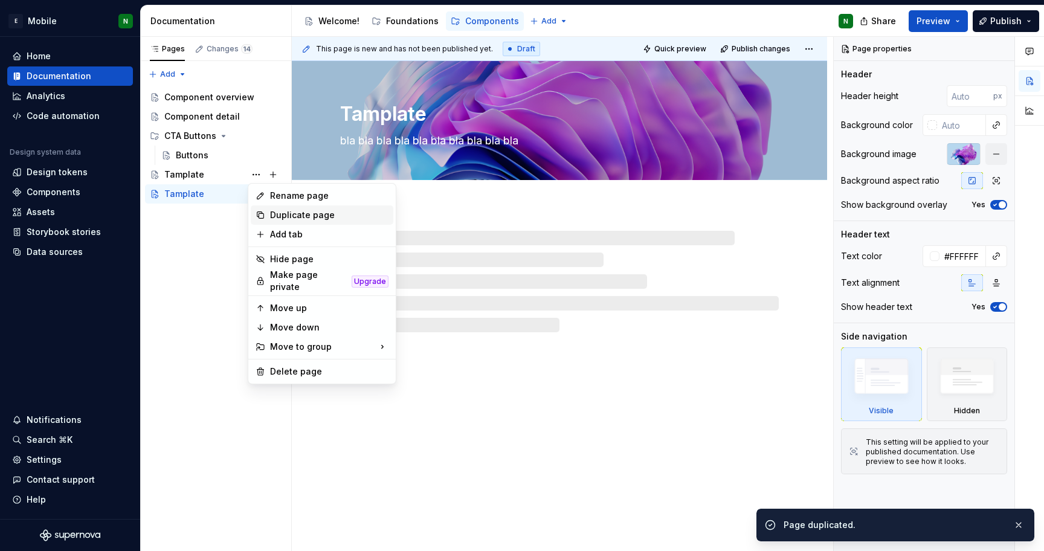
click at [284, 210] on div "Duplicate page" at bounding box center [329, 215] width 118 height 12
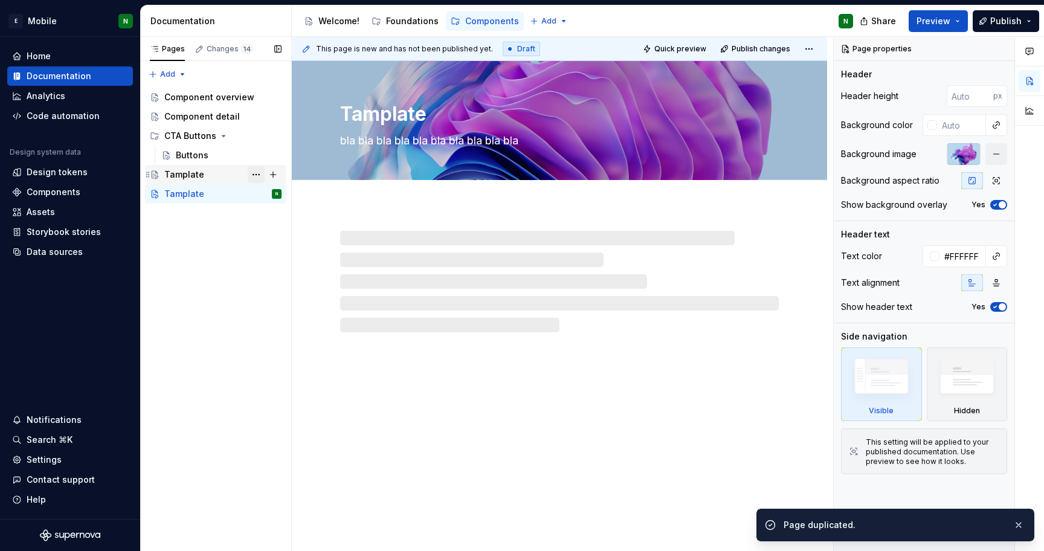
click at [260, 172] on button "Page tree" at bounding box center [256, 174] width 17 height 17
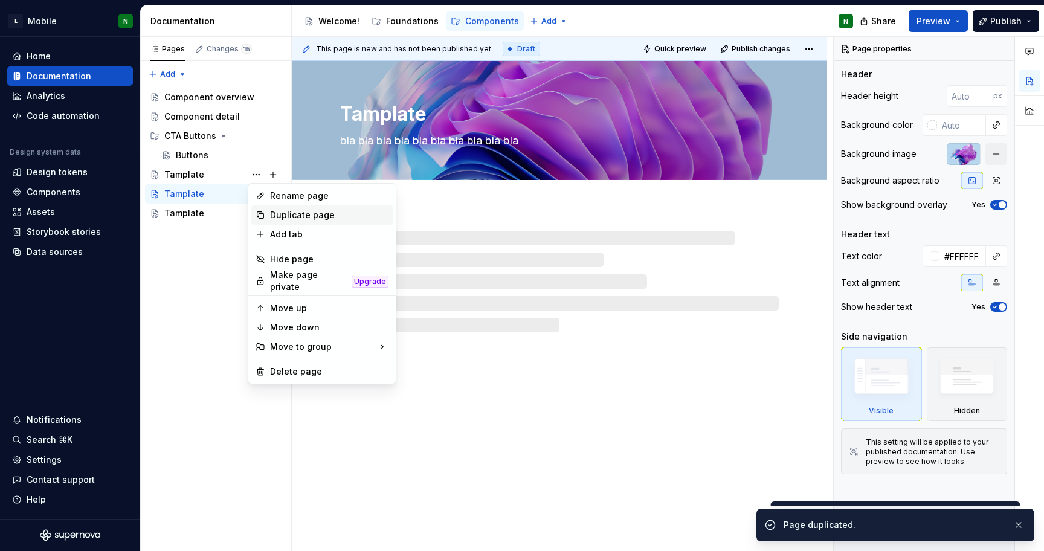
click at [291, 216] on div "Duplicate page" at bounding box center [329, 215] width 118 height 12
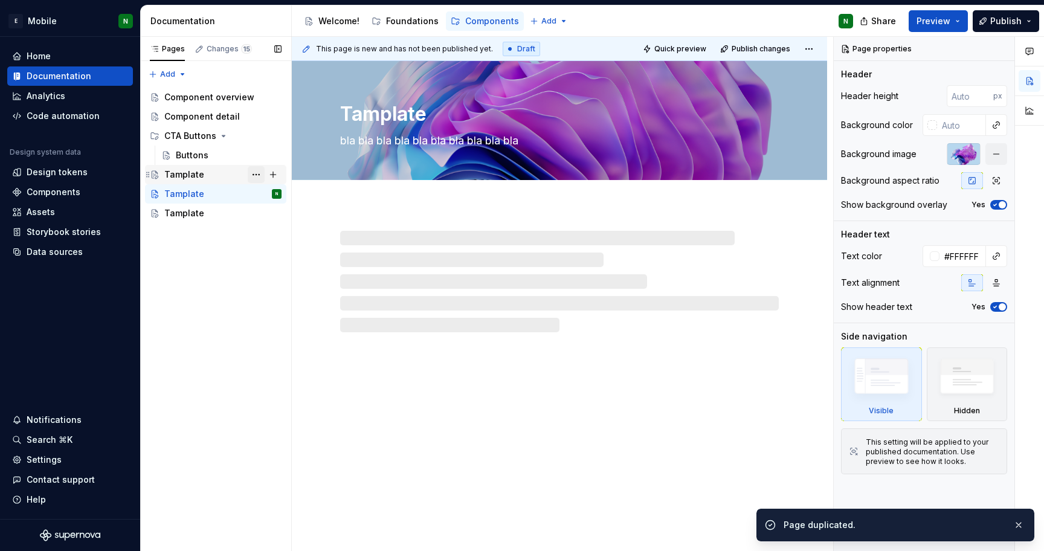
click at [256, 178] on button "Page tree" at bounding box center [256, 174] width 17 height 17
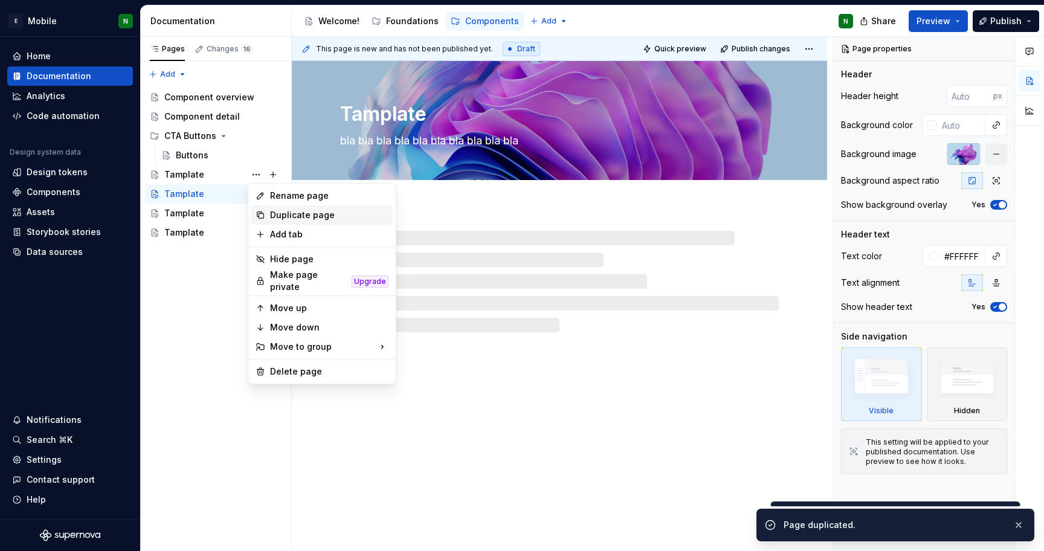
click at [273, 211] on div "Duplicate page" at bounding box center [329, 215] width 118 height 12
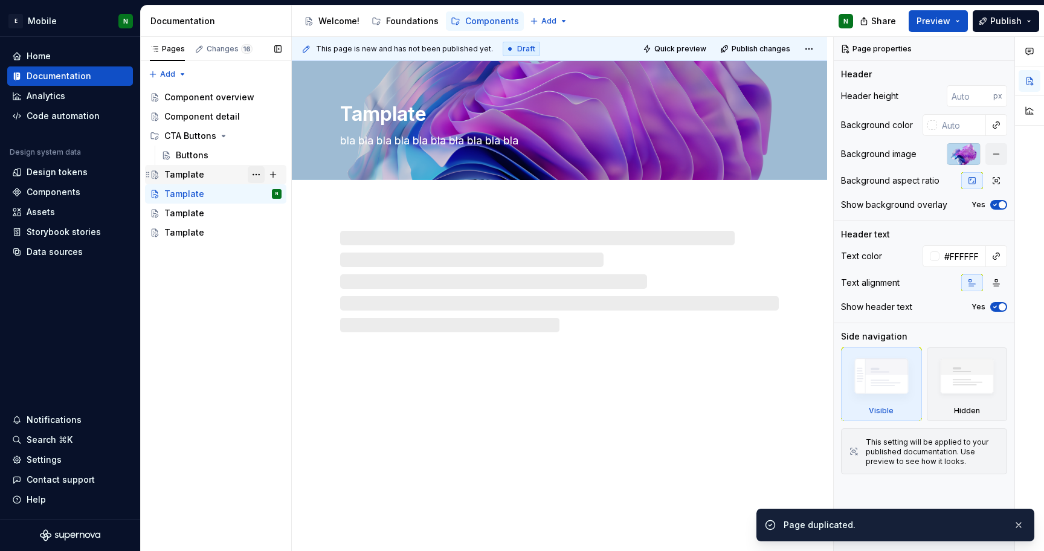
click at [257, 180] on button "Page tree" at bounding box center [256, 174] width 17 height 17
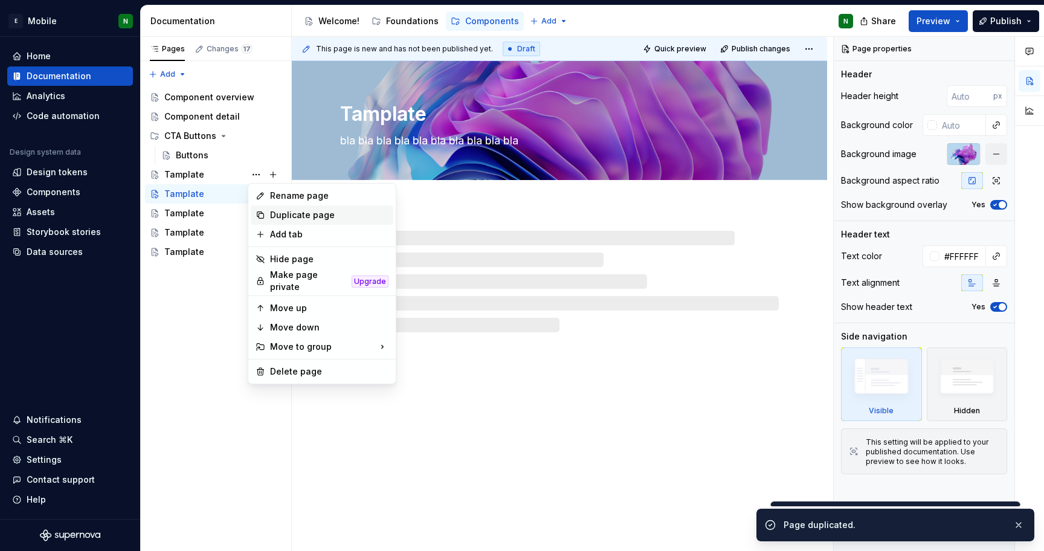
click at [289, 214] on div "Duplicate page" at bounding box center [329, 215] width 118 height 12
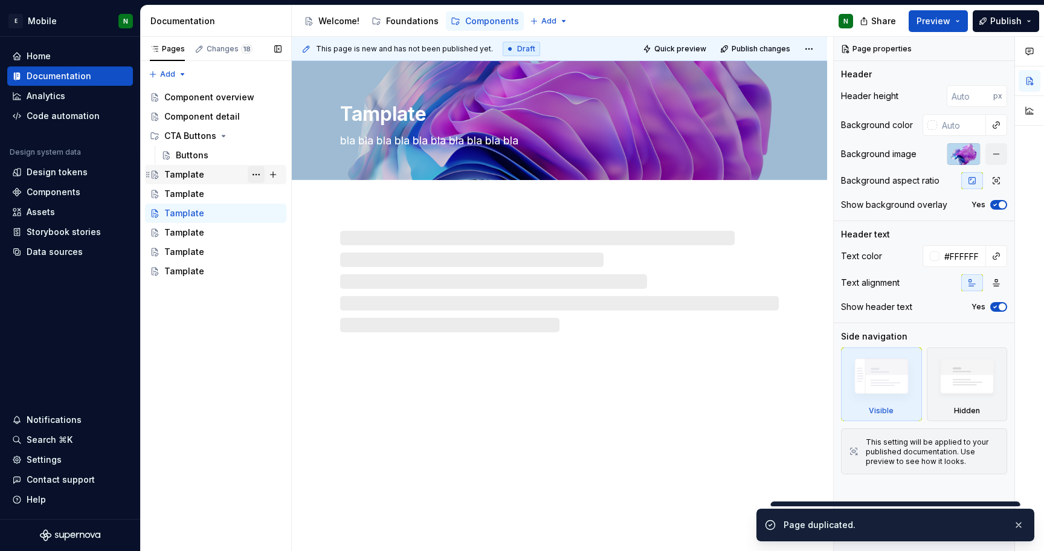
click at [259, 178] on button "Page tree" at bounding box center [256, 174] width 17 height 17
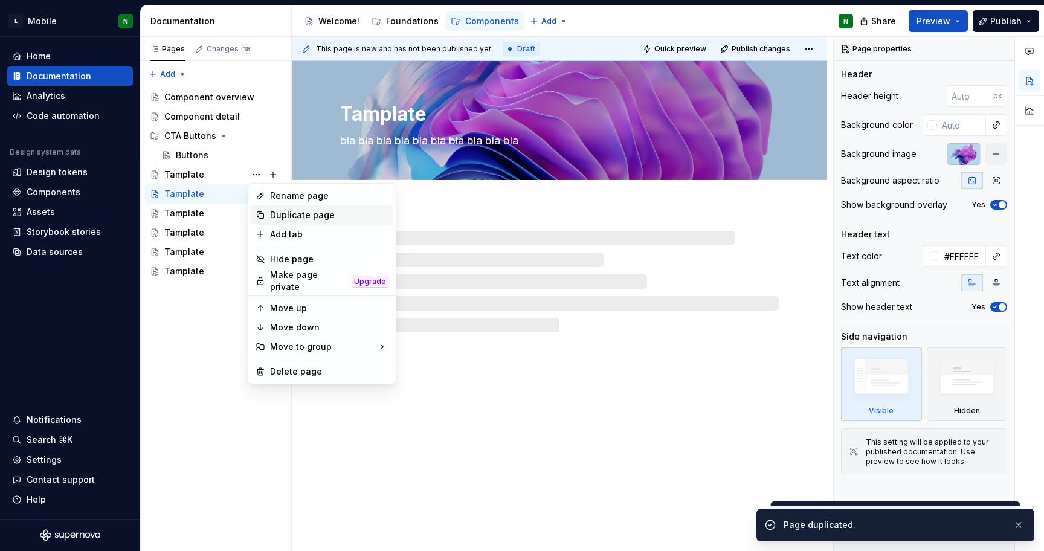
click at [285, 213] on div "Duplicate page" at bounding box center [329, 215] width 118 height 12
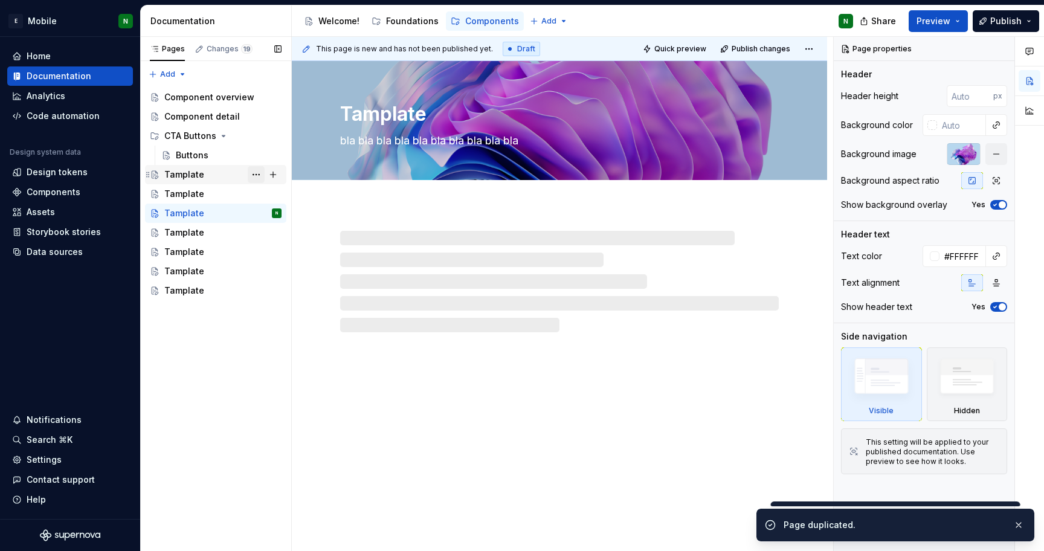
click at [256, 180] on button "Page tree" at bounding box center [256, 174] width 17 height 17
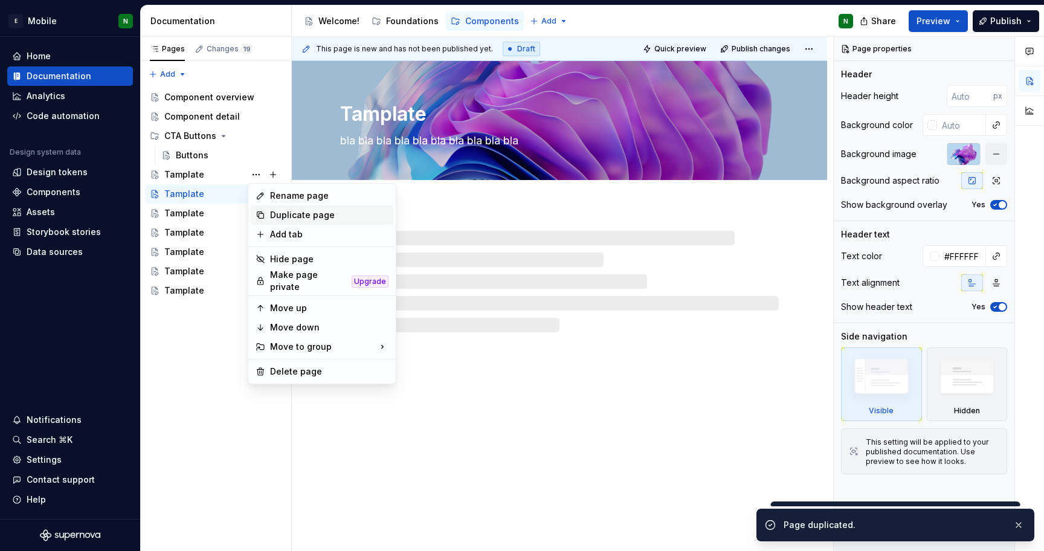
click at [285, 212] on div "Duplicate page" at bounding box center [329, 215] width 118 height 12
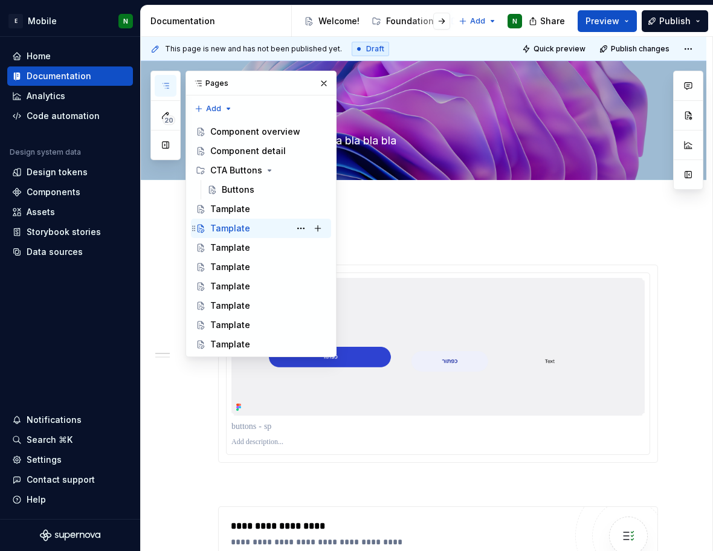
click at [239, 225] on div "Tamplate" at bounding box center [230, 228] width 40 height 12
click at [303, 228] on button "Page tree" at bounding box center [300, 228] width 17 height 17
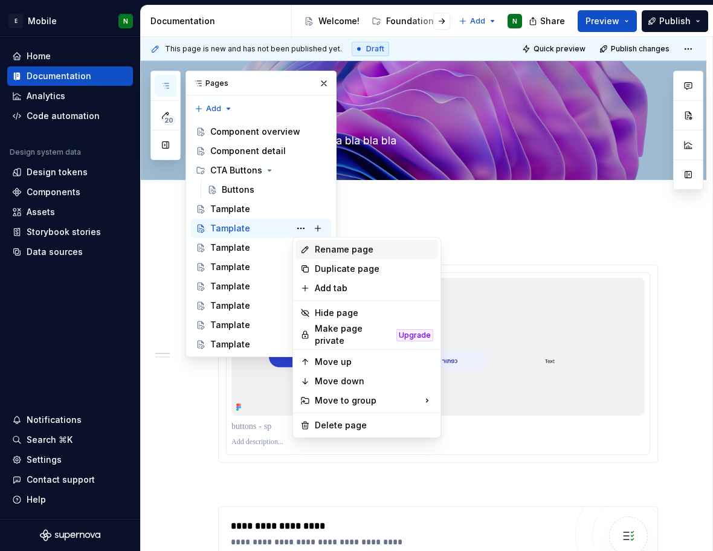
click at [352, 254] on div "Rename page" at bounding box center [374, 249] width 118 height 12
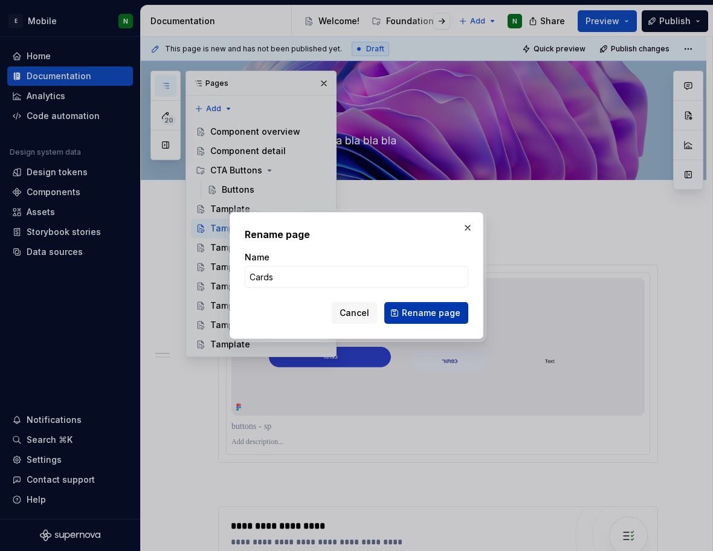
click at [436, 308] on span "Rename page" at bounding box center [431, 313] width 59 height 12
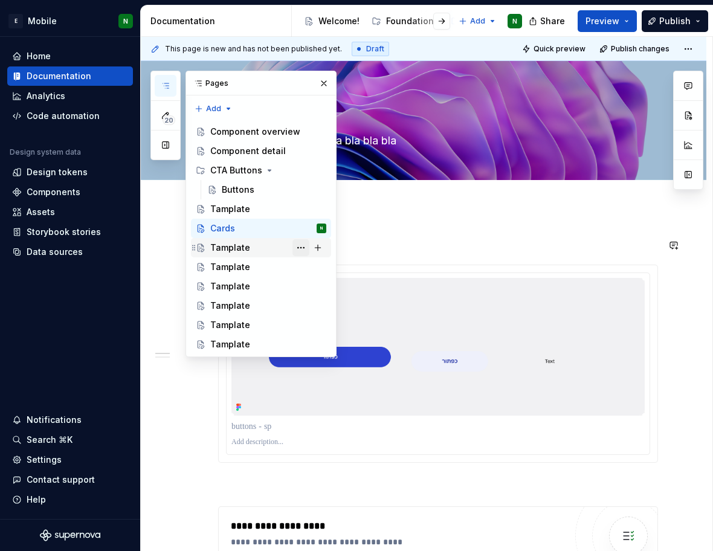
click at [300, 245] on button "Page tree" at bounding box center [300, 247] width 17 height 17
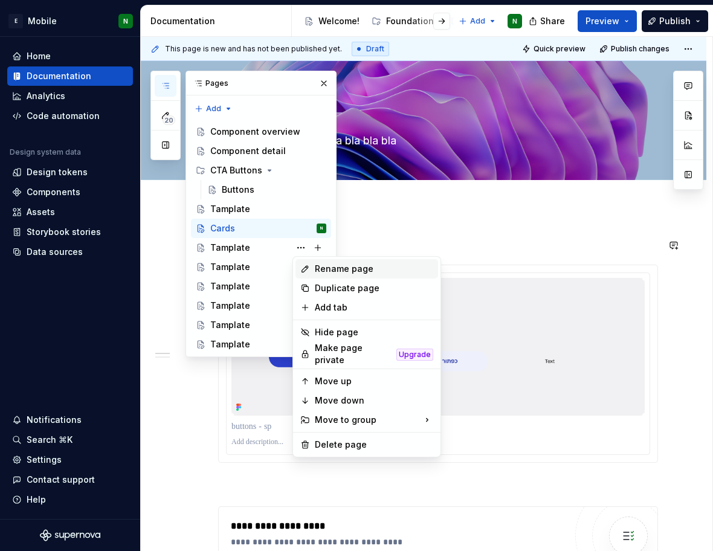
click at [328, 273] on div "Rename page" at bounding box center [374, 269] width 118 height 12
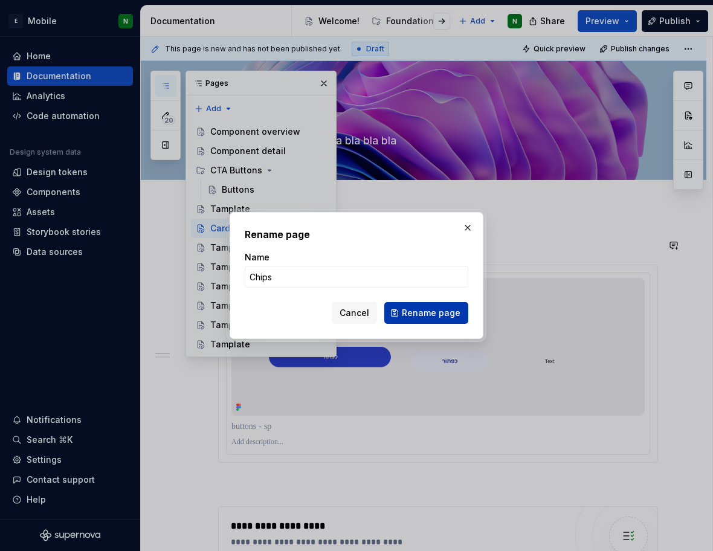
click at [427, 320] on button "Rename page" at bounding box center [426, 313] width 84 height 22
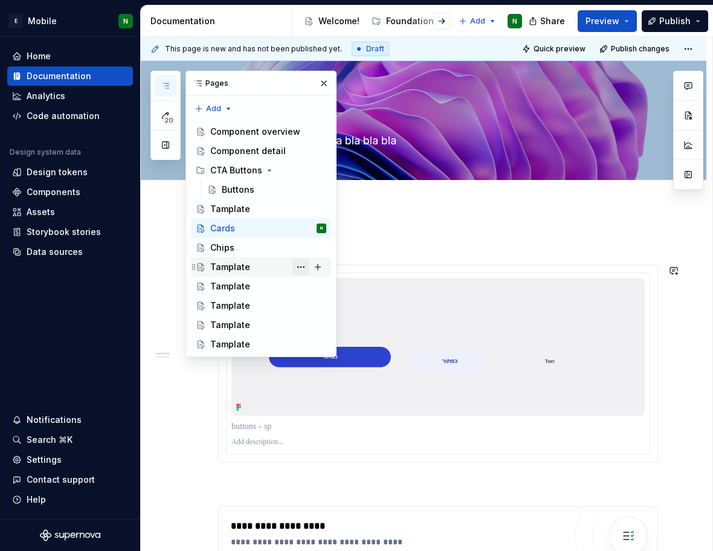
click at [297, 267] on button "Page tree" at bounding box center [300, 267] width 17 height 17
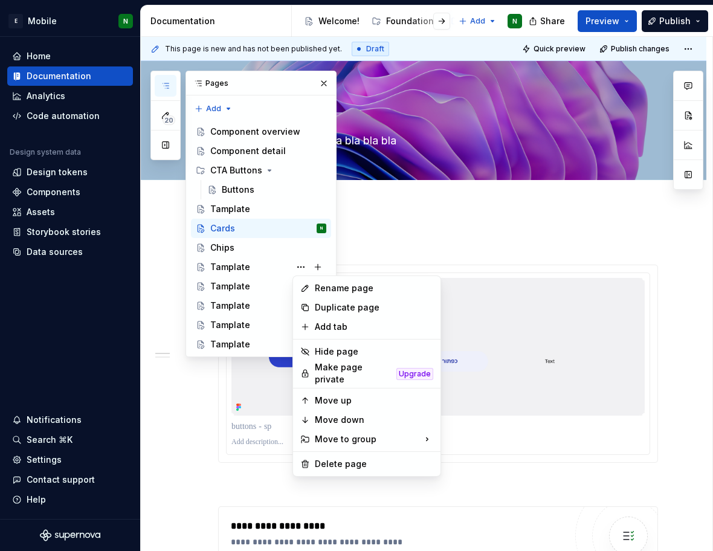
click at [301, 266] on div "20 Pages Add Accessibility guide for tree Page tree. Navigate the tree with the…" at bounding box center [243, 214] width 186 height 286
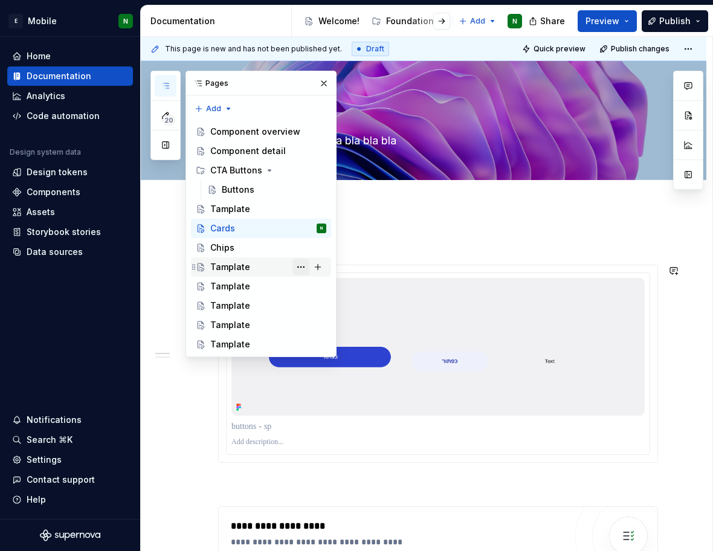
click at [303, 268] on button "Page tree" at bounding box center [300, 267] width 17 height 17
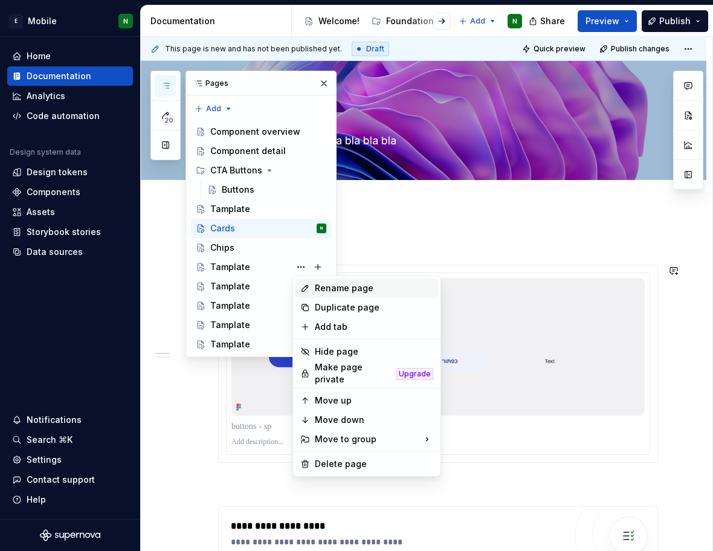
click at [318, 283] on div "Rename page" at bounding box center [374, 288] width 118 height 12
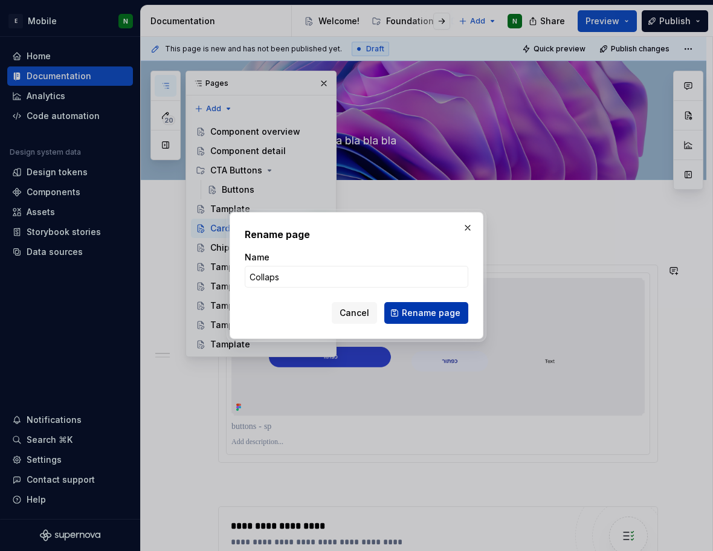
click at [448, 319] on button "Rename page" at bounding box center [426, 313] width 84 height 22
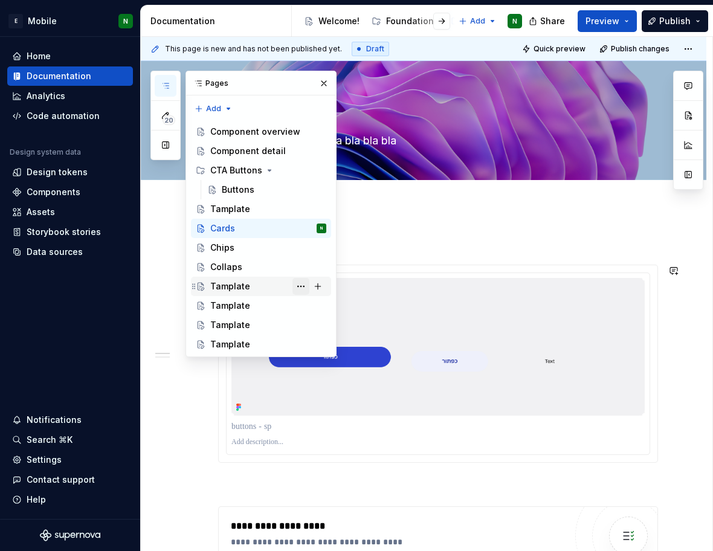
click at [297, 288] on button "Page tree" at bounding box center [300, 286] width 17 height 17
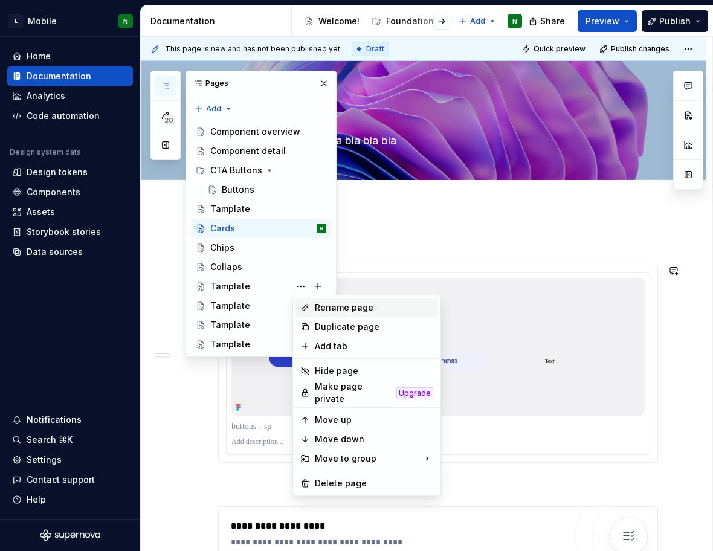
click at [312, 302] on div "Rename page" at bounding box center [366, 307] width 143 height 19
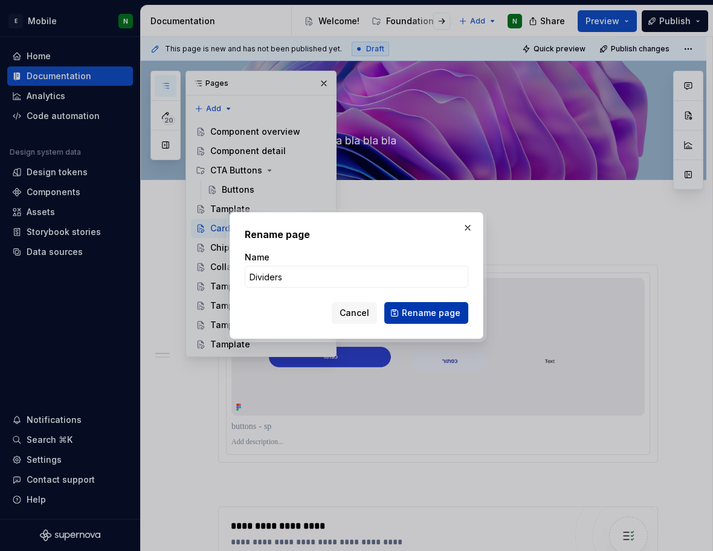
click at [442, 318] on span "Rename page" at bounding box center [431, 313] width 59 height 12
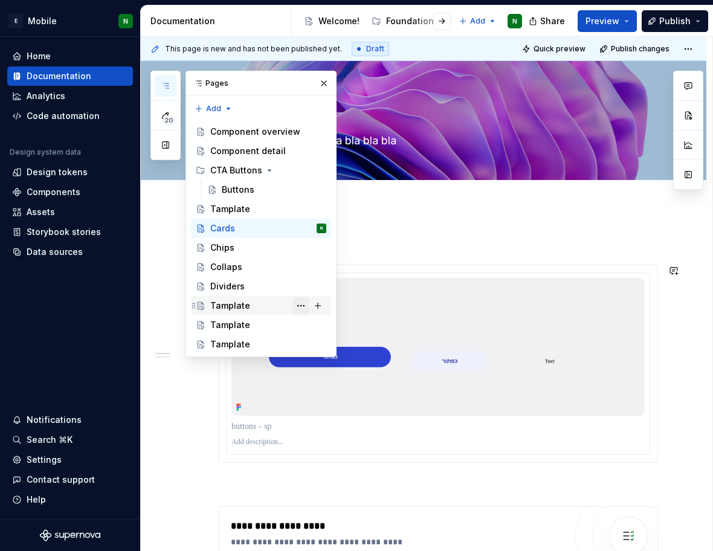
click at [298, 306] on button "Page tree" at bounding box center [300, 305] width 17 height 17
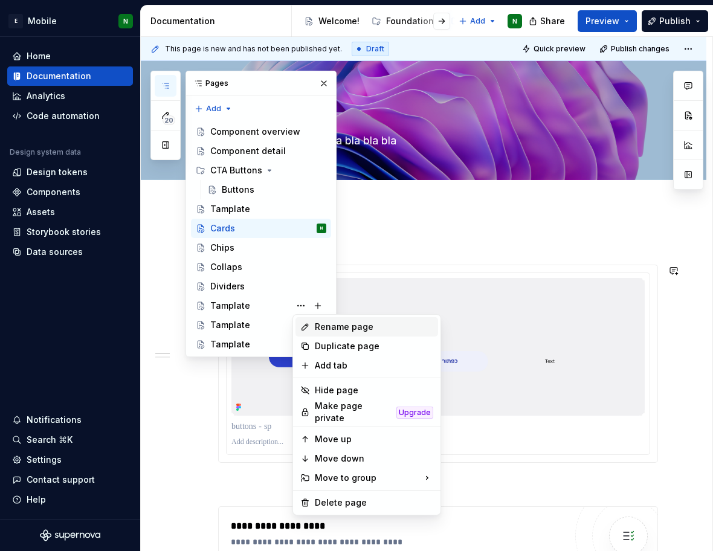
click at [312, 325] on div "Rename page" at bounding box center [366, 326] width 143 height 19
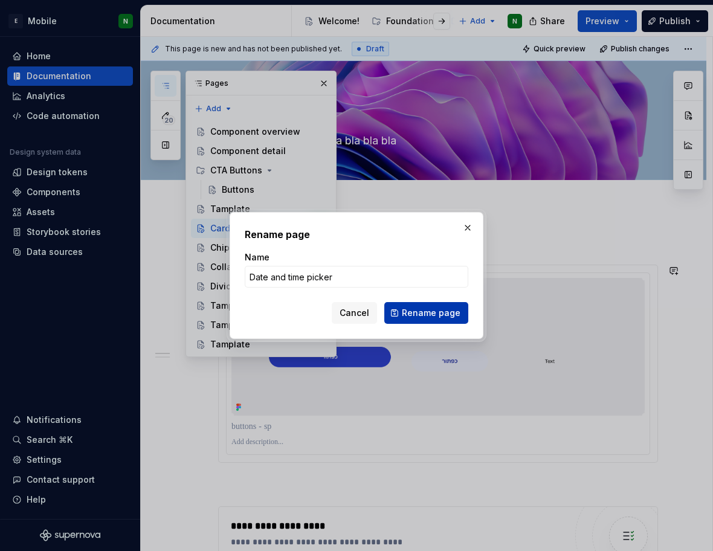
click at [440, 317] on span "Rename page" at bounding box center [431, 313] width 59 height 12
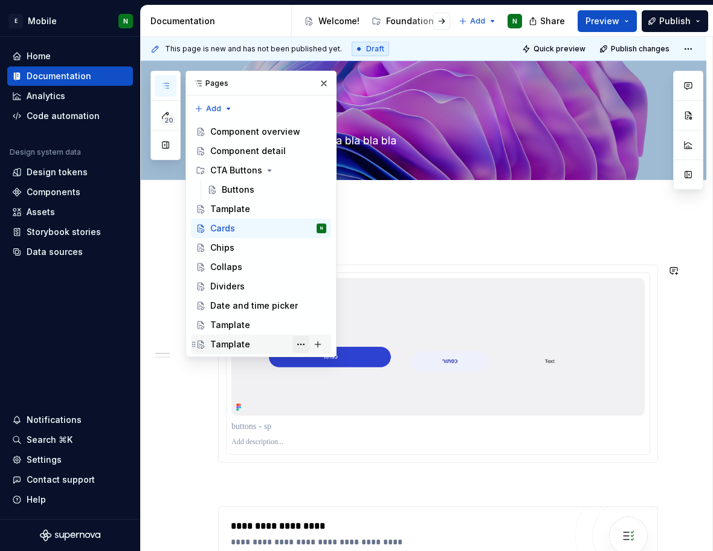
click at [303, 344] on button "Page tree" at bounding box center [300, 344] width 17 height 17
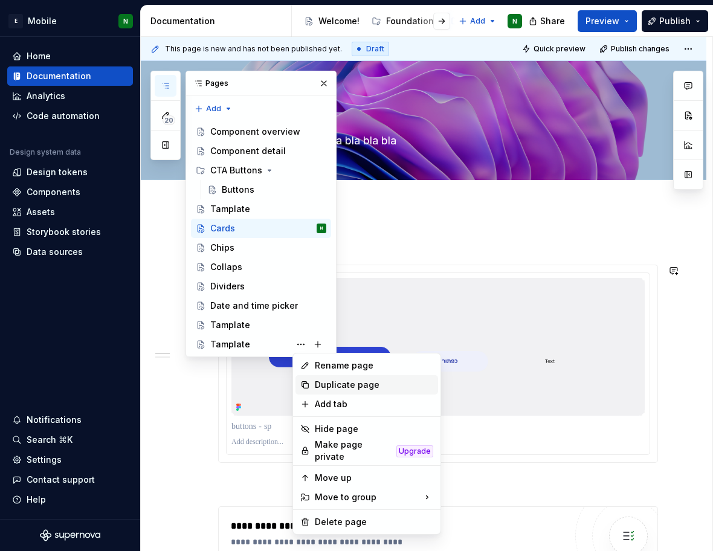
click at [342, 381] on div "Duplicate page" at bounding box center [374, 385] width 118 height 12
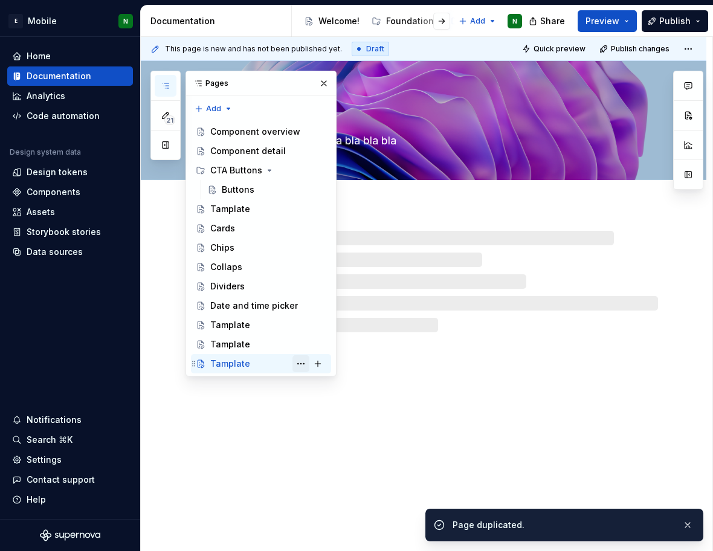
click at [302, 366] on button "Page tree" at bounding box center [300, 363] width 17 height 17
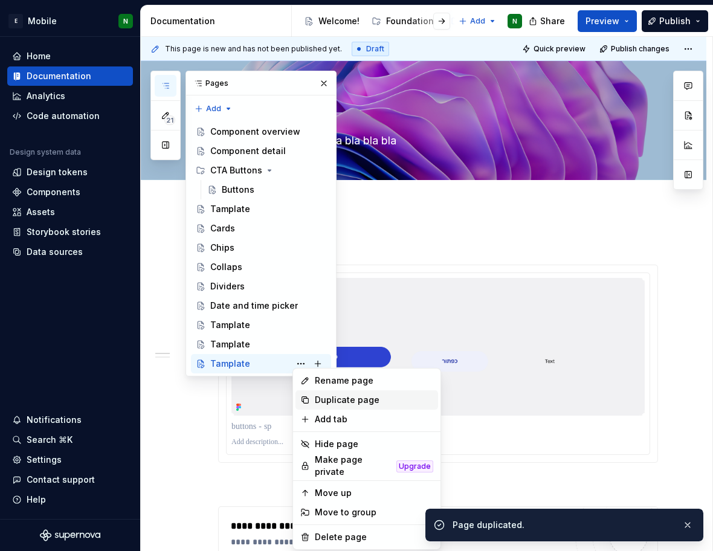
click at [341, 402] on div "Duplicate page" at bounding box center [374, 400] width 118 height 12
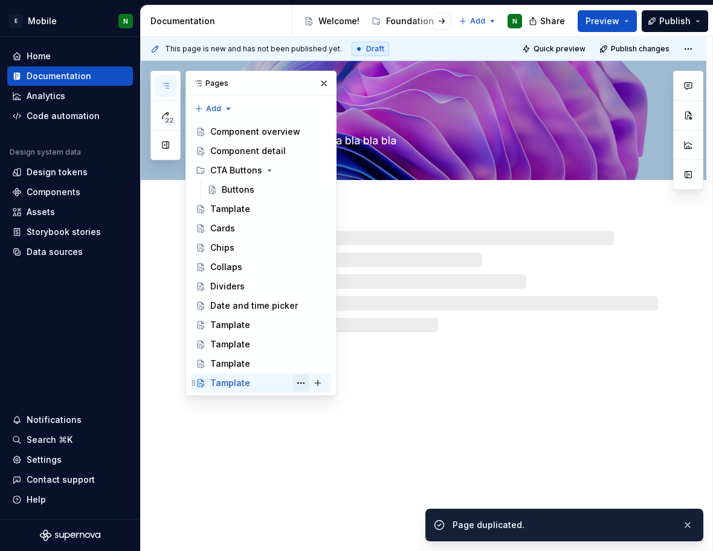
click at [298, 384] on button "Page tree" at bounding box center [300, 383] width 17 height 17
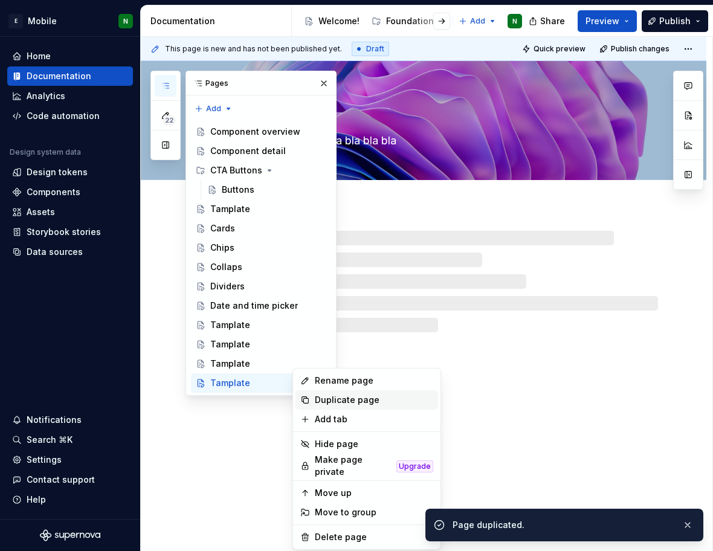
click at [321, 399] on div "Duplicate page" at bounding box center [374, 400] width 118 height 12
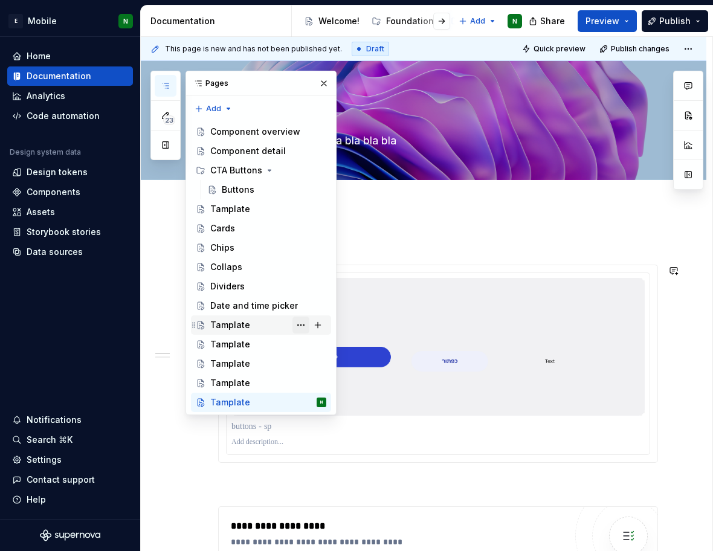
click at [302, 329] on button "Page tree" at bounding box center [300, 325] width 17 height 17
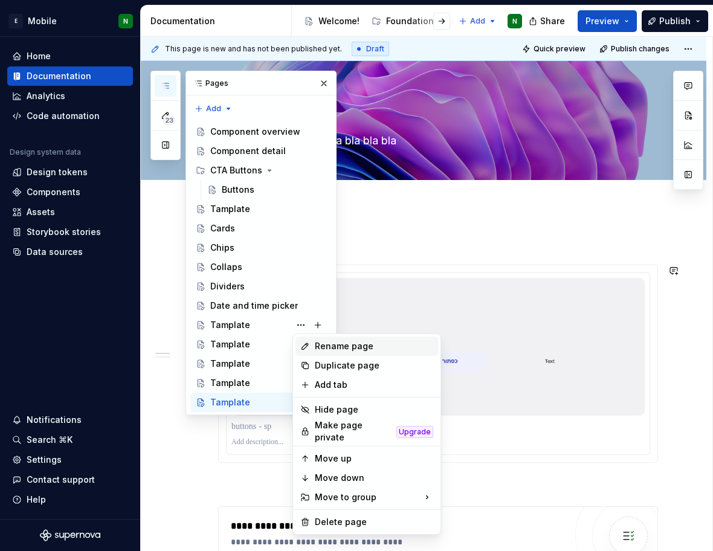
click at [344, 346] on div "Rename page" at bounding box center [374, 346] width 118 height 12
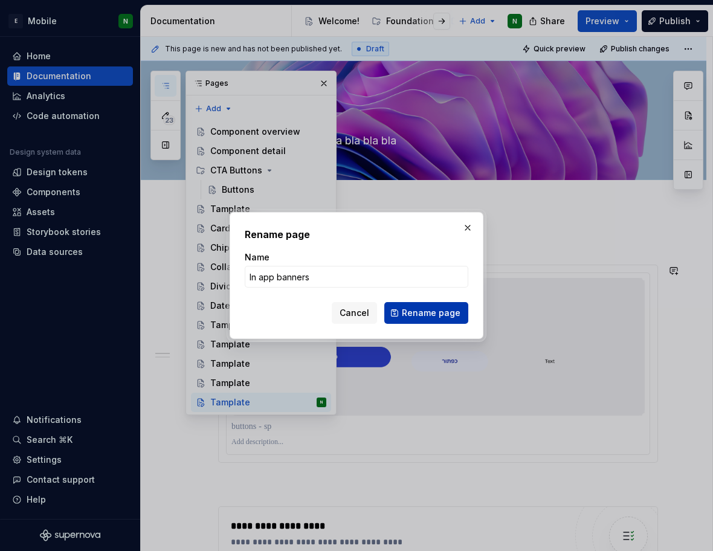
click at [448, 313] on span "Rename page" at bounding box center [431, 313] width 59 height 12
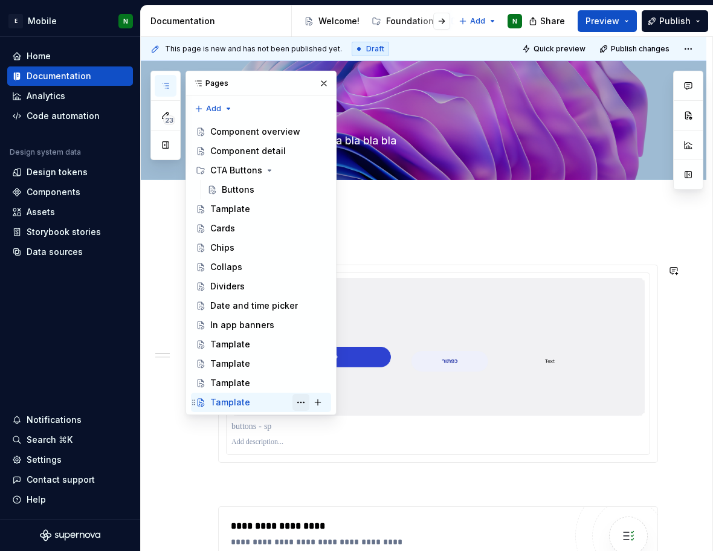
click at [301, 401] on button "Page tree" at bounding box center [300, 402] width 17 height 17
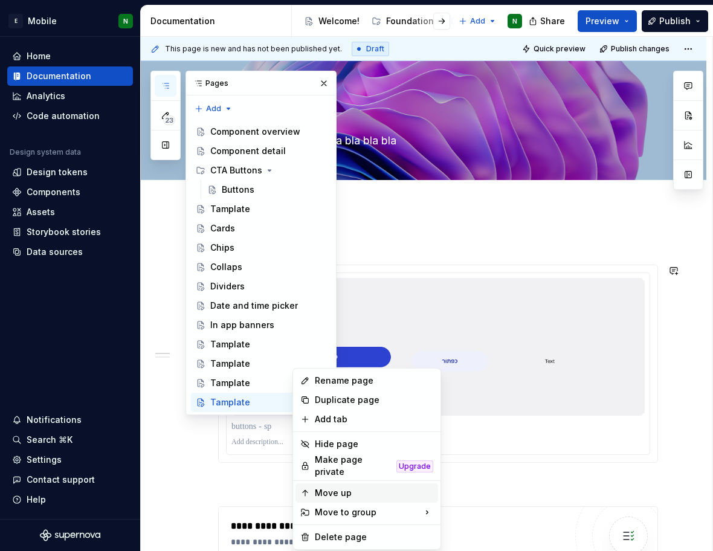
click at [347, 487] on div "Move up" at bounding box center [374, 493] width 118 height 12
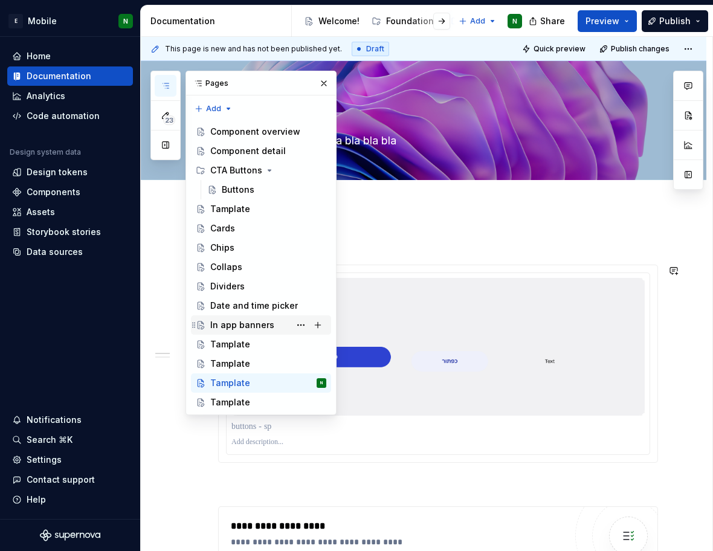
click at [270, 324] on div "In app banners" at bounding box center [242, 325] width 64 height 12
click at [300, 326] on button "Page tree" at bounding box center [300, 325] width 17 height 17
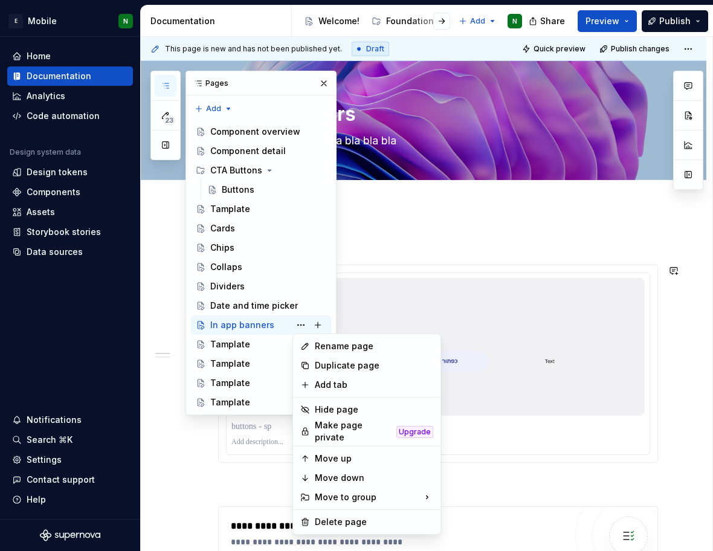
click at [247, 348] on div "23 Pages Add Accessibility guide for tree Page tree. Navigate the tree with the…" at bounding box center [243, 243] width 186 height 344
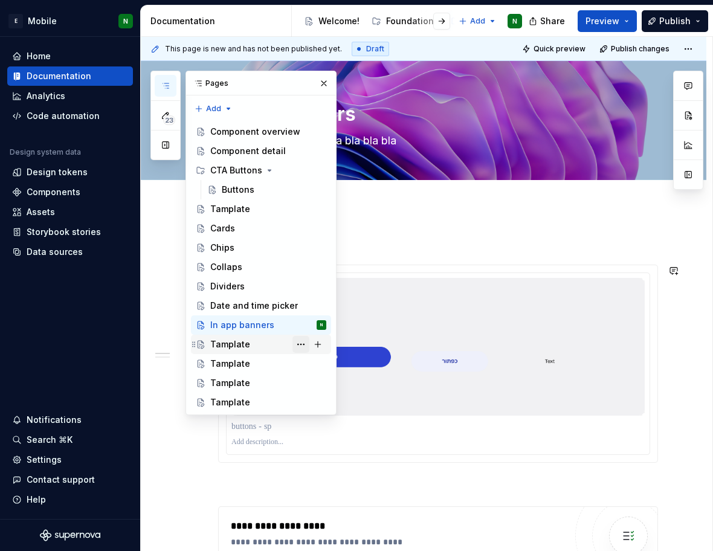
click at [300, 347] on button "Page tree" at bounding box center [300, 344] width 17 height 17
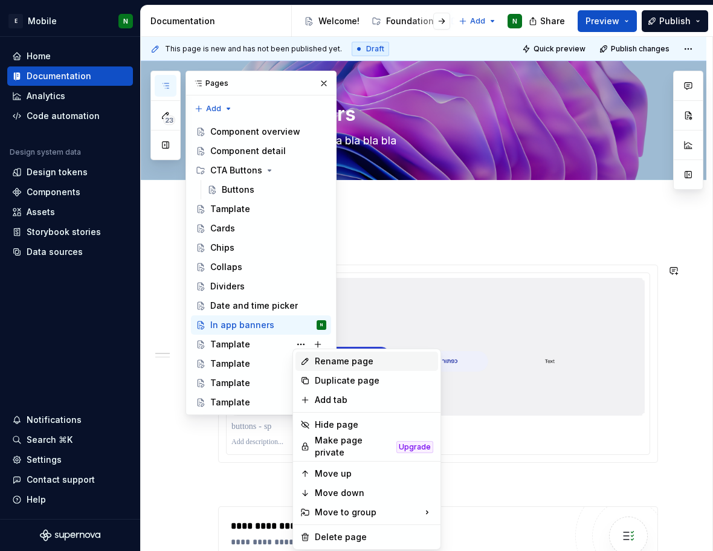
click at [328, 367] on div "Rename page" at bounding box center [374, 361] width 118 height 12
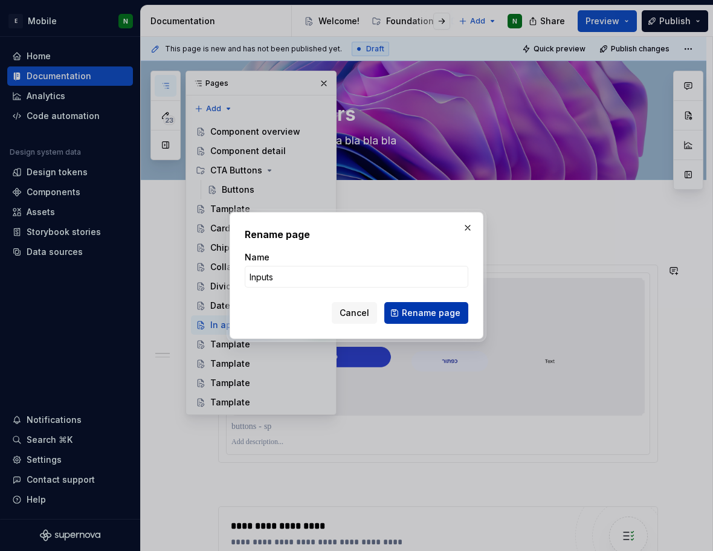
click at [459, 312] on span "Rename page" at bounding box center [431, 313] width 59 height 12
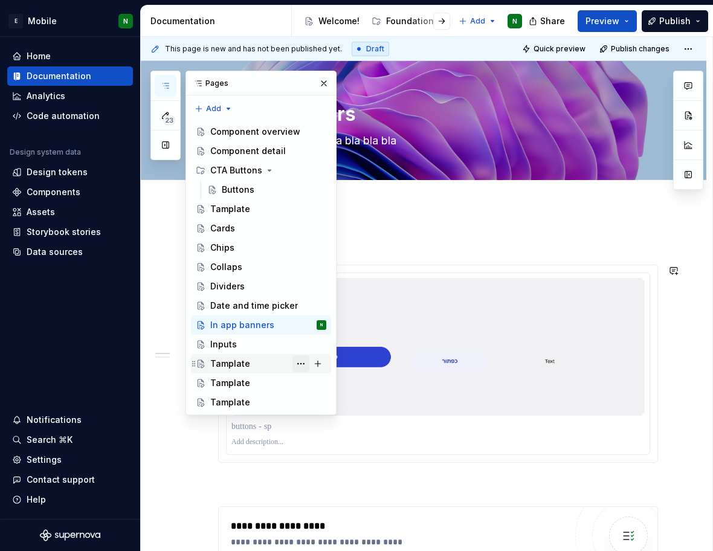
click at [299, 359] on button "Page tree" at bounding box center [300, 363] width 17 height 17
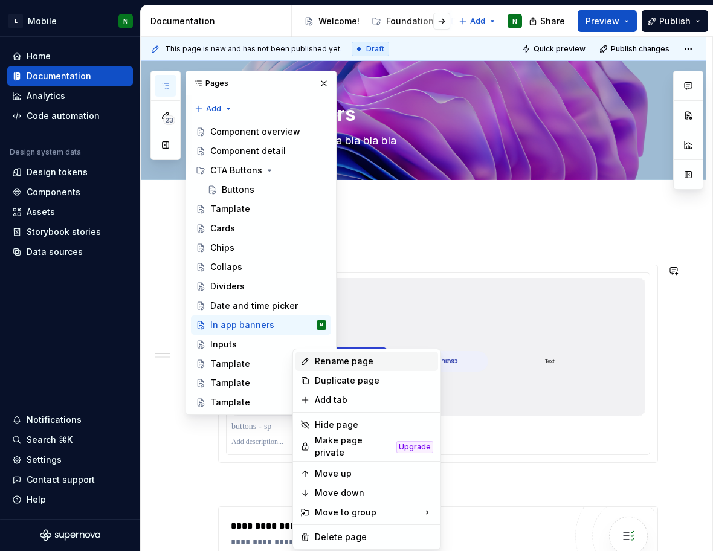
click at [356, 364] on div "Rename page" at bounding box center [374, 361] width 118 height 12
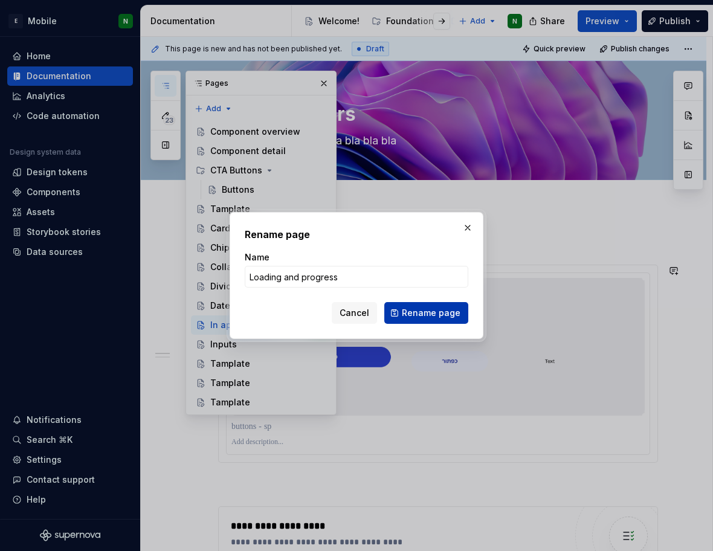
click at [415, 303] on button "Rename page" at bounding box center [426, 313] width 84 height 22
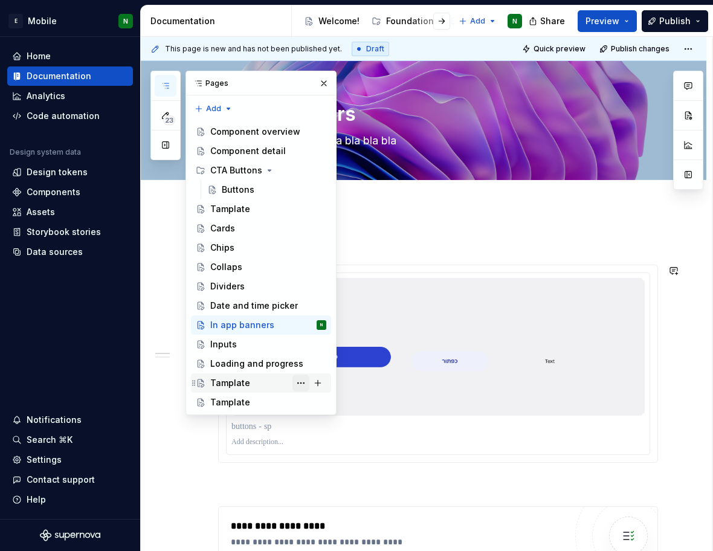
click at [292, 380] on button "Page tree" at bounding box center [300, 383] width 17 height 17
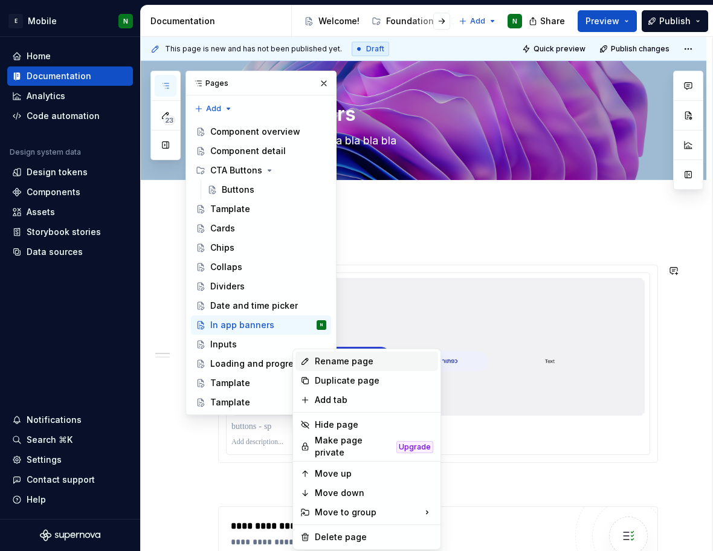
click at [340, 362] on div "Rename page" at bounding box center [374, 361] width 118 height 12
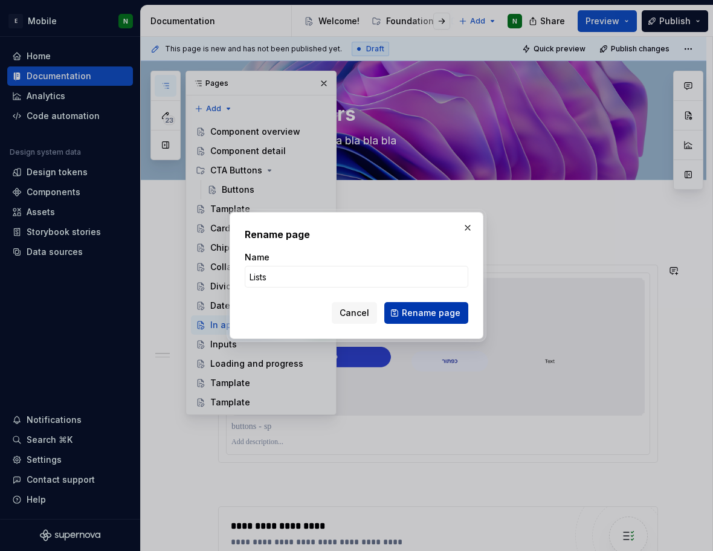
click at [445, 318] on button "Rename page" at bounding box center [426, 313] width 84 height 22
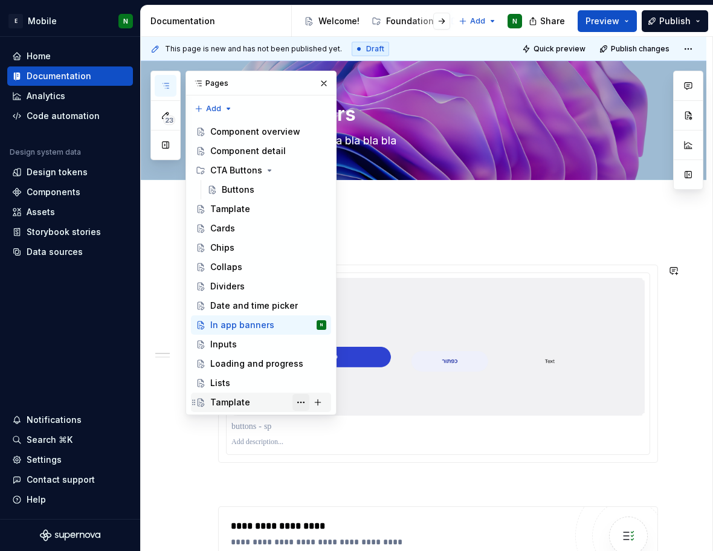
click at [296, 405] on button "Page tree" at bounding box center [300, 402] width 17 height 17
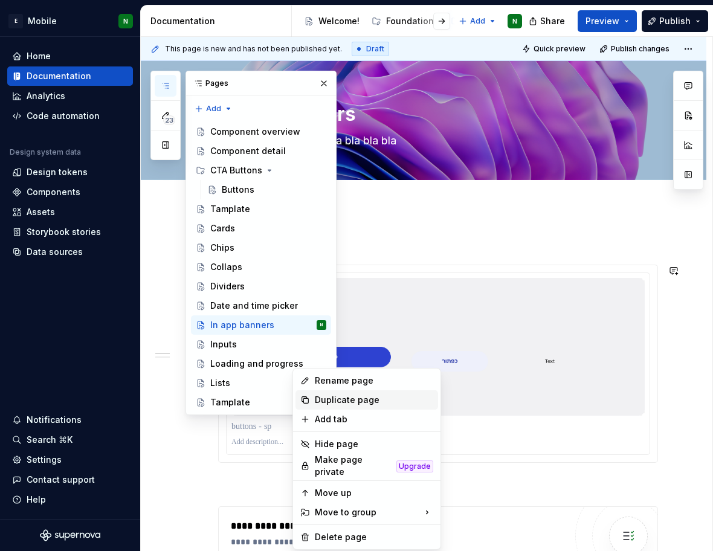
click at [329, 402] on div "Duplicate page" at bounding box center [374, 400] width 118 height 12
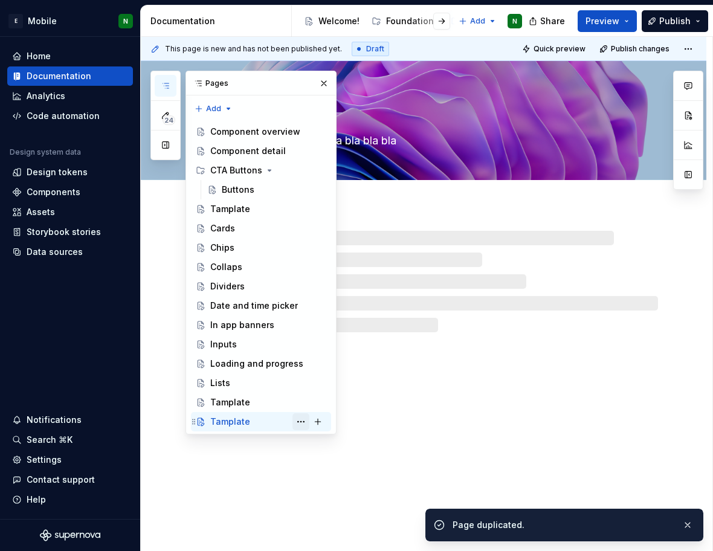
click at [298, 422] on button "Page tree" at bounding box center [300, 421] width 17 height 17
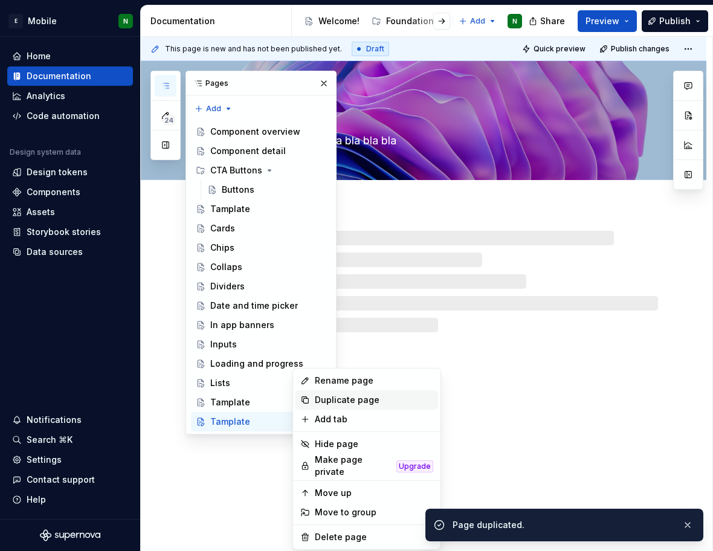
click at [356, 402] on div "Duplicate page" at bounding box center [374, 400] width 118 height 12
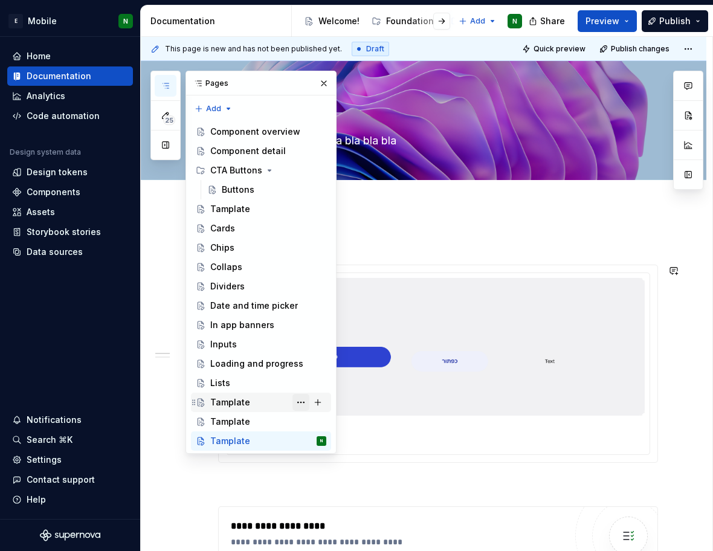
click at [300, 401] on button "Page tree" at bounding box center [300, 402] width 17 height 17
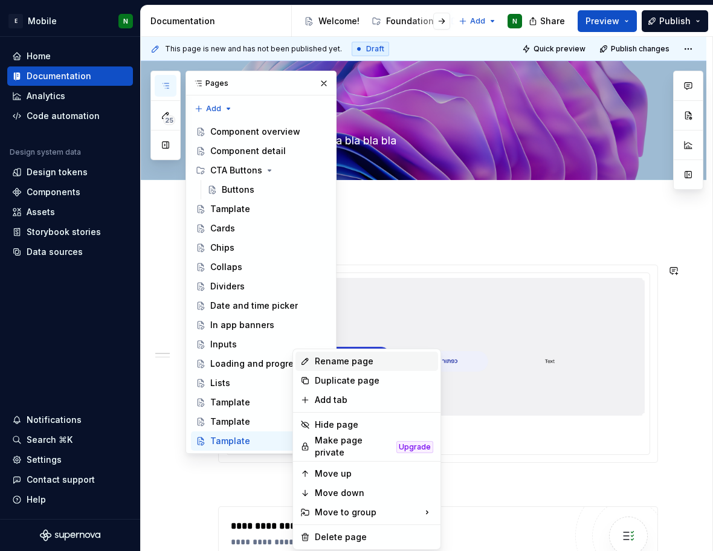
click at [337, 358] on div "Rename page" at bounding box center [374, 361] width 118 height 12
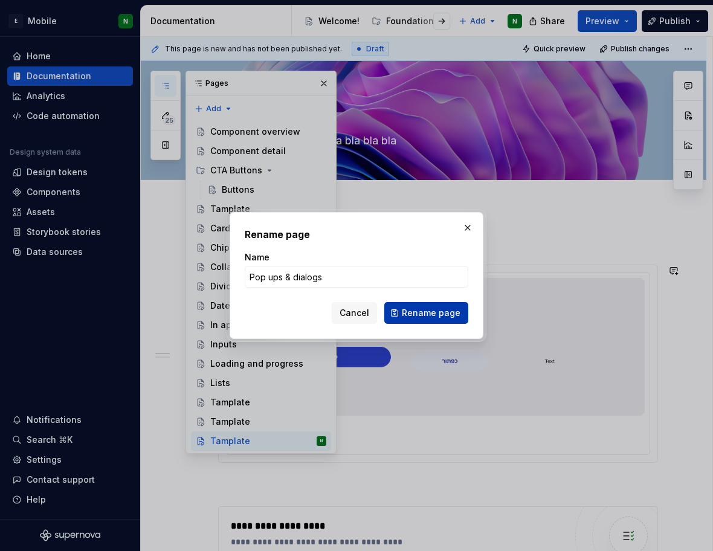
click at [402, 305] on button "Rename page" at bounding box center [426, 313] width 84 height 22
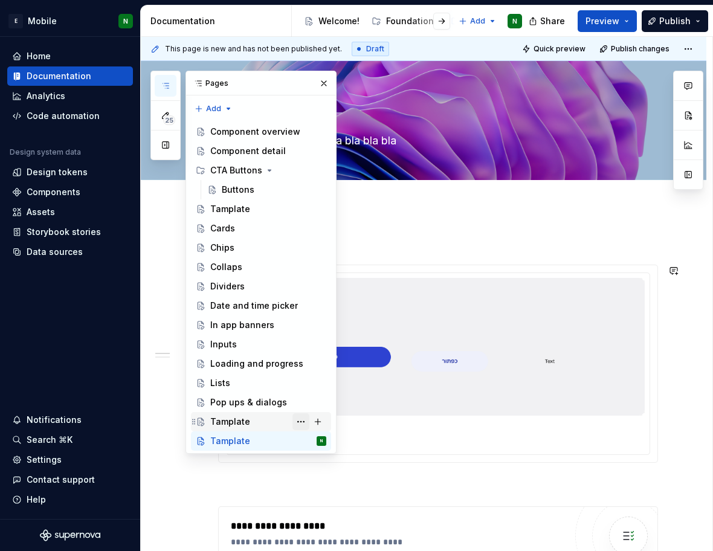
click at [300, 418] on button "Page tree" at bounding box center [300, 421] width 17 height 17
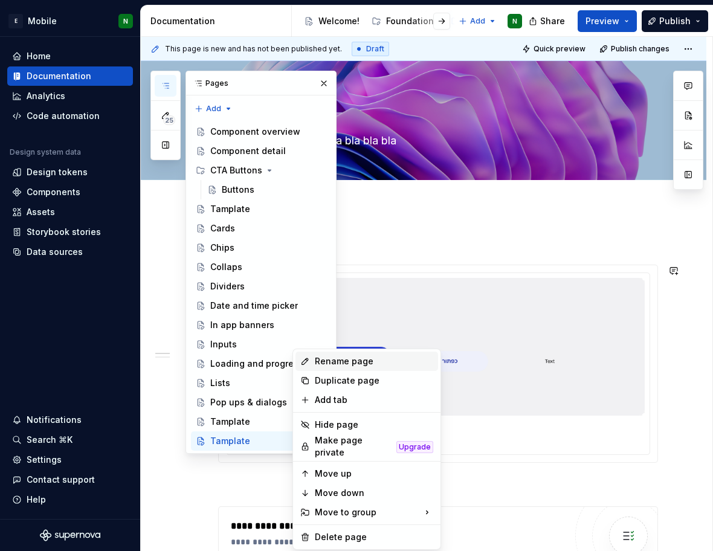
click at [343, 358] on div "Rename page" at bounding box center [374, 361] width 118 height 12
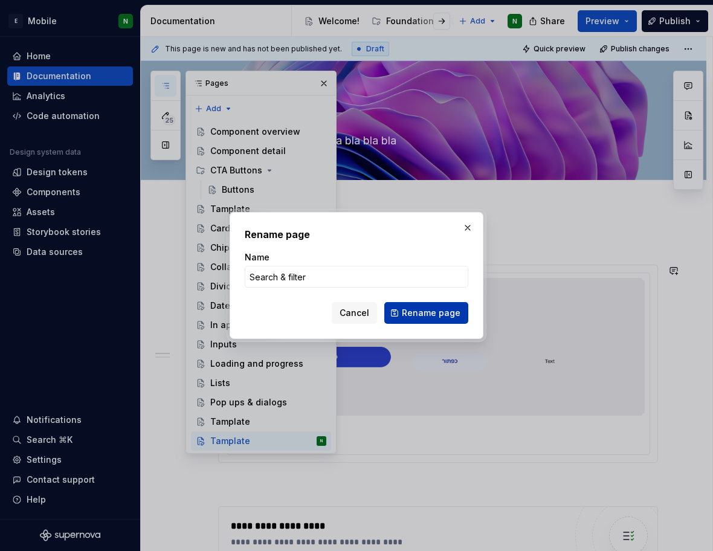
click at [425, 323] on button "Rename page" at bounding box center [426, 313] width 84 height 22
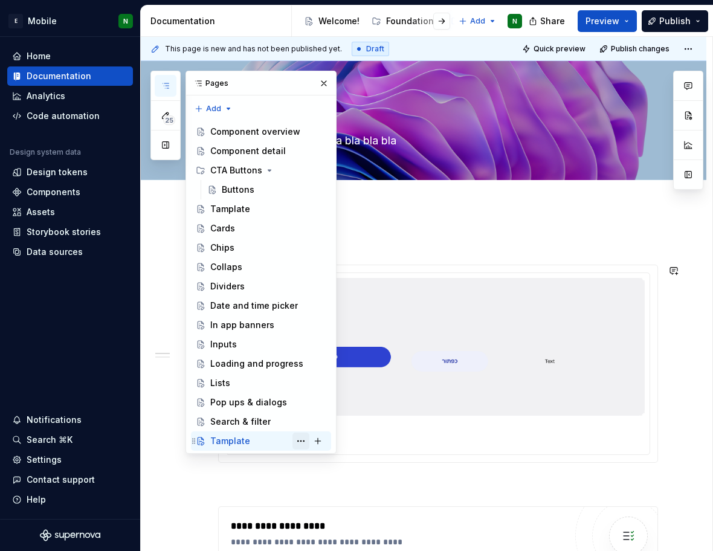
click at [303, 441] on button "Page tree" at bounding box center [300, 441] width 17 height 17
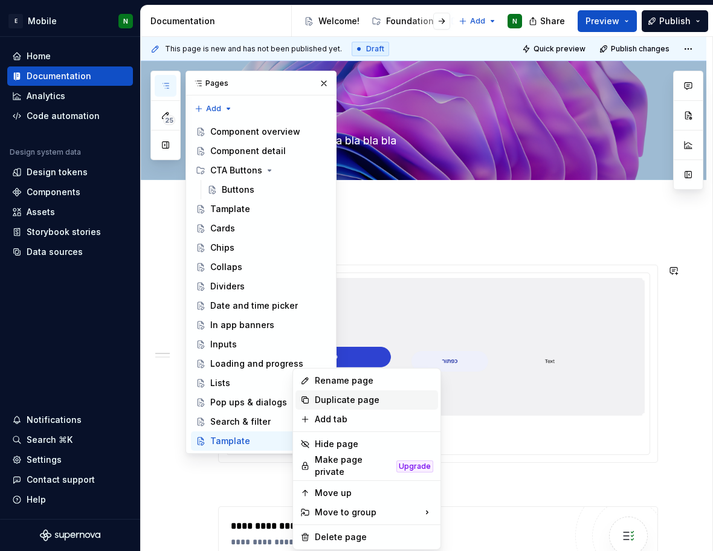
click at [322, 402] on div "Duplicate page" at bounding box center [374, 400] width 118 height 12
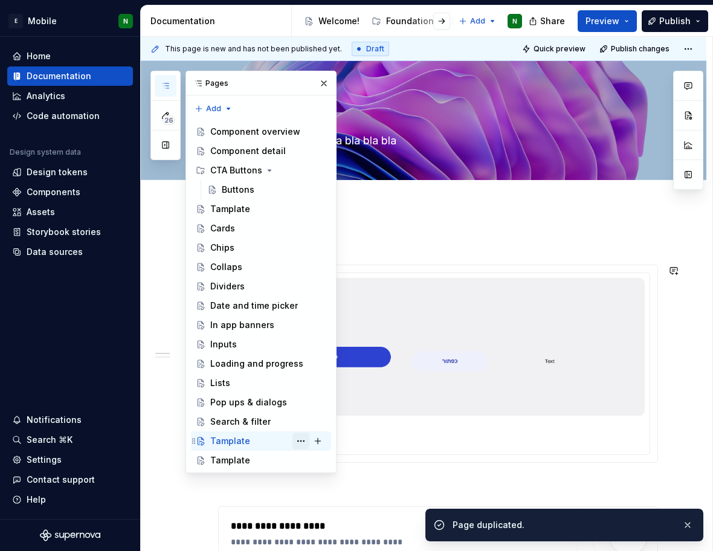
click at [303, 440] on button "Page tree" at bounding box center [300, 441] width 17 height 17
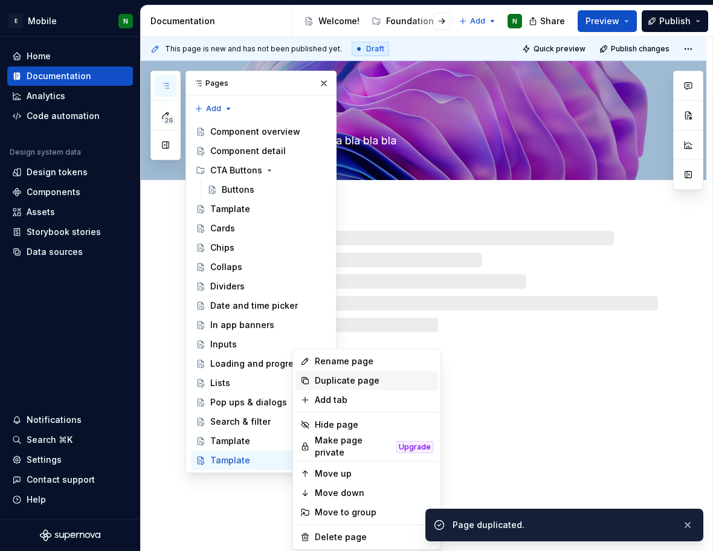
click at [326, 381] on div "Duplicate page" at bounding box center [374, 381] width 118 height 12
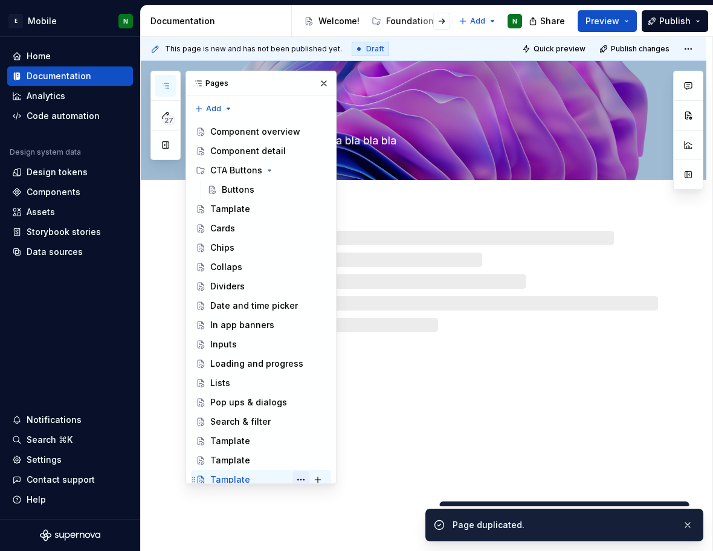
click at [0, 0] on button "Page tree" at bounding box center [0, 0] width 0 height 0
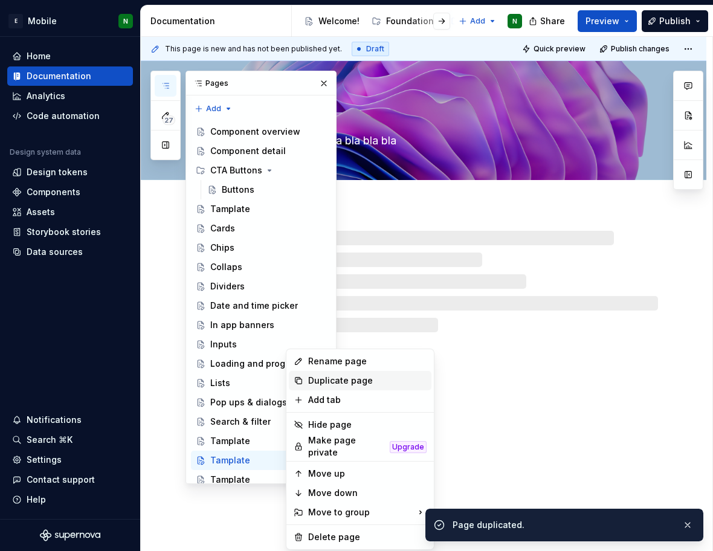
click at [314, 387] on div "Duplicate page" at bounding box center [360, 380] width 143 height 19
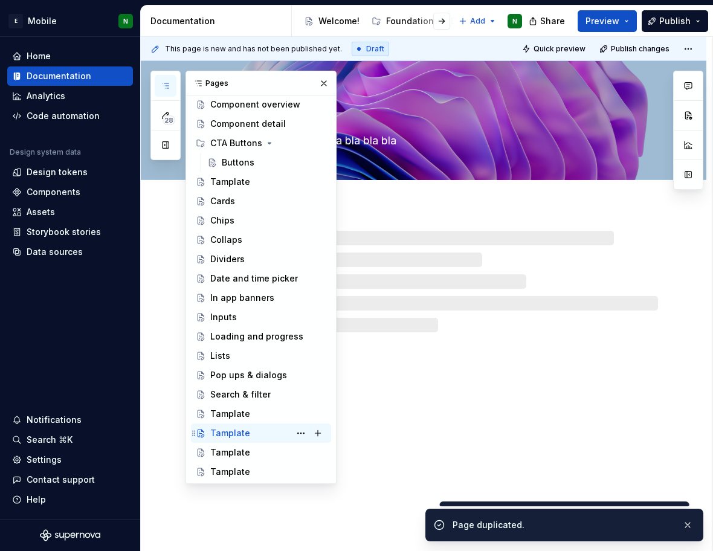
scroll to position [28, 0]
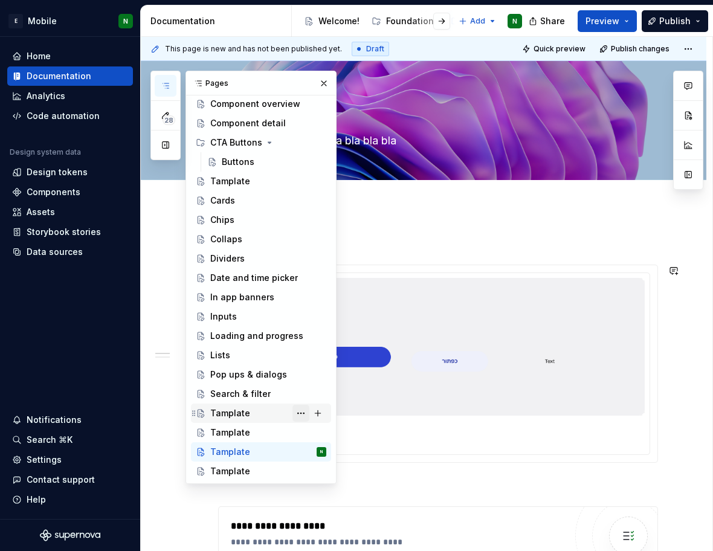
click at [295, 414] on button "Page tree" at bounding box center [300, 413] width 17 height 17
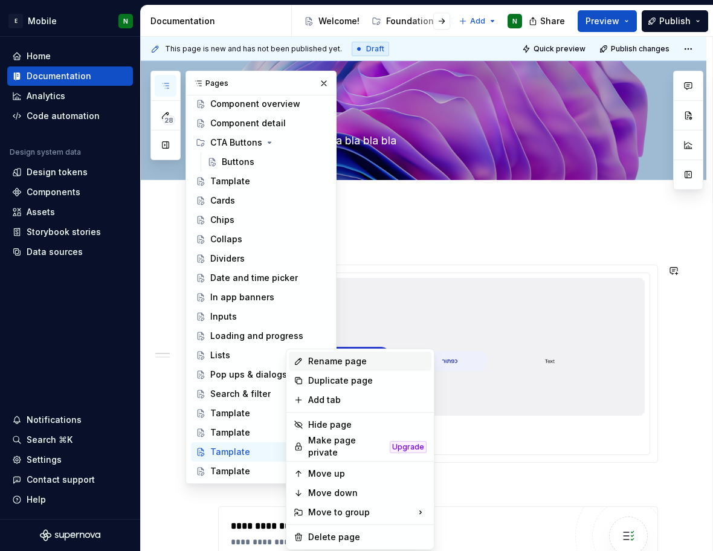
click at [333, 362] on div "Rename page" at bounding box center [367, 361] width 118 height 12
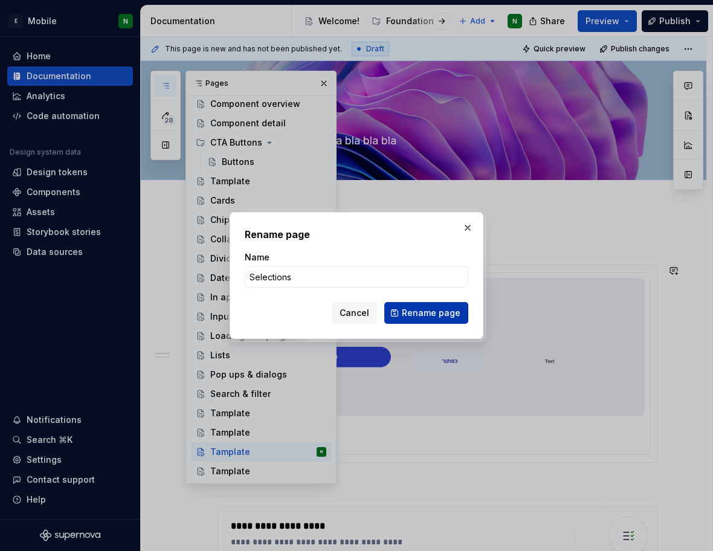
click at [435, 312] on span "Rename page" at bounding box center [431, 313] width 59 height 12
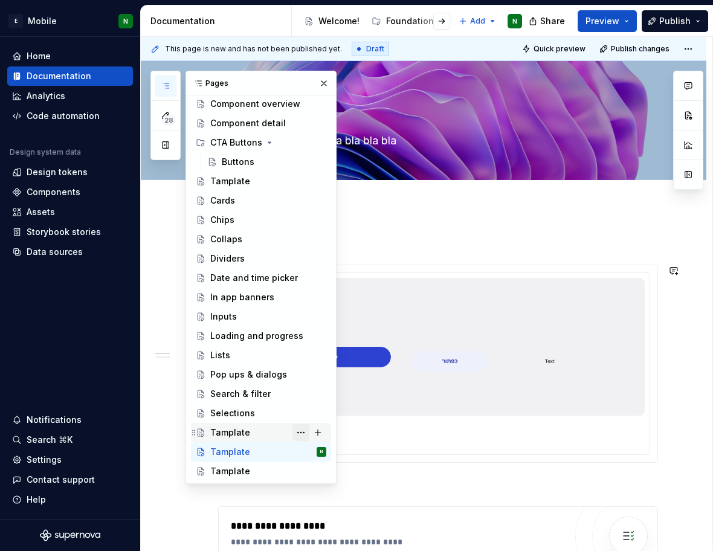
click at [292, 433] on button "Page tree" at bounding box center [300, 432] width 17 height 17
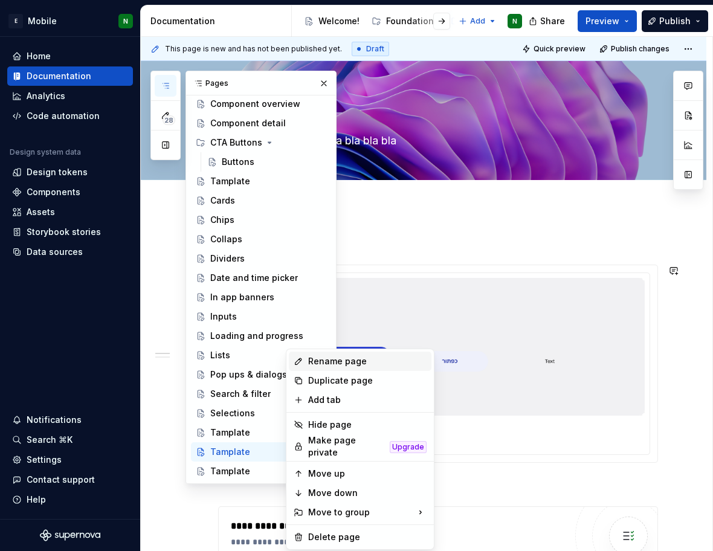
click at [329, 362] on div "Rename page" at bounding box center [367, 361] width 118 height 12
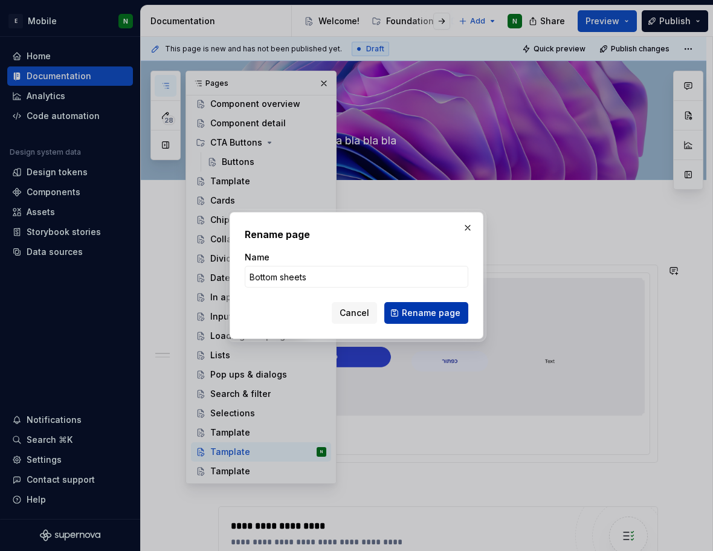
click at [402, 312] on button "Rename page" at bounding box center [426, 313] width 84 height 22
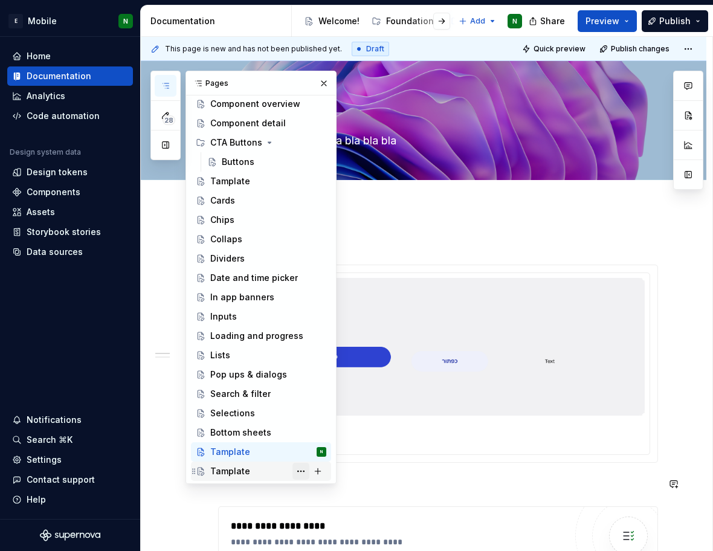
click at [295, 475] on button "Page tree" at bounding box center [300, 471] width 17 height 17
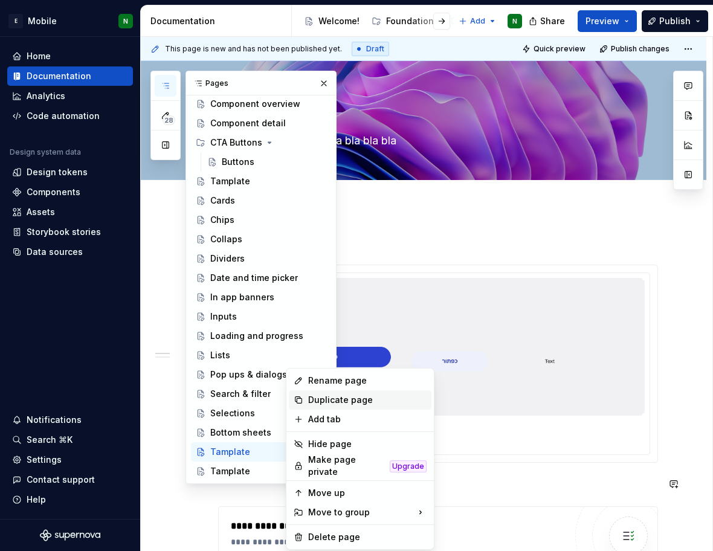
click at [324, 406] on div "Duplicate page" at bounding box center [360, 399] width 143 height 19
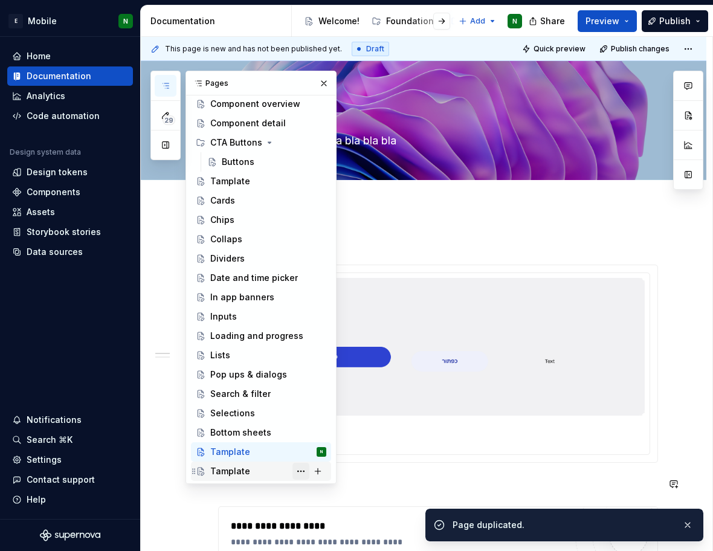
click at [298, 476] on button "Page tree" at bounding box center [300, 471] width 17 height 17
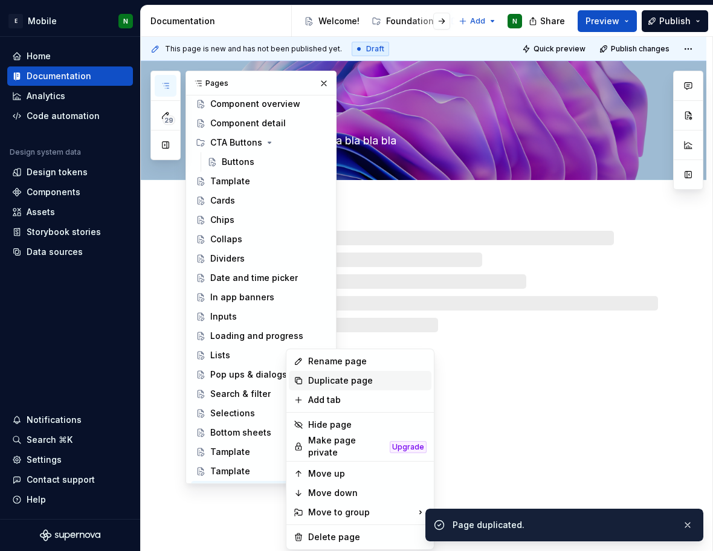
click at [311, 387] on div "Duplicate page" at bounding box center [360, 380] width 143 height 19
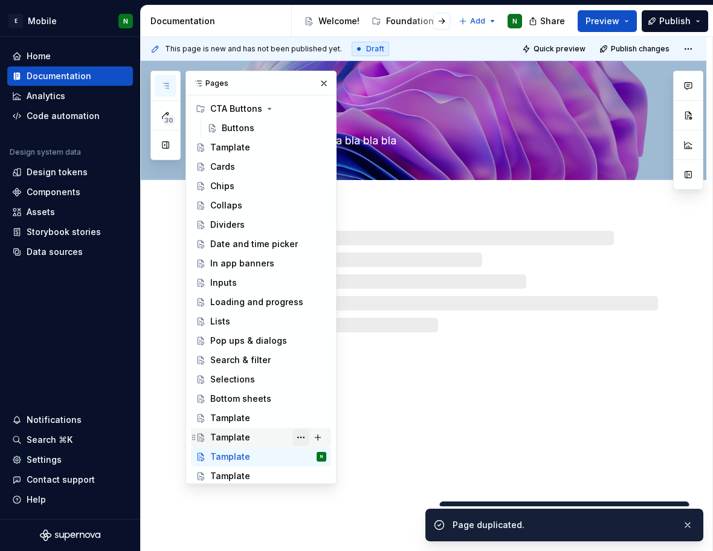
scroll to position [66, 0]
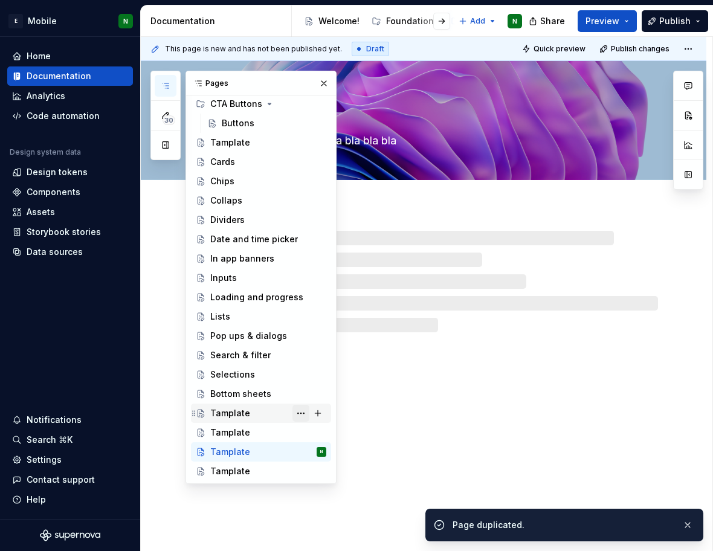
click at [292, 417] on button "Page tree" at bounding box center [300, 413] width 17 height 17
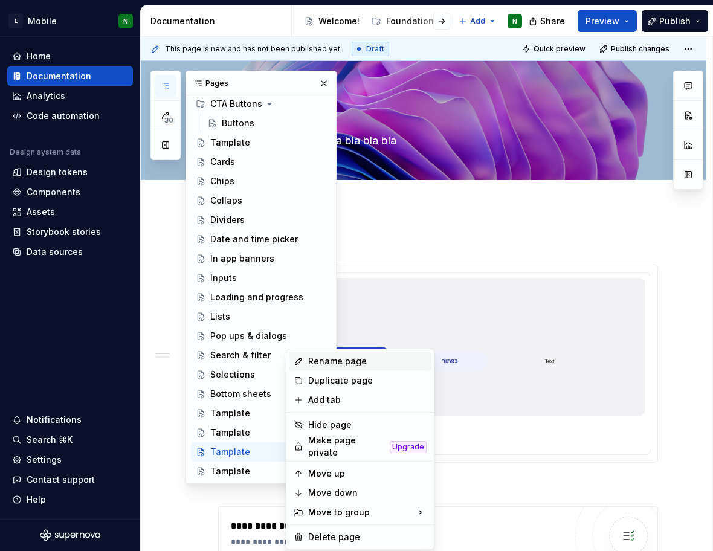
click at [321, 362] on div "Rename page" at bounding box center [367, 361] width 118 height 12
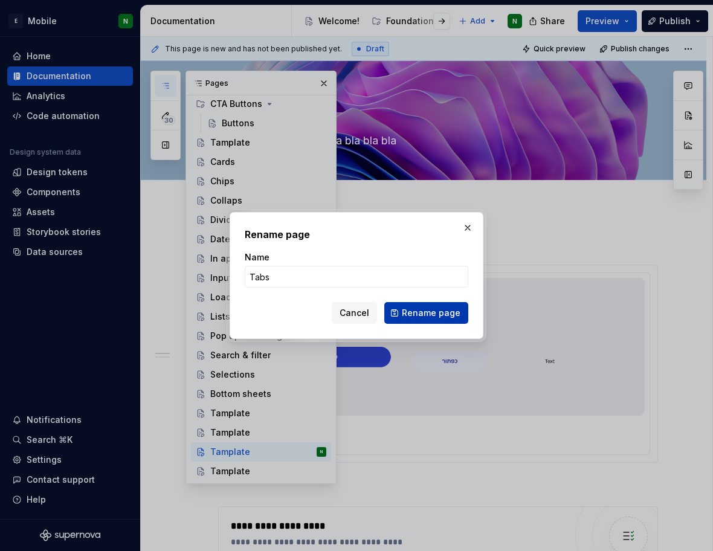
click at [443, 314] on span "Rename page" at bounding box center [431, 313] width 59 height 12
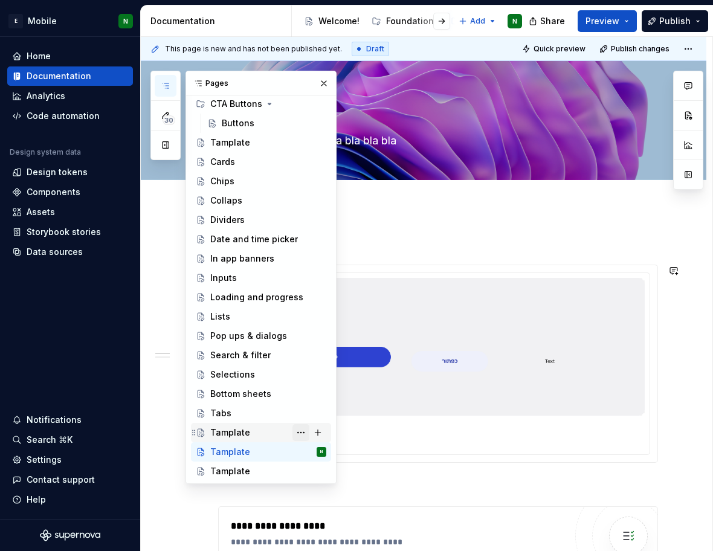
click at [297, 432] on button "Page tree" at bounding box center [300, 432] width 17 height 17
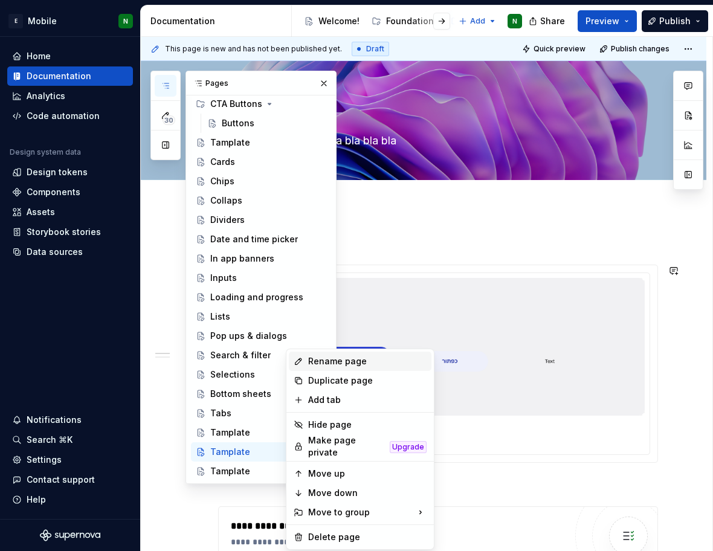
click at [346, 362] on div "Rename page" at bounding box center [367, 361] width 118 height 12
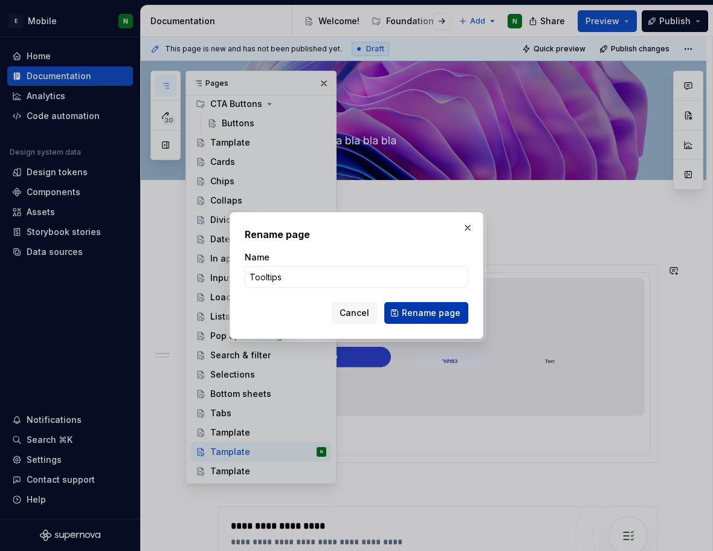
click at [427, 313] on span "Rename page" at bounding box center [431, 313] width 59 height 12
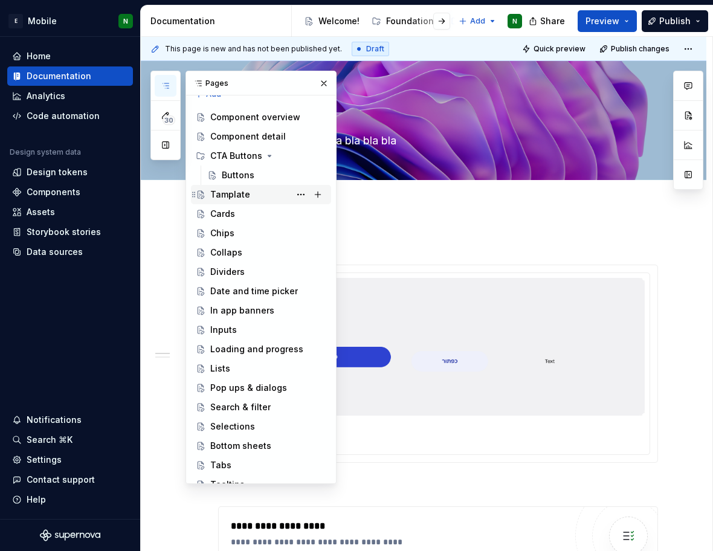
scroll to position [0, 0]
